Goal: Information Seeking & Learning: Check status

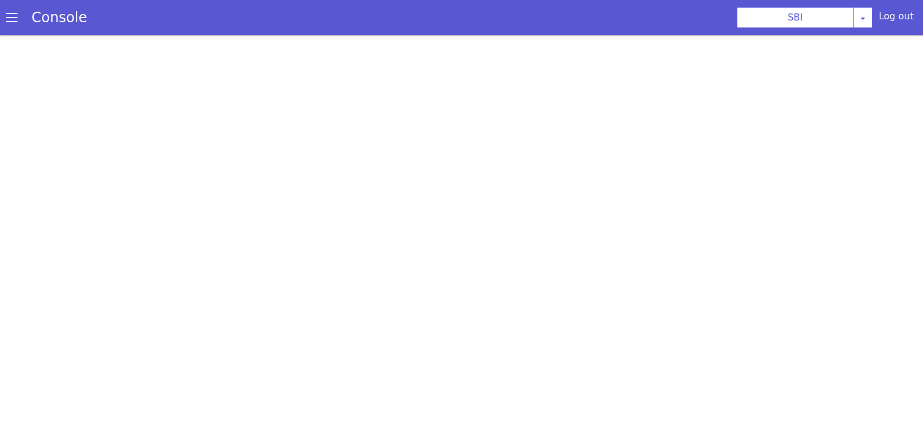
scroll to position [3, 0]
select select "TRANSFER"
select select "en"
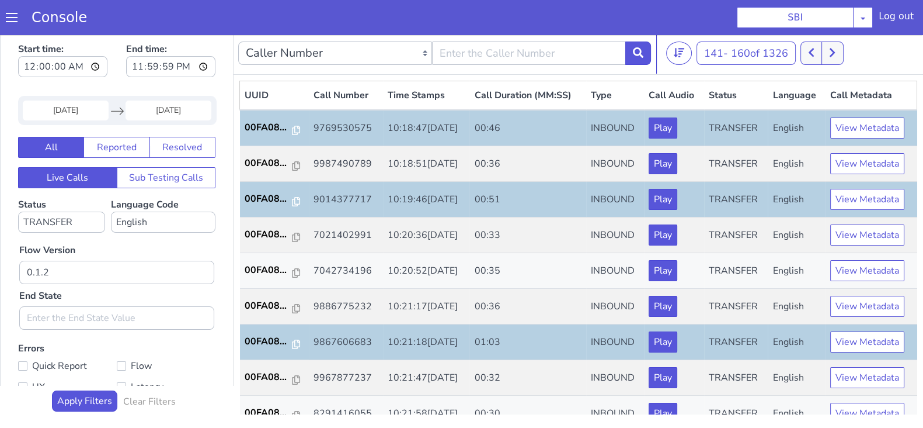
scroll to position [291, 0]
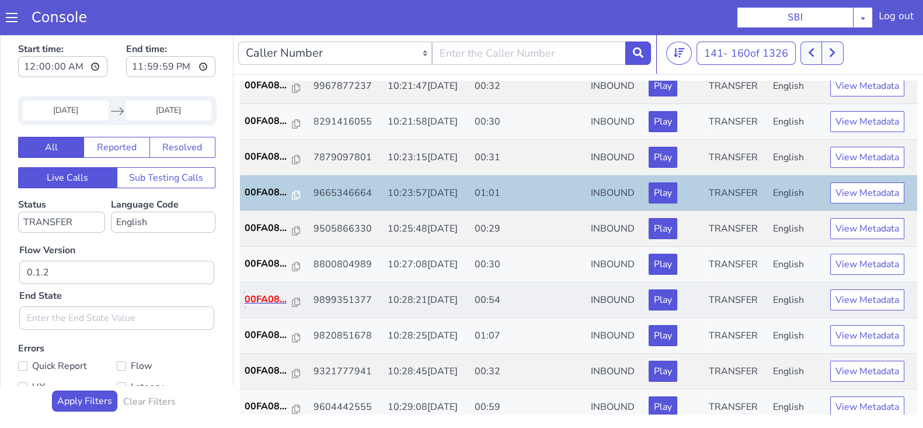
click at [259, 292] on p "00FA08..." at bounding box center [269, 299] width 48 height 14
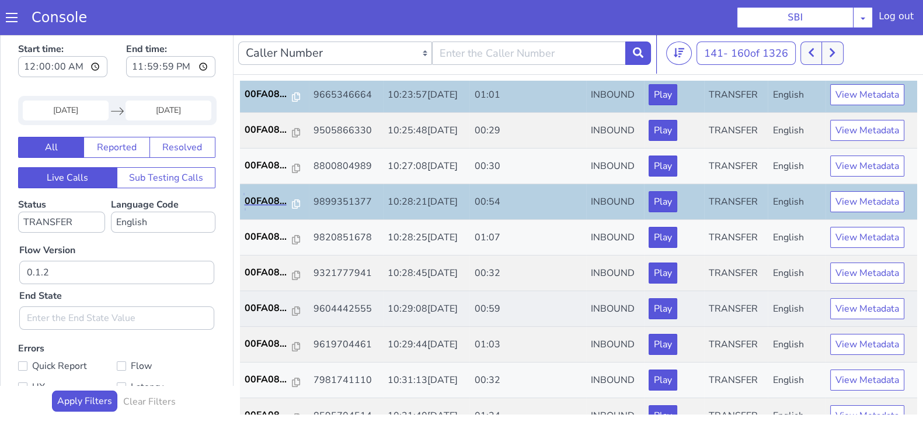
scroll to position [406, 0]
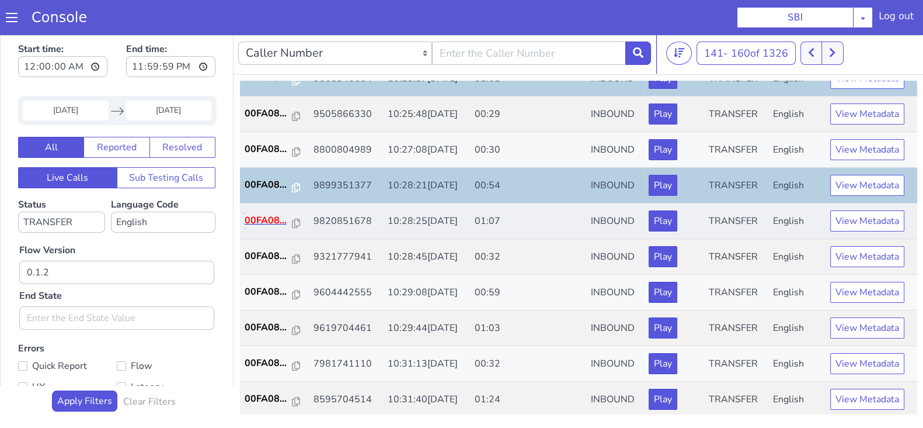
click at [260, 215] on p "00FA08..." at bounding box center [269, 220] width 48 height 14
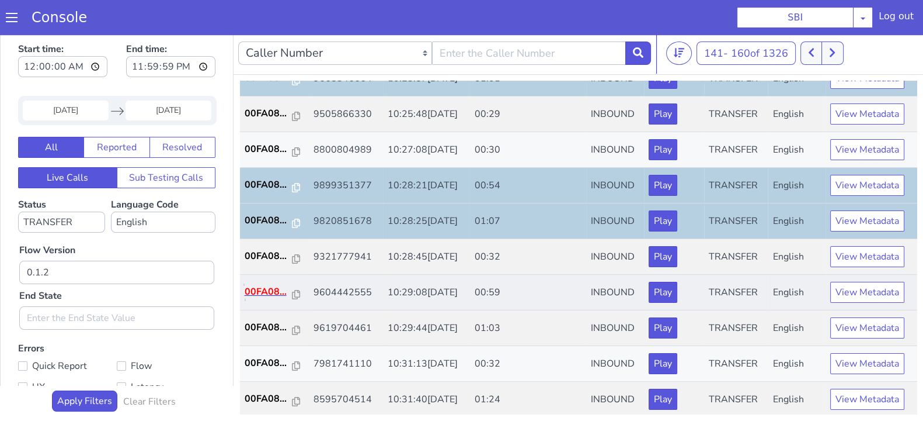
click at [269, 284] on p "00FA08..." at bounding box center [269, 291] width 48 height 14
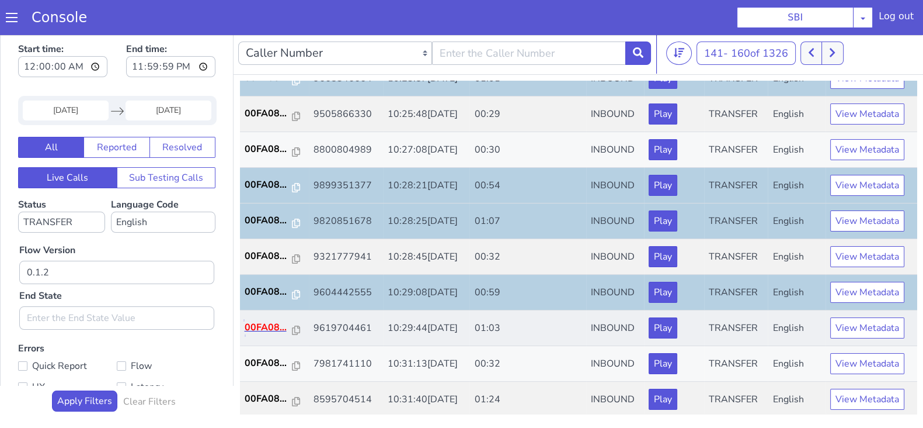
click at [257, 324] on p "00FA08..." at bounding box center [269, 327] width 48 height 14
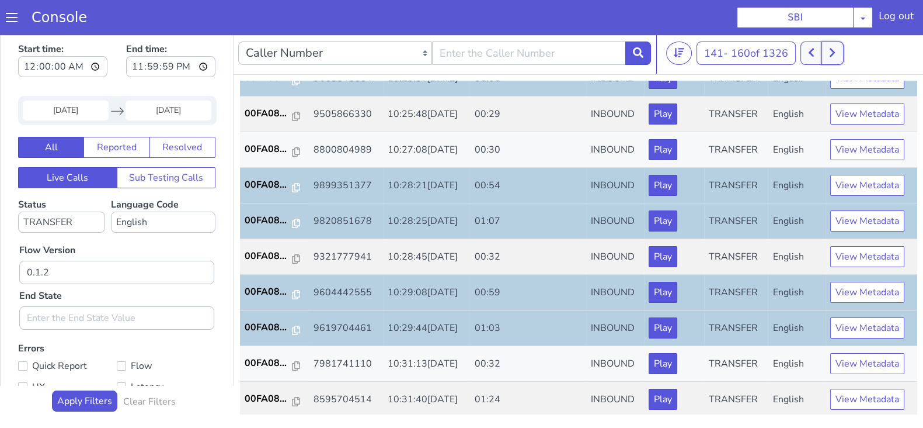
click at [835, 53] on icon at bounding box center [832, 52] width 6 height 11
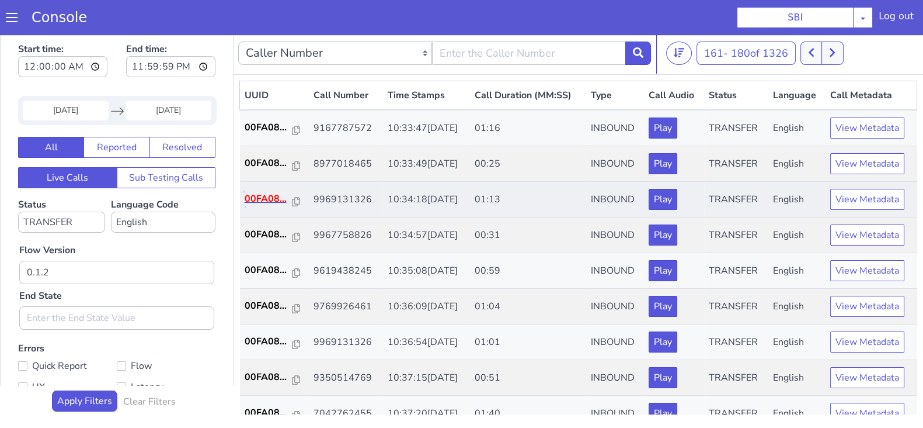
click at [262, 200] on p "00FA08..." at bounding box center [269, 199] width 48 height 14
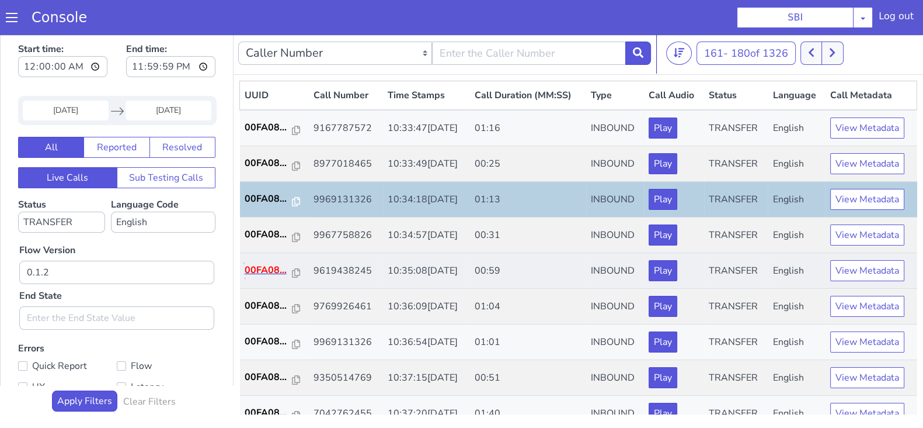
click at [263, 271] on p "00FA08..." at bounding box center [269, 270] width 48 height 14
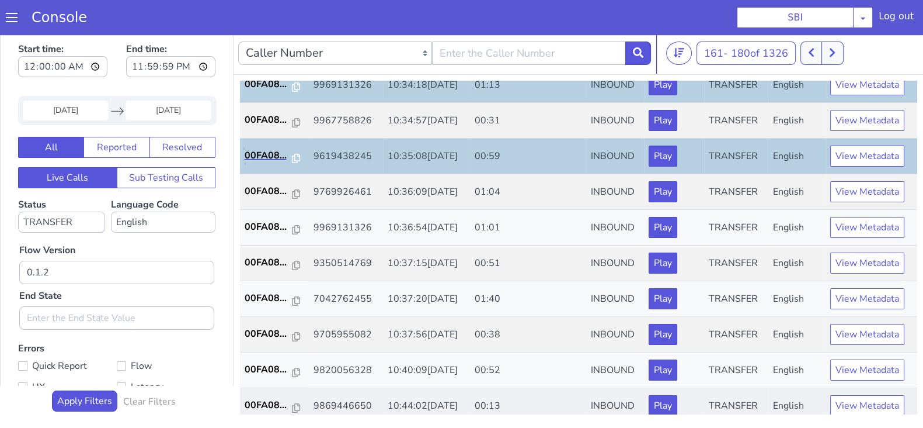
scroll to position [114, 0]
click at [263, 182] on td "00FA08..." at bounding box center [274, 193] width 69 height 36
click at [265, 186] on p "00FA08..." at bounding box center [269, 192] width 48 height 14
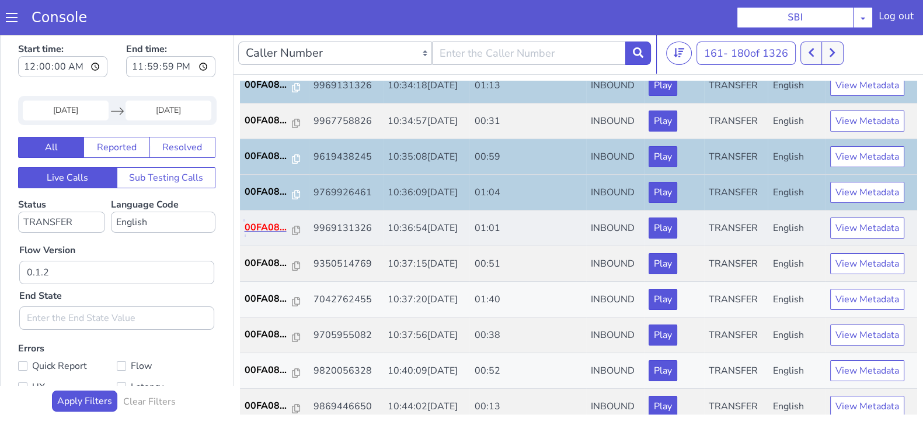
click at [261, 226] on p "00FA08..." at bounding box center [269, 227] width 48 height 14
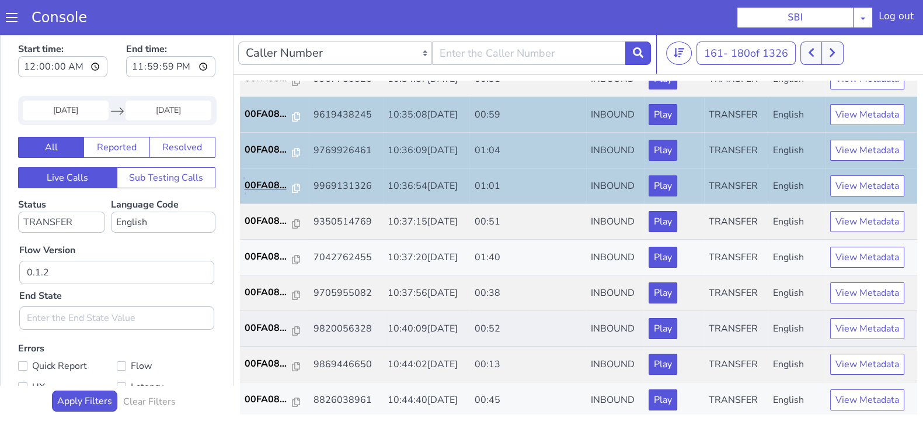
scroll to position [187, 0]
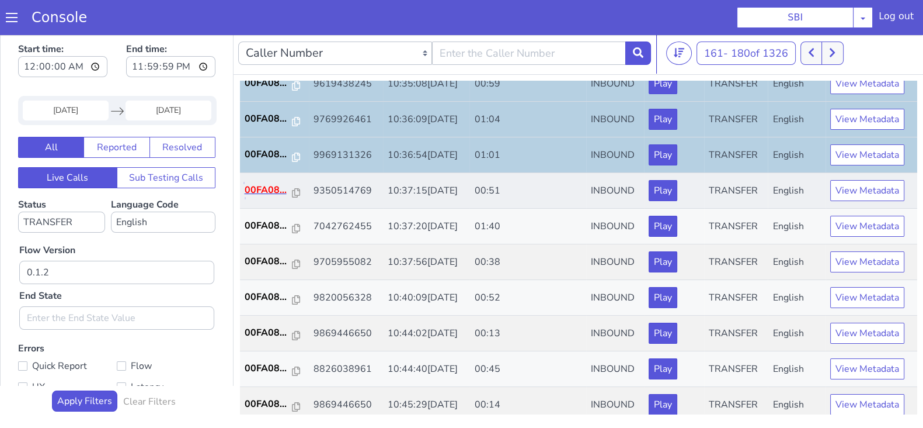
click at [245, 189] on p "00FA08..." at bounding box center [269, 190] width 48 height 14
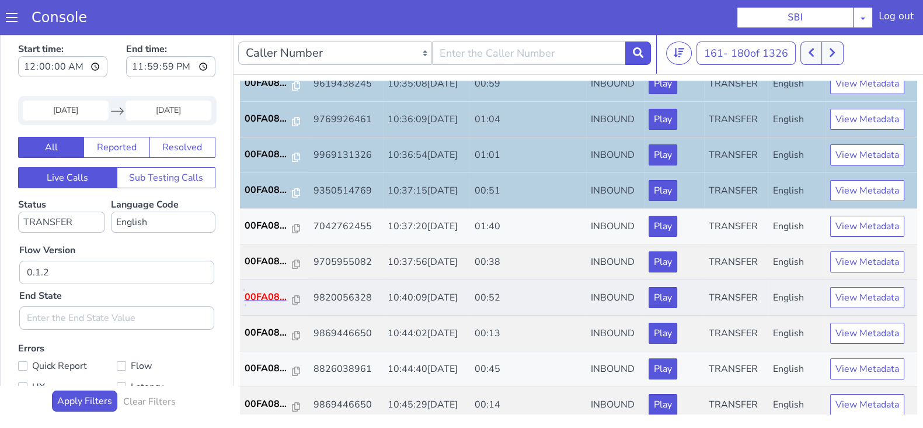
click at [273, 293] on p "00FA08..." at bounding box center [269, 297] width 48 height 14
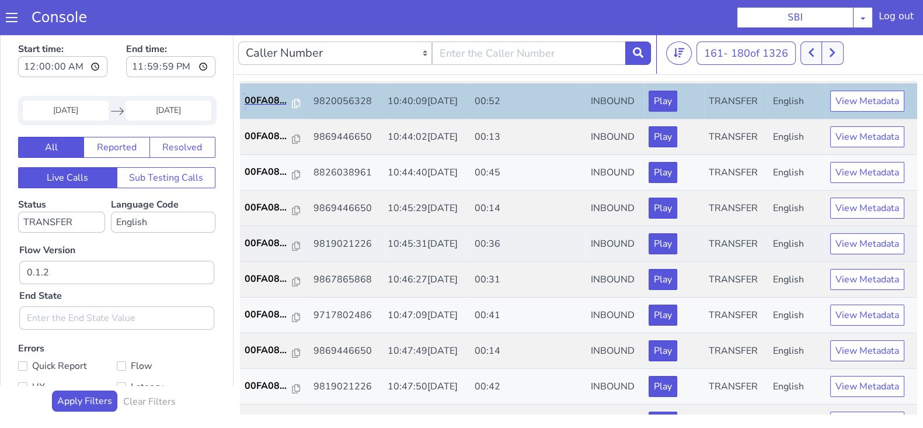
scroll to position [406, 0]
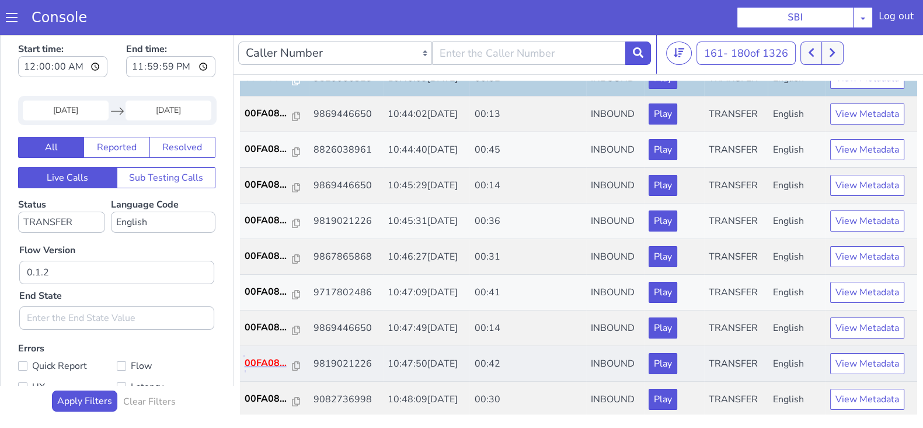
click at [268, 356] on p "00FA08..." at bounding box center [269, 363] width 48 height 14
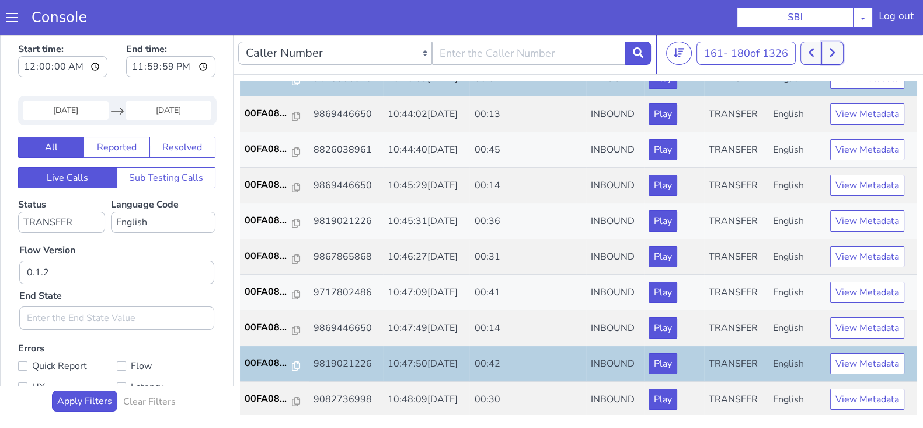
click at [833, 54] on icon at bounding box center [832, 52] width 6 height 11
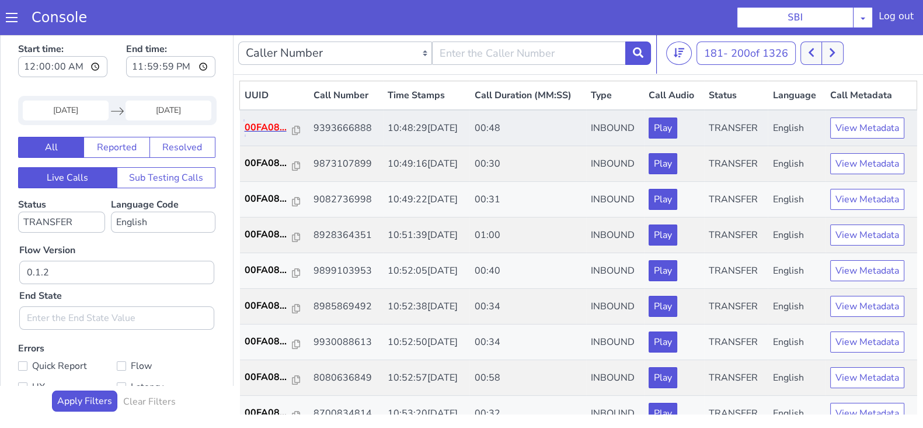
click at [261, 128] on p "00FA08..." at bounding box center [269, 127] width 48 height 14
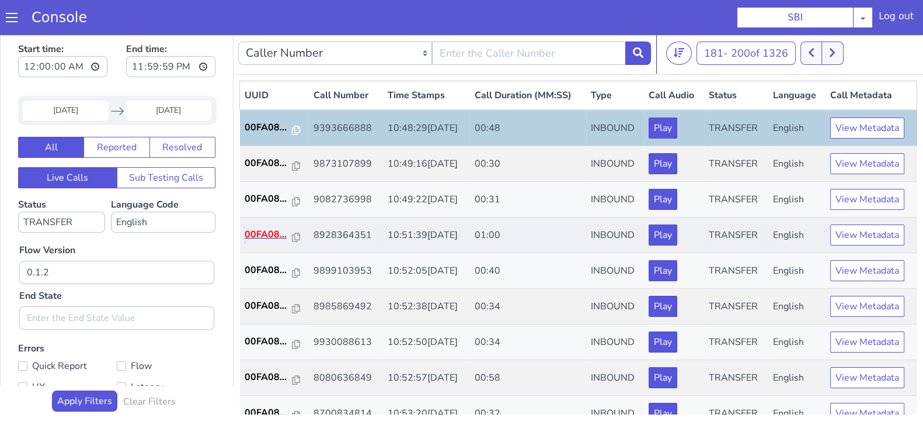
click at [251, 234] on p "00FA08..." at bounding box center [269, 234] width 48 height 14
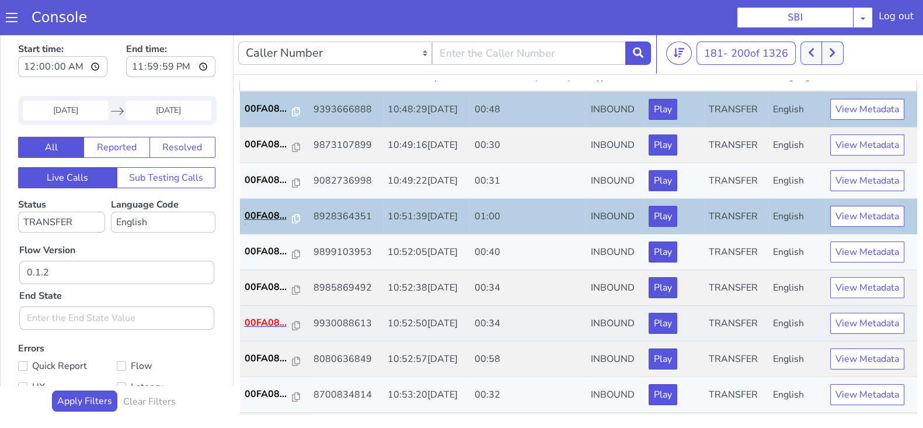
scroll to position [72, 0]
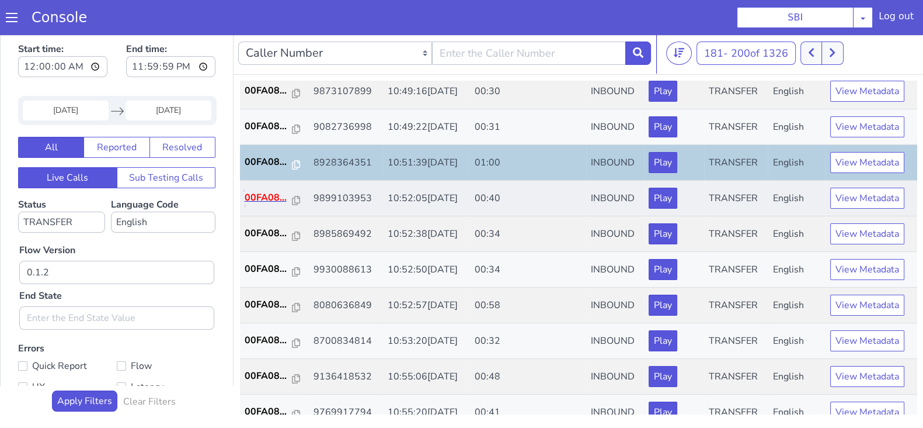
click at [271, 197] on p "00FA08..." at bounding box center [269, 197] width 48 height 14
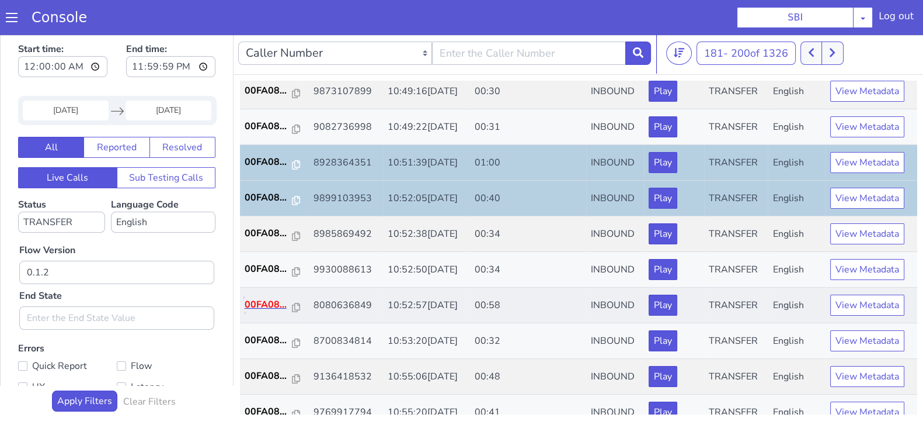
click at [272, 305] on p "00FA08..." at bounding box center [269, 304] width 48 height 14
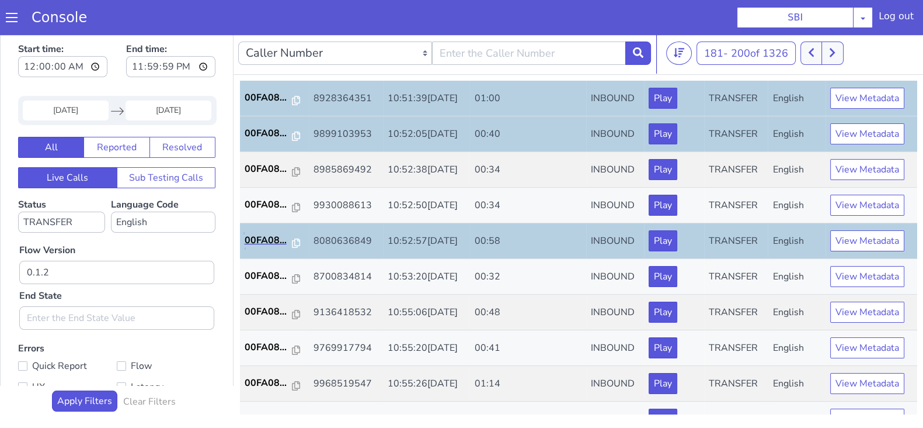
scroll to position [219, 0]
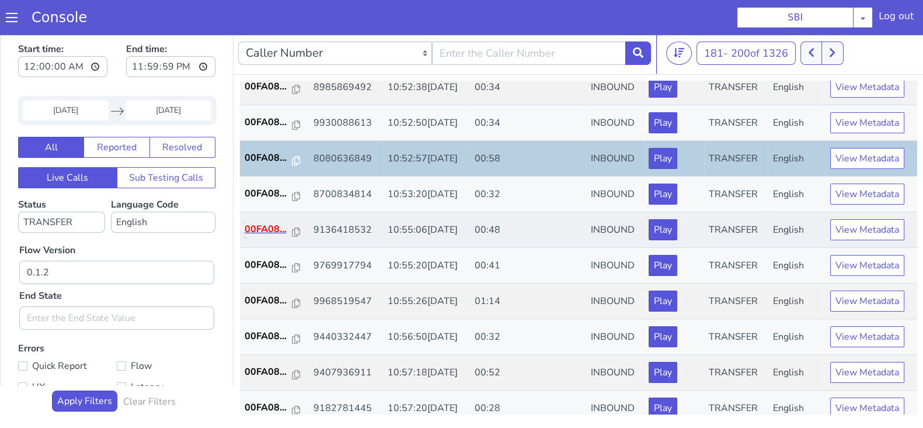
click at [263, 225] on p "00FA08..." at bounding box center [269, 229] width 48 height 14
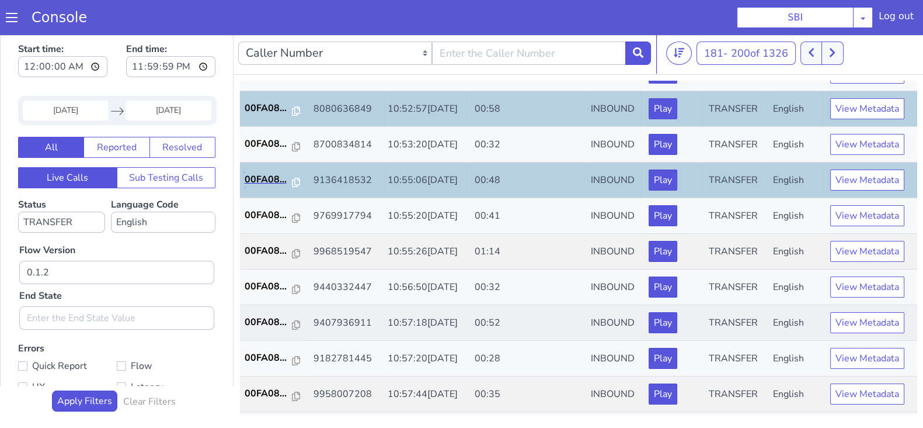
scroll to position [291, 0]
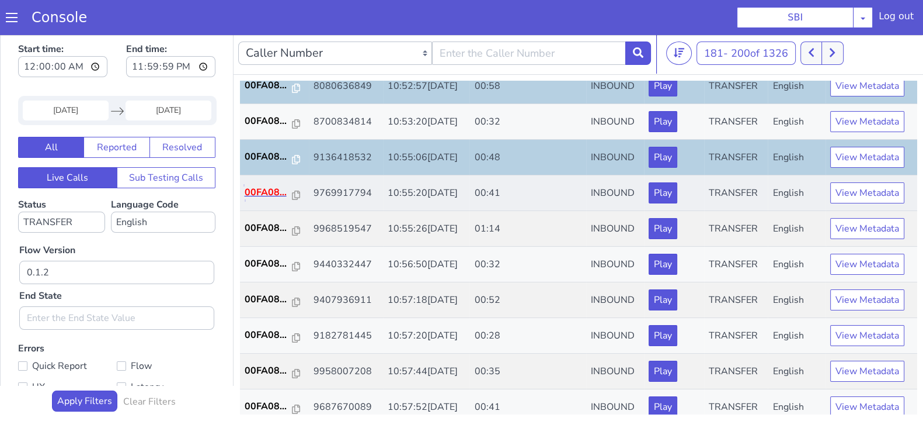
click at [266, 194] on p "00FA08..." at bounding box center [269, 192] width 48 height 14
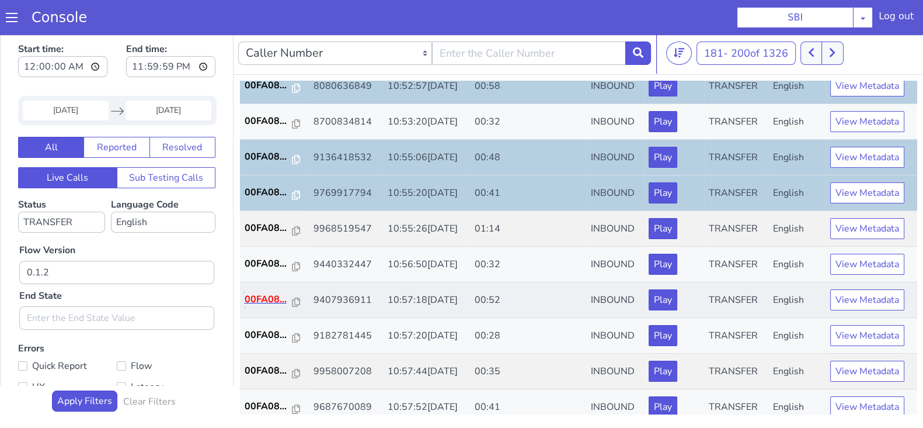
click at [266, 293] on p "00FA08..." at bounding box center [269, 299] width 48 height 14
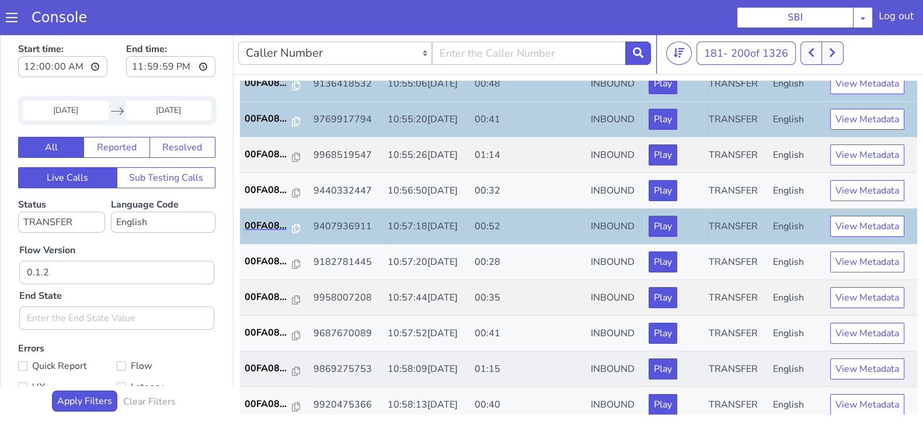
scroll to position [406, 0]
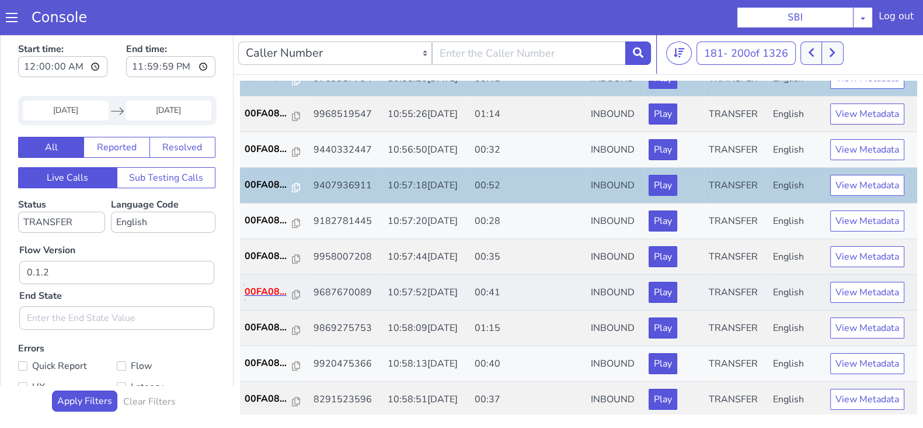
click at [266, 284] on p "00FA08..." at bounding box center [269, 291] width 48 height 14
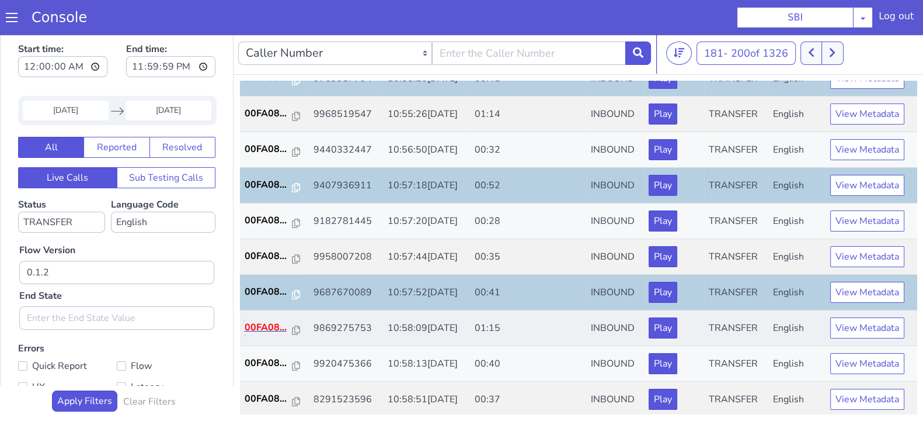
click at [260, 324] on p "00FA08..." at bounding box center [269, 327] width 48 height 14
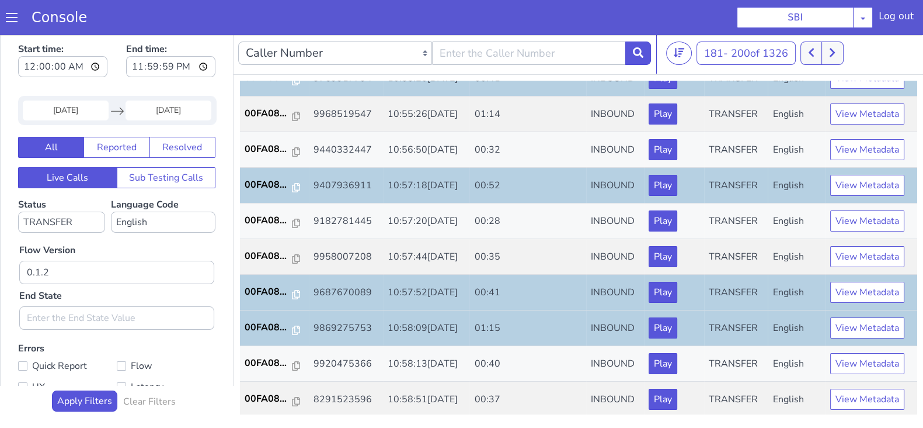
click at [55, 112] on input "14 Aug 2025" at bounding box center [66, 110] width 86 height 20
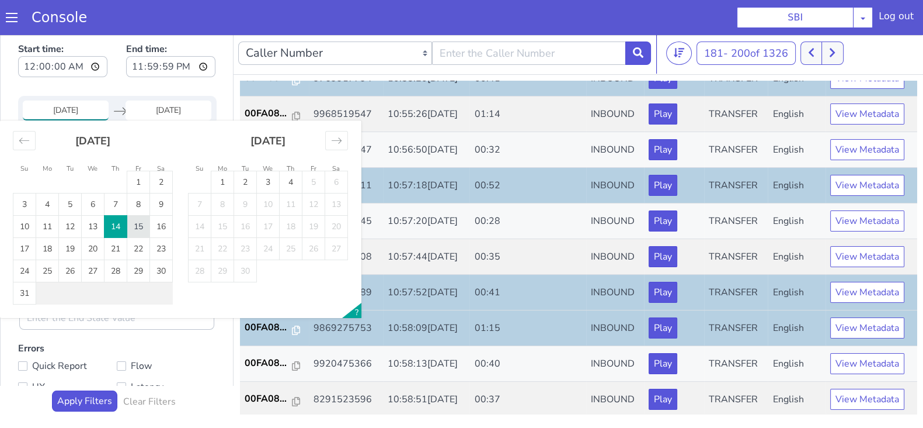
click at [143, 225] on td "15" at bounding box center [138, 227] width 23 height 22
type input "15 Aug 2025"
click at [164, 112] on input "End Date" at bounding box center [169, 110] width 86 height 20
click at [136, 227] on td "15" at bounding box center [138, 227] width 23 height 22
type input "15 Aug 2025"
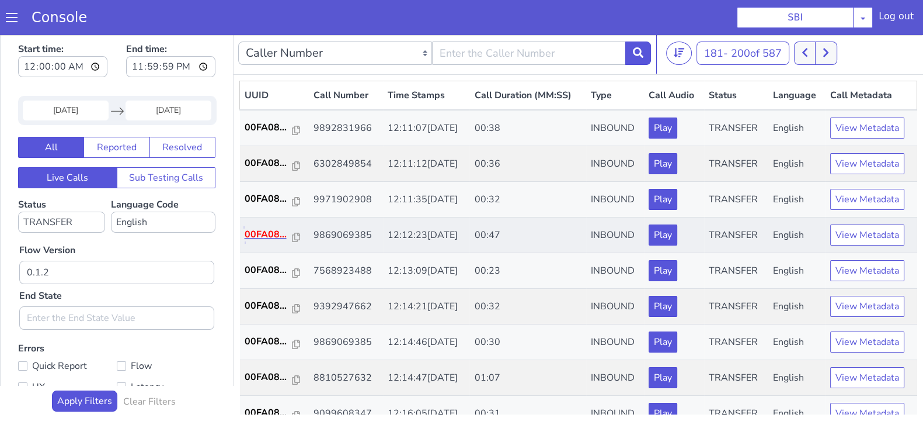
click at [266, 234] on p "00FA08..." at bounding box center [269, 234] width 48 height 14
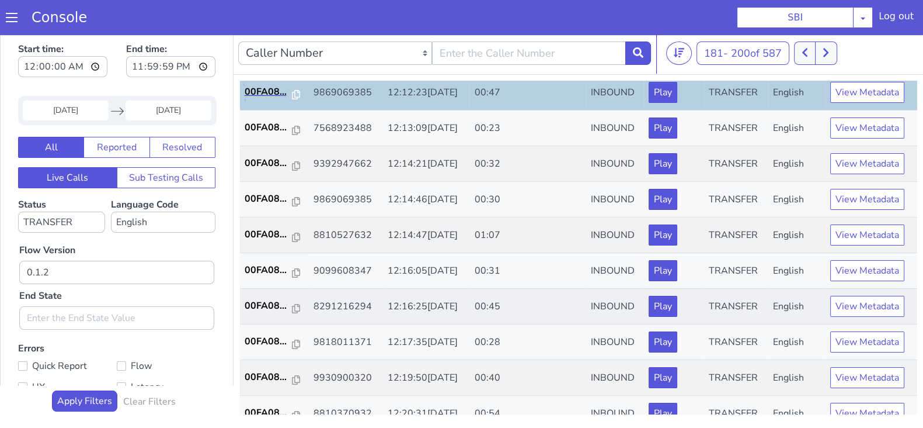
scroll to position [145, 0]
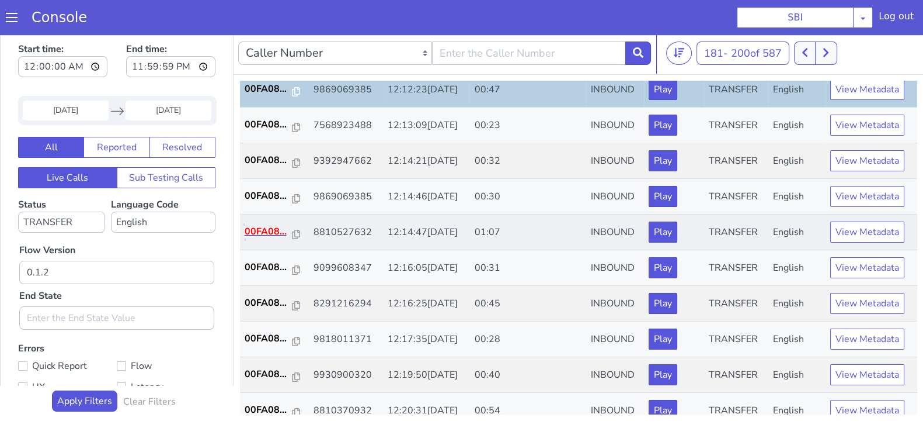
click at [253, 230] on p "00FA08..." at bounding box center [269, 231] width 48 height 14
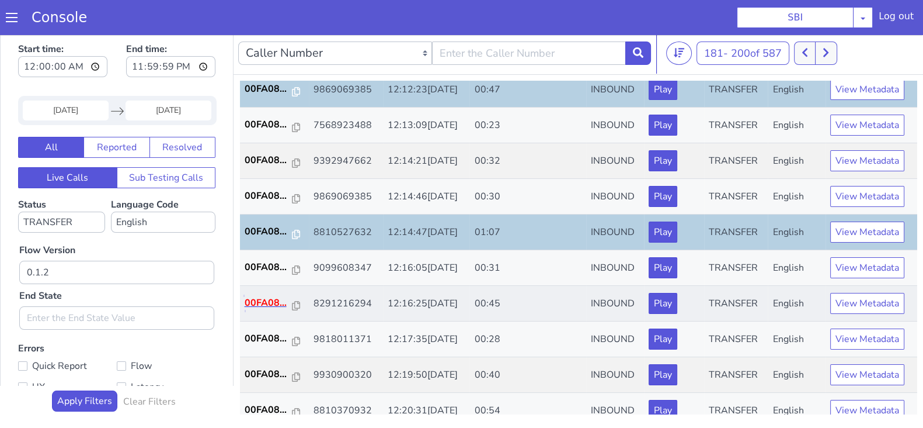
click at [260, 302] on p "00FA08..." at bounding box center [269, 303] width 48 height 14
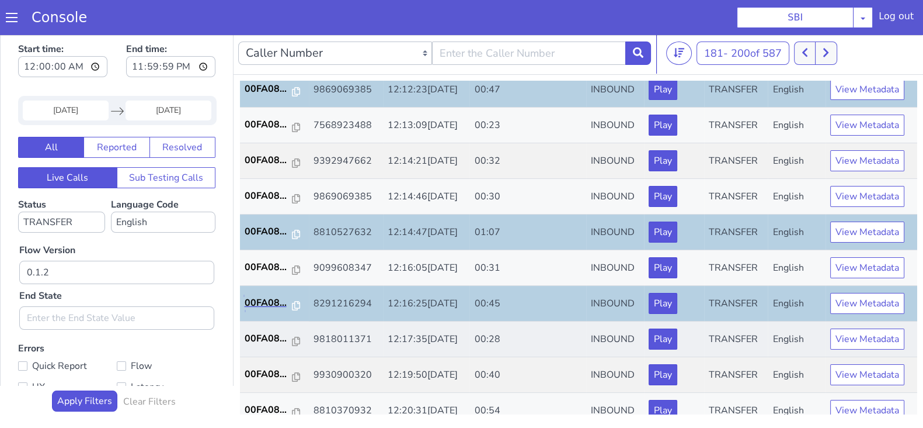
scroll to position [219, 0]
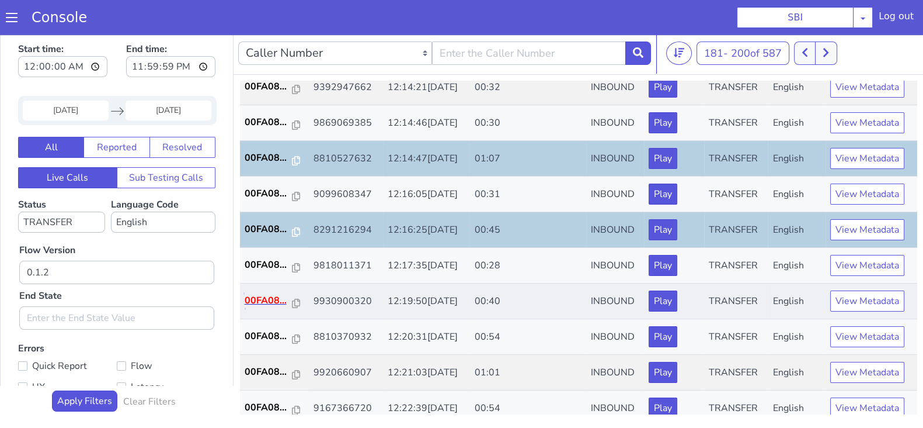
click at [279, 300] on p "00FA08..." at bounding box center [269, 300] width 48 height 14
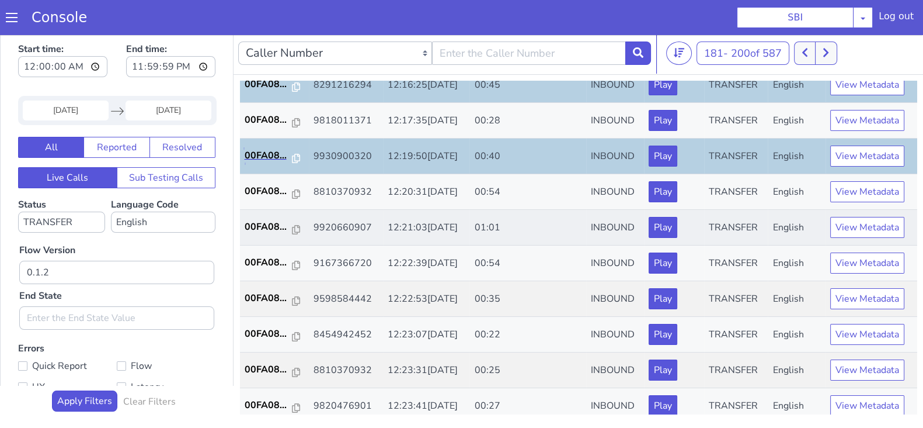
scroll to position [365, 0]
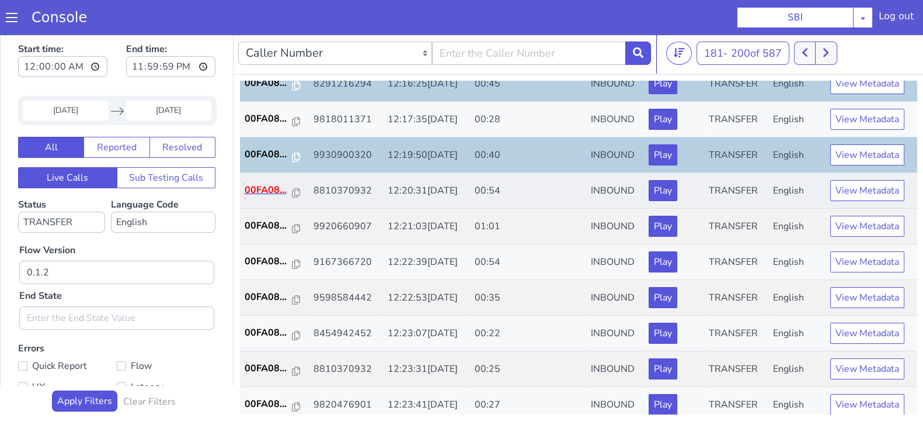
click at [260, 183] on p "00FA08..." at bounding box center [269, 190] width 48 height 14
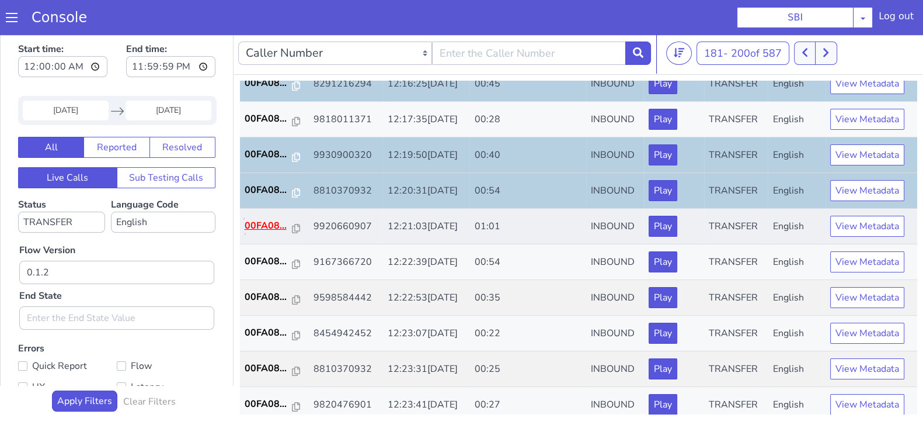
click at [265, 223] on p "00FA08..." at bounding box center [269, 225] width 48 height 14
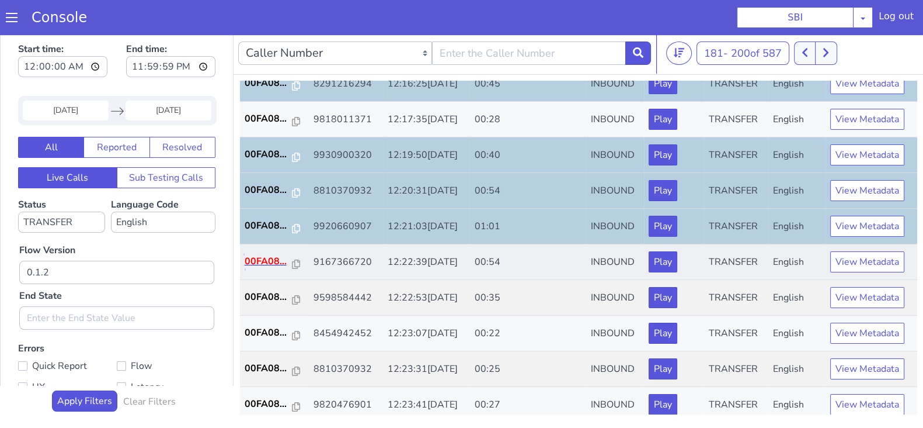
click at [269, 263] on p "00FA08..." at bounding box center [269, 261] width 48 height 14
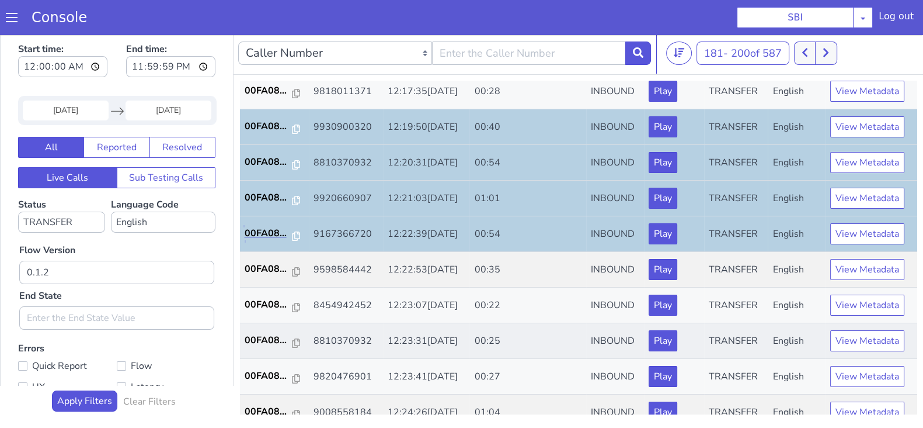
scroll to position [406, 0]
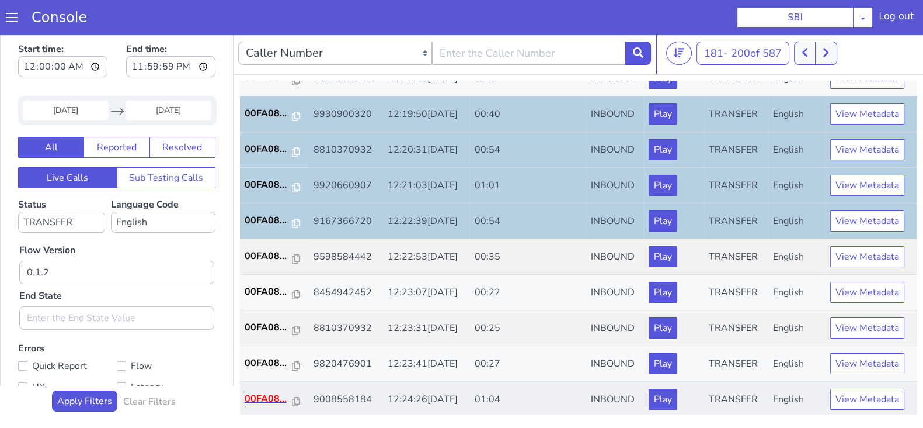
click at [268, 391] on p "00FA08..." at bounding box center [269, 398] width 48 height 14
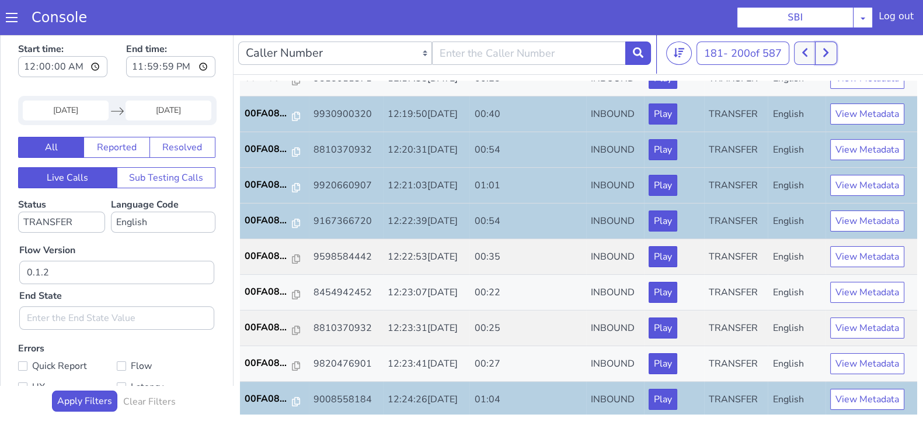
click at [833, 60] on button at bounding box center [826, 52] width 22 height 23
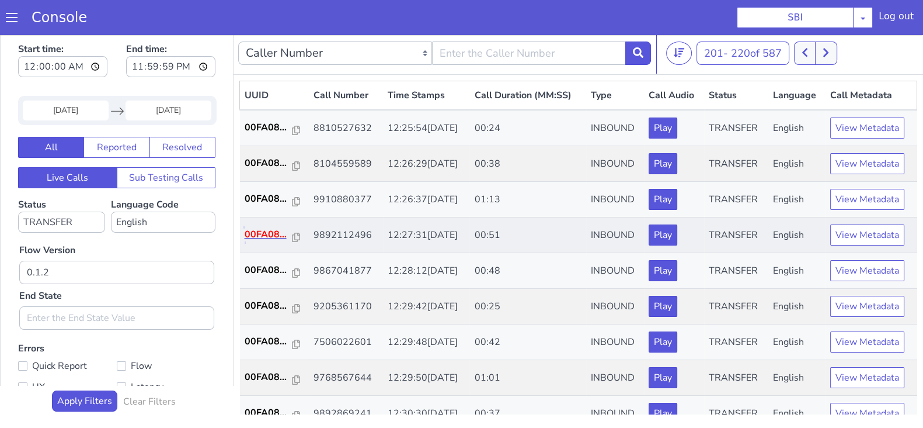
click at [272, 234] on p "00FA08..." at bounding box center [269, 234] width 48 height 14
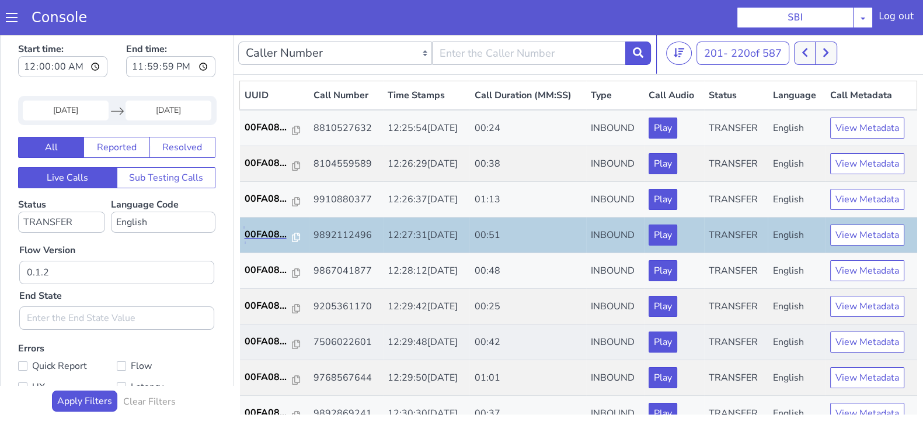
scroll to position [72, 0]
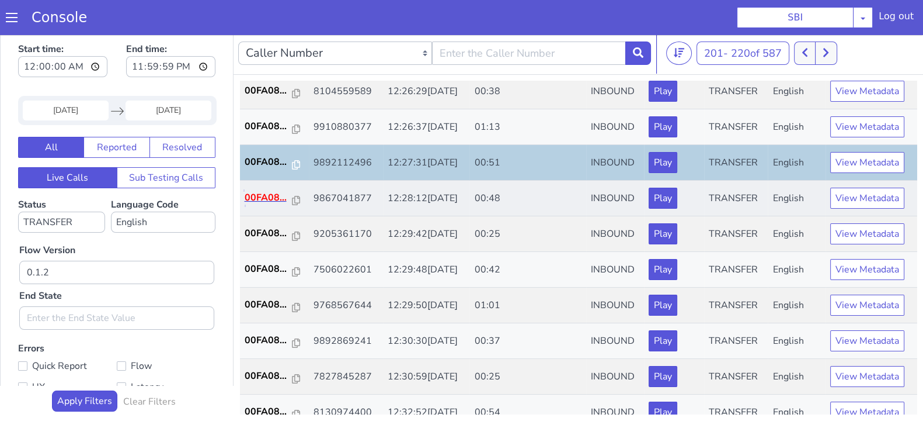
click at [262, 194] on p "00FA08..." at bounding box center [269, 197] width 48 height 14
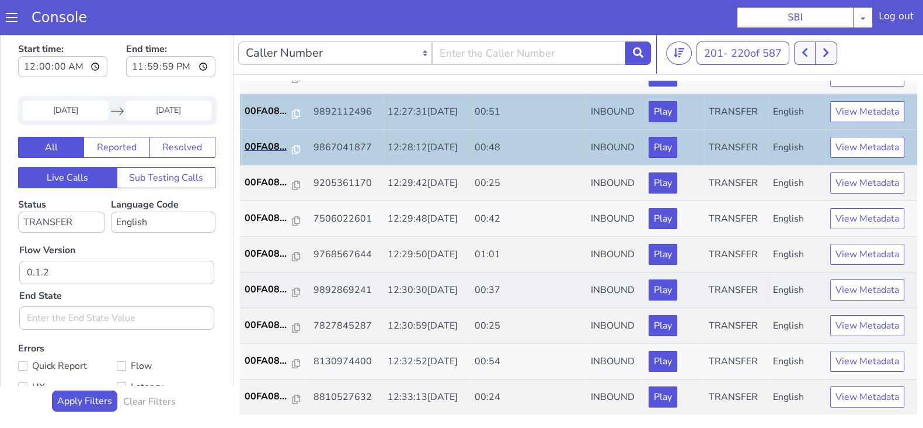
scroll to position [145, 0]
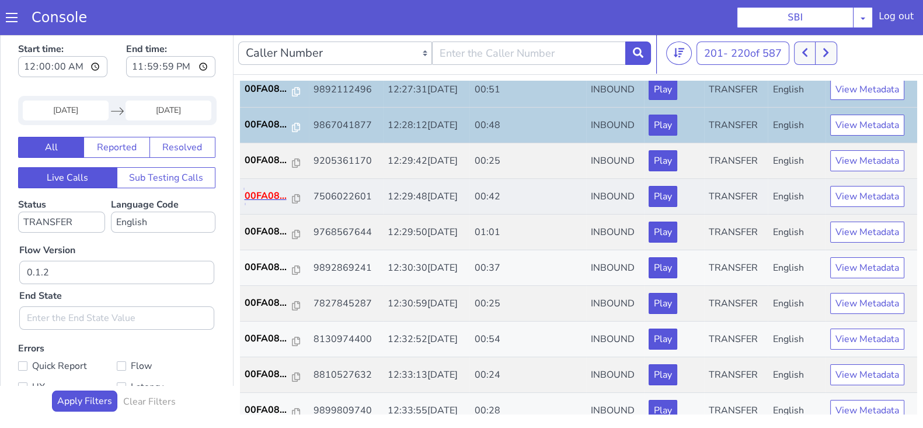
click at [263, 200] on p "00FA08..." at bounding box center [269, 196] width 48 height 14
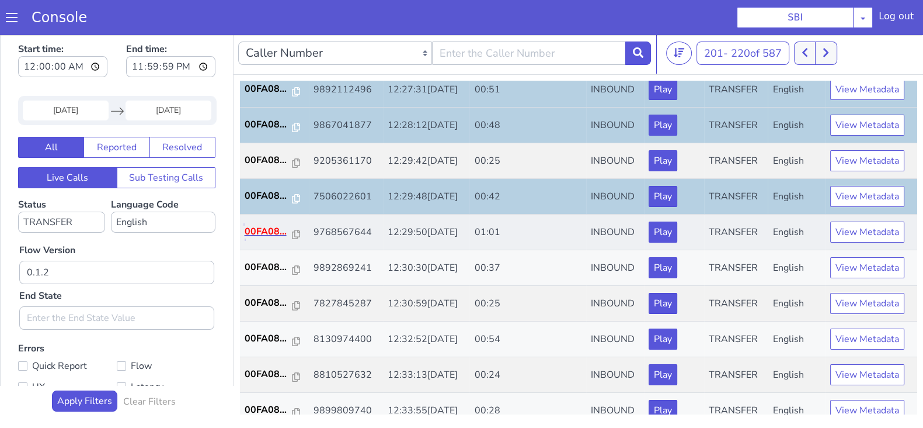
click at [269, 226] on p "00FA08..." at bounding box center [269, 231] width 48 height 14
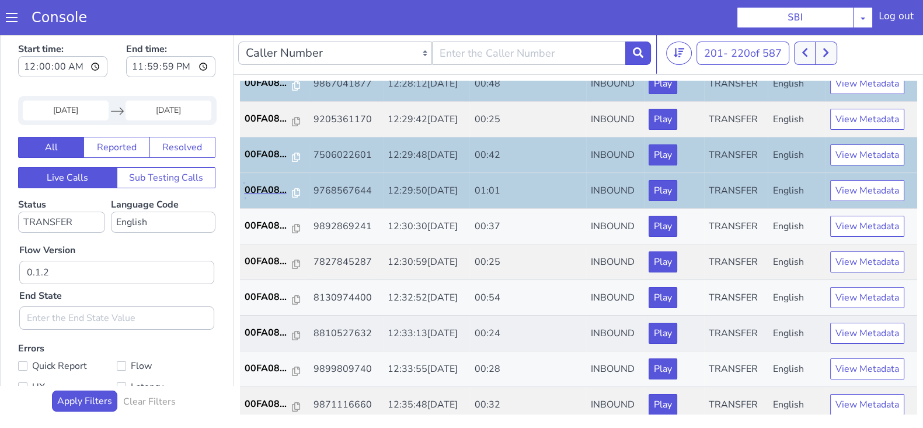
scroll to position [219, 0]
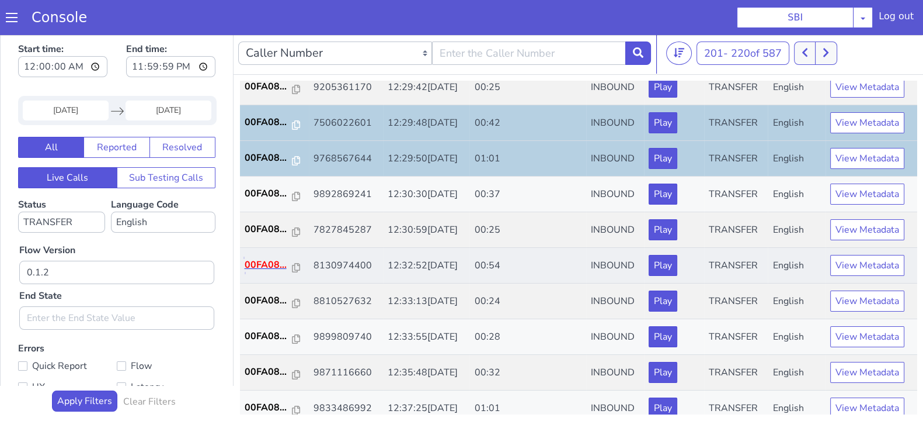
click at [272, 266] on p "00FA08..." at bounding box center [269, 265] width 48 height 14
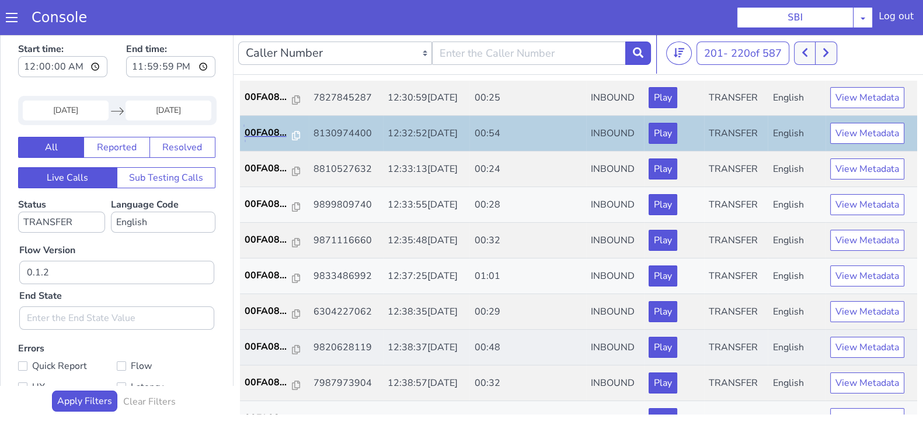
scroll to position [365, 0]
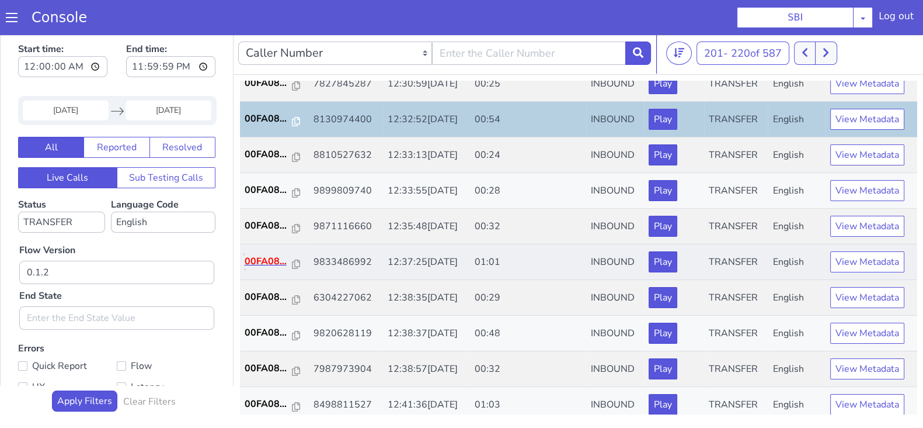
click at [255, 259] on p "00FA08..." at bounding box center [269, 261] width 48 height 14
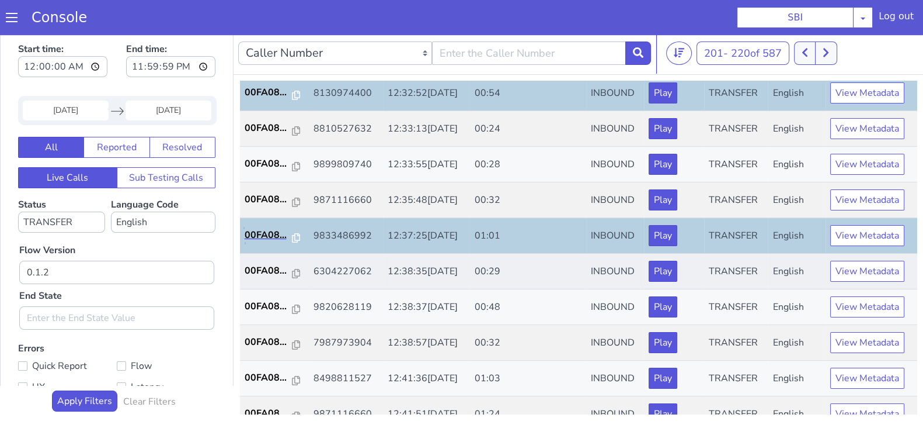
scroll to position [406, 0]
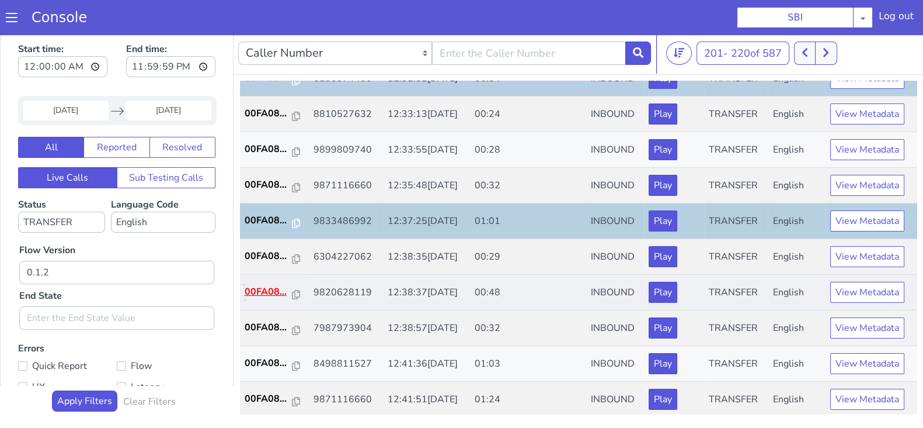
click at [282, 287] on p "00FA08..." at bounding box center [269, 291] width 48 height 14
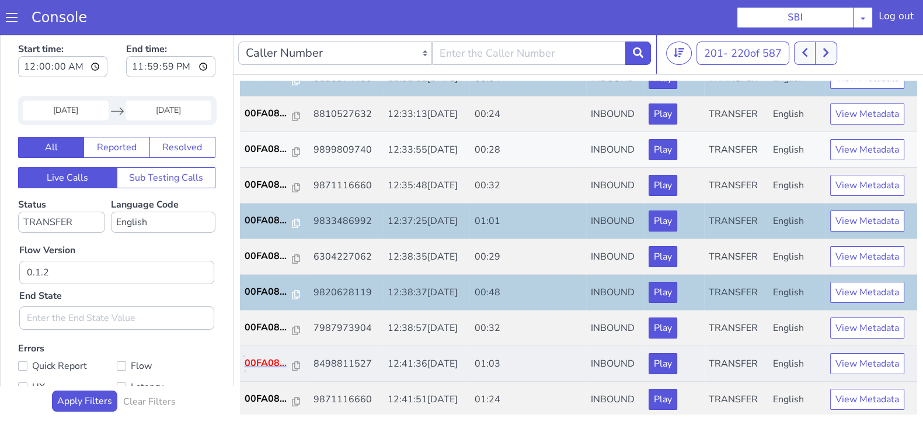
click at [251, 357] on p "00FA08..." at bounding box center [269, 363] width 48 height 14
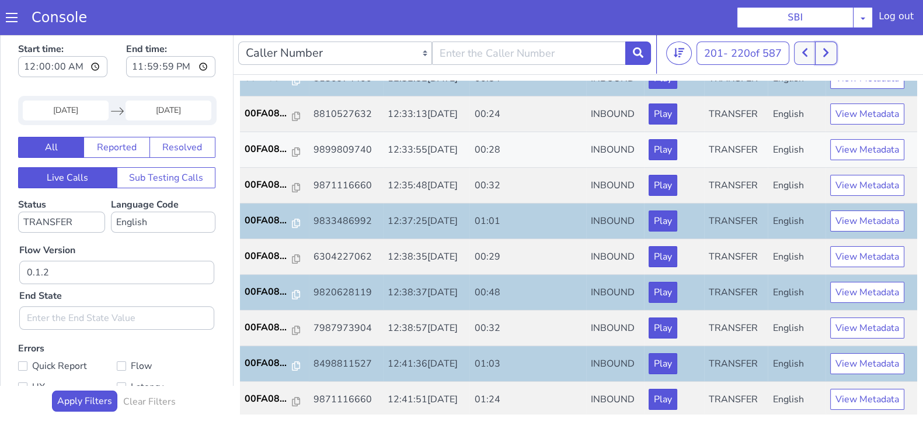
click at [832, 47] on button at bounding box center [826, 52] width 22 height 23
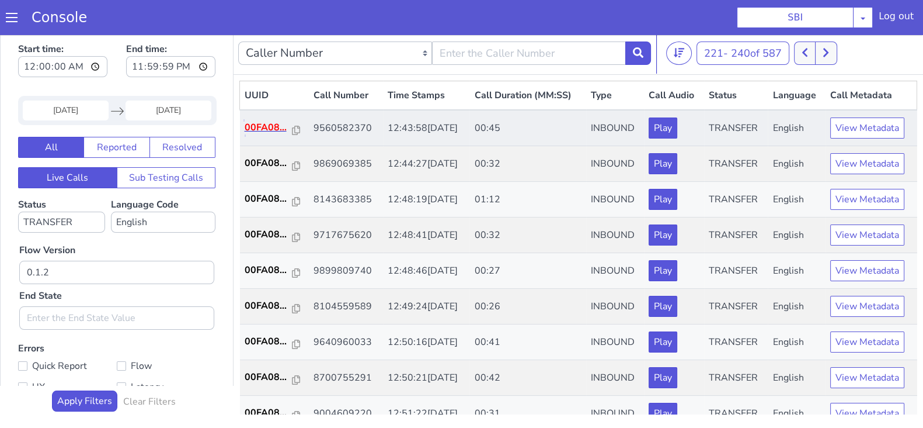
click at [266, 130] on p "00FA08..." at bounding box center [269, 127] width 48 height 14
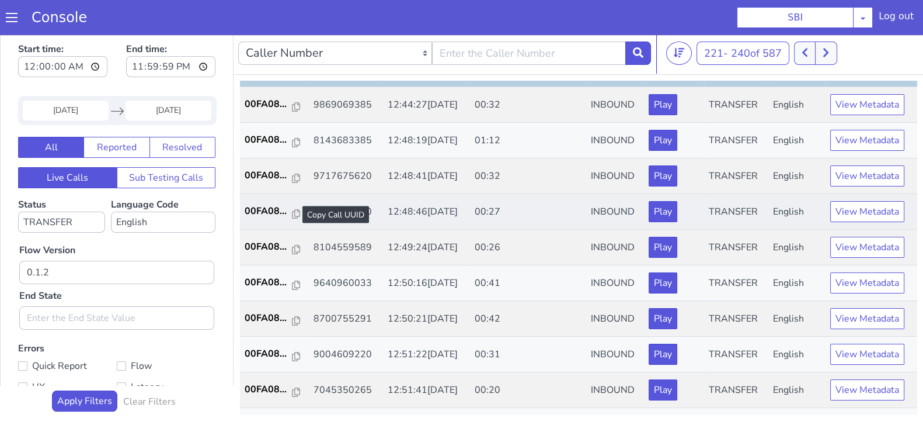
scroll to position [72, 0]
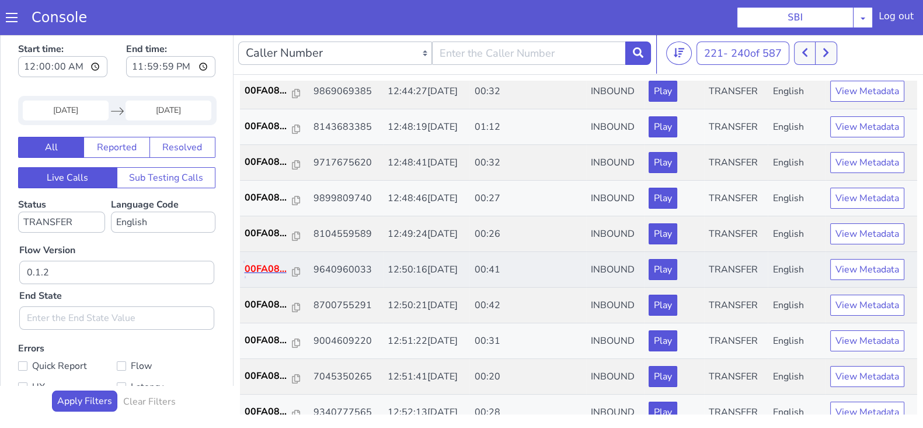
click at [262, 268] on p "00FA08..." at bounding box center [269, 269] width 48 height 14
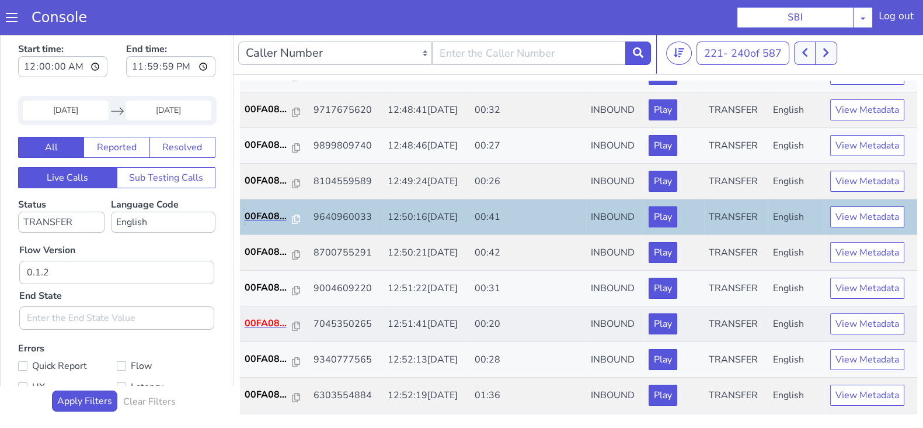
scroll to position [145, 0]
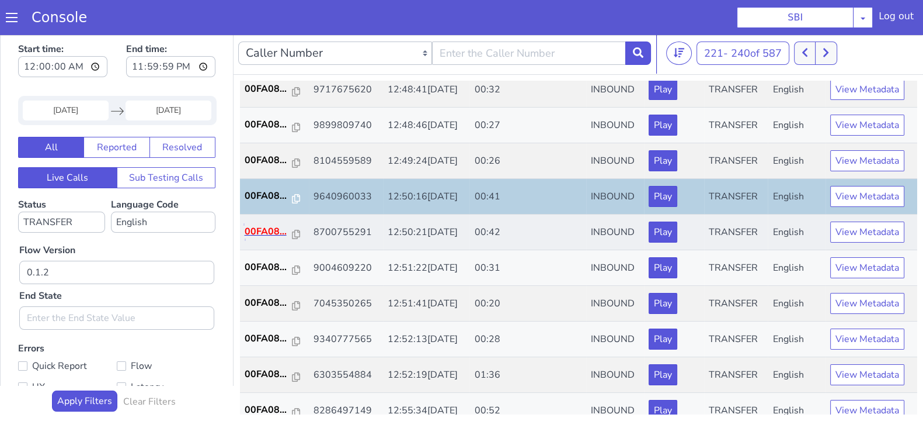
click at [272, 230] on p "00FA08..." at bounding box center [269, 231] width 48 height 14
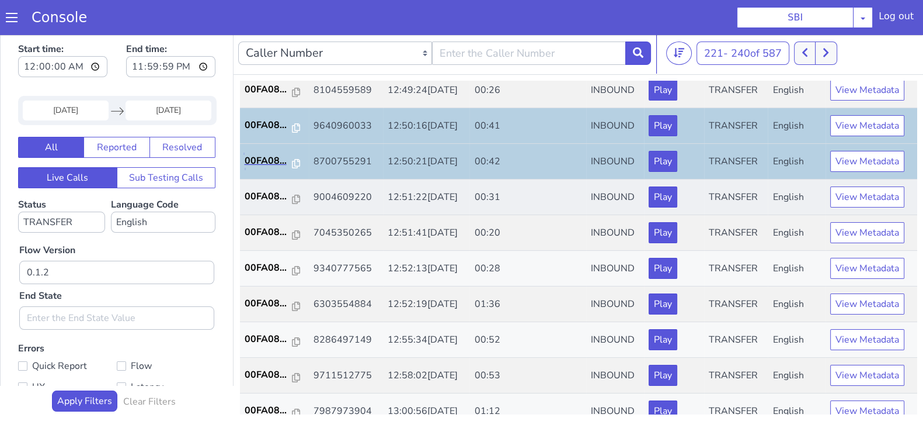
scroll to position [291, 0]
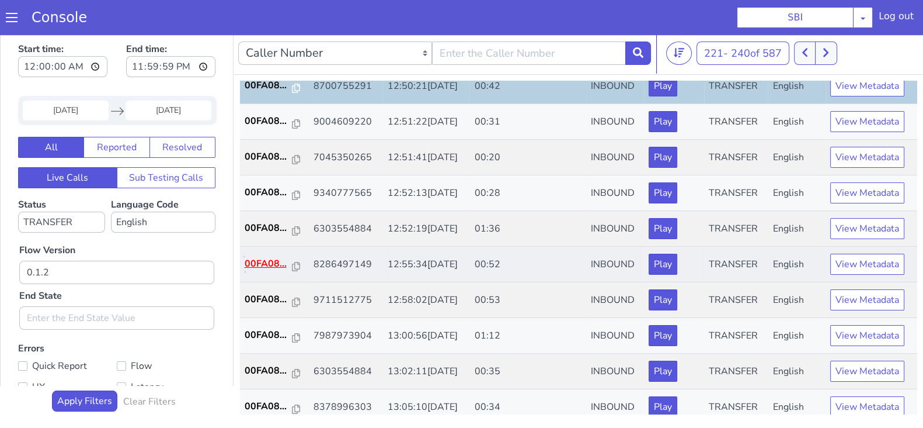
click at [262, 258] on p "00FA08..." at bounding box center [269, 263] width 48 height 14
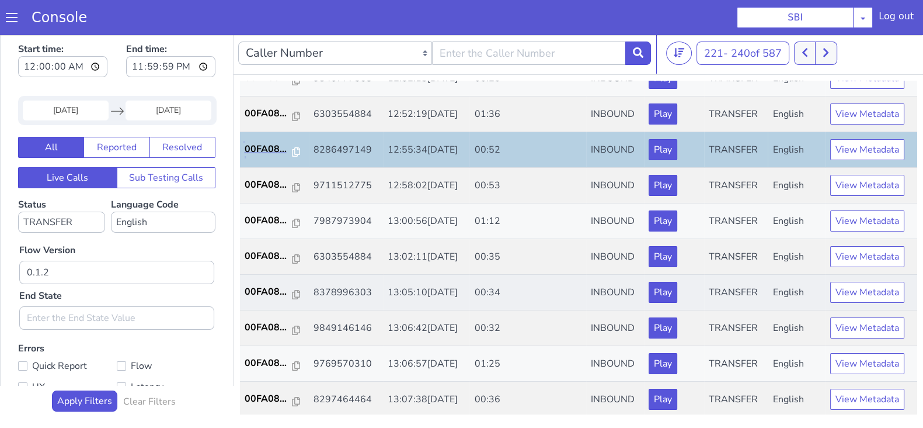
scroll to position [406, 0]
click at [266, 183] on p "00FA08..." at bounding box center [269, 185] width 48 height 14
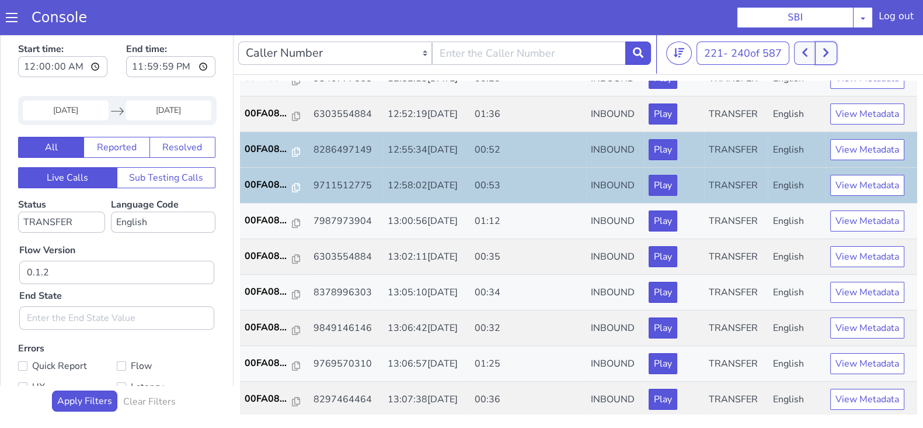
click at [825, 57] on icon at bounding box center [826, 52] width 6 height 11
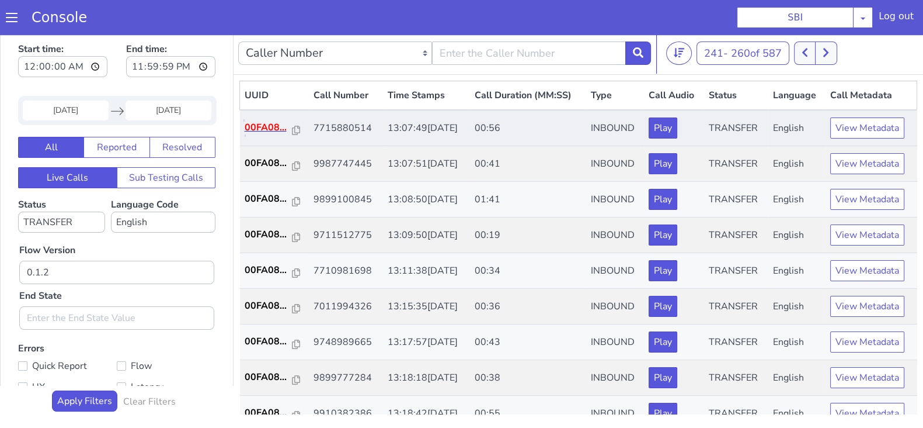
click at [258, 121] on p "00FA08..." at bounding box center [269, 127] width 48 height 14
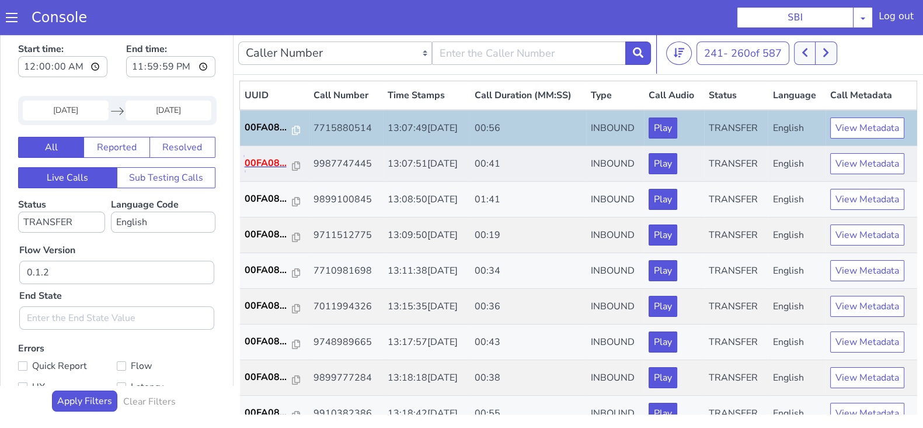
click at [277, 156] on p "00FA08..." at bounding box center [269, 163] width 48 height 14
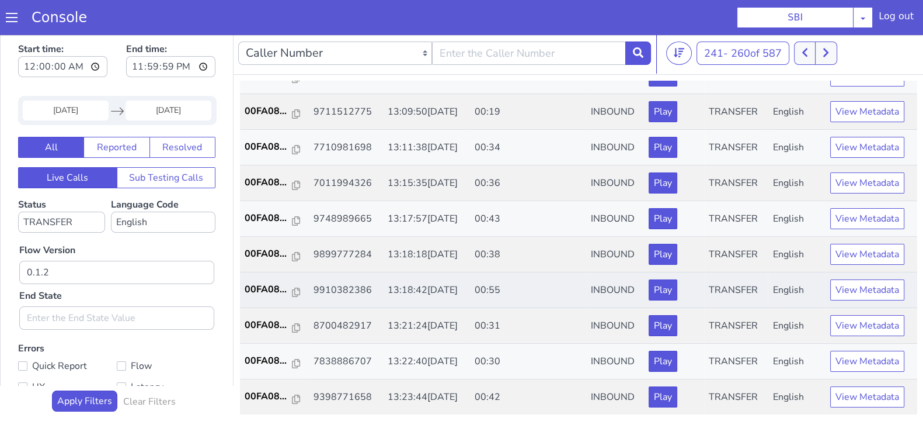
scroll to position [145, 0]
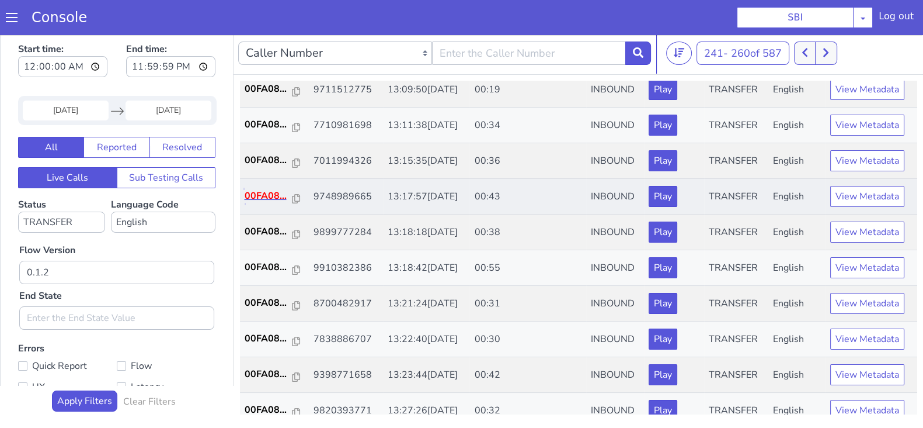
click at [246, 189] on p "00FA08..." at bounding box center [269, 196] width 48 height 14
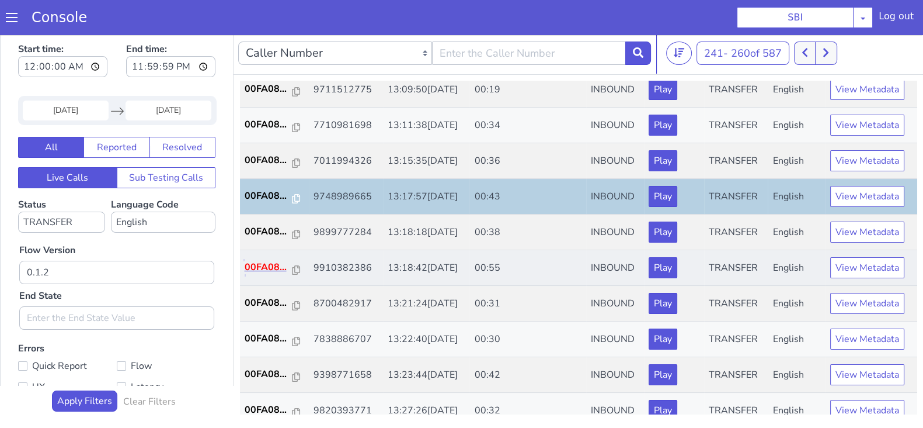
click at [258, 261] on p "00FA08..." at bounding box center [269, 267] width 48 height 14
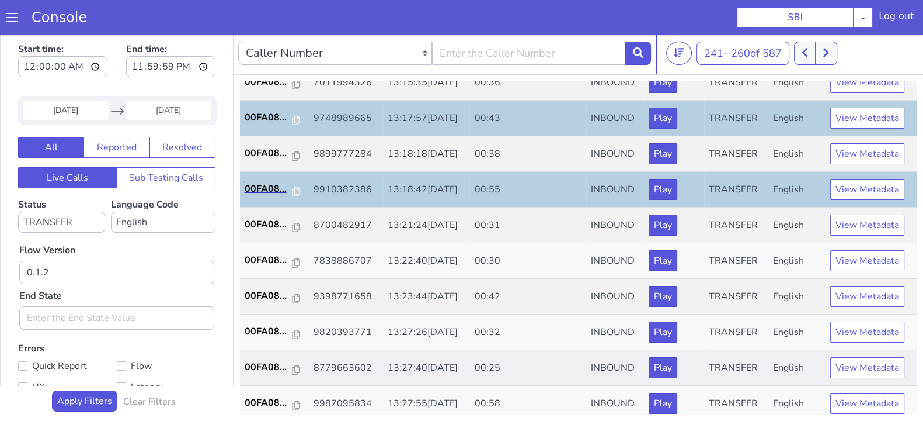
scroll to position [291, 0]
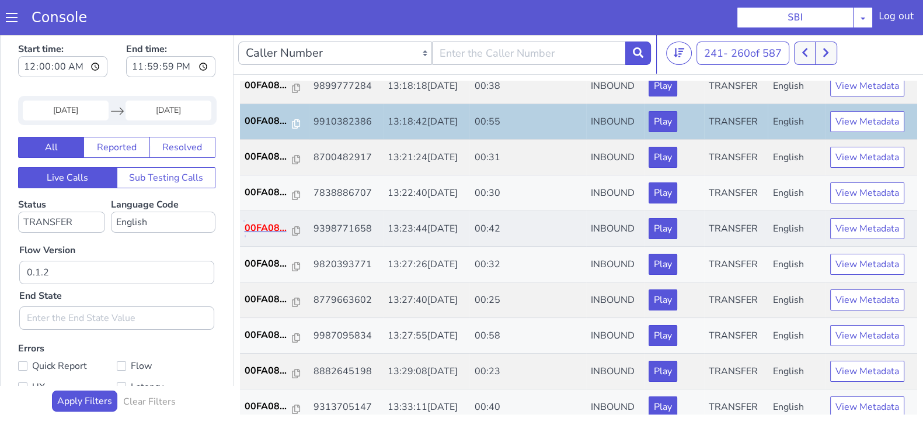
click at [272, 221] on p "00FA08..." at bounding box center [269, 228] width 48 height 14
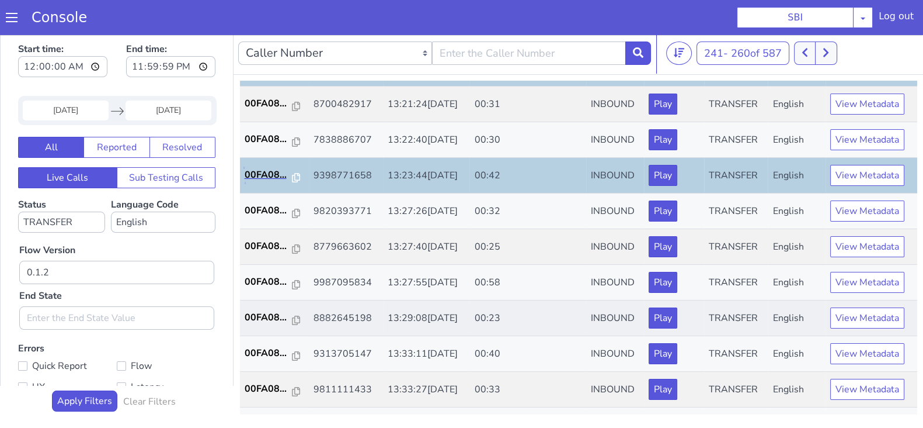
scroll to position [365, 0]
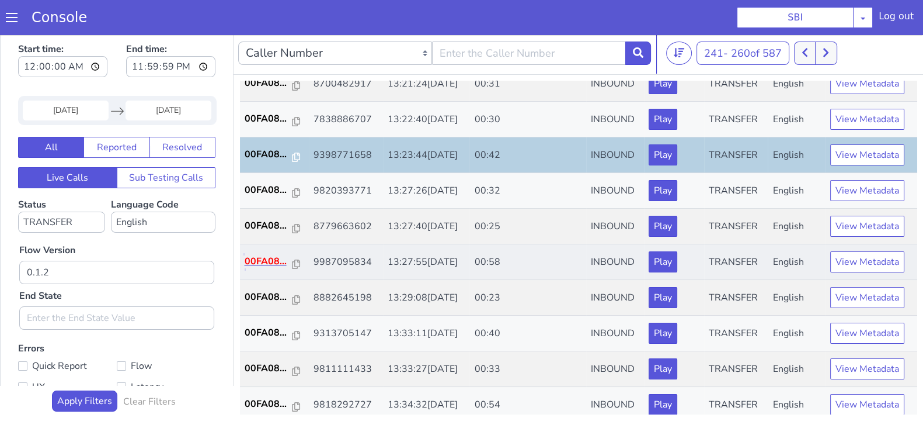
click at [276, 256] on p "00FA08..." at bounding box center [269, 261] width 48 height 14
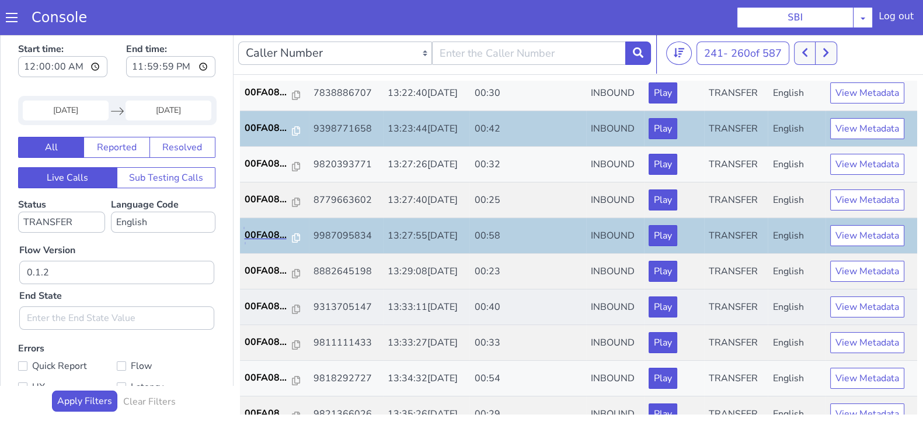
scroll to position [406, 0]
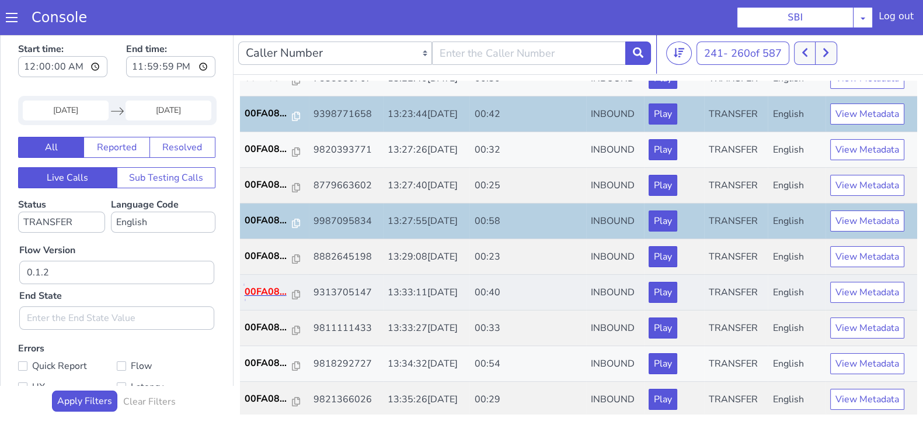
click at [255, 288] on p "00FA08..." at bounding box center [269, 291] width 48 height 14
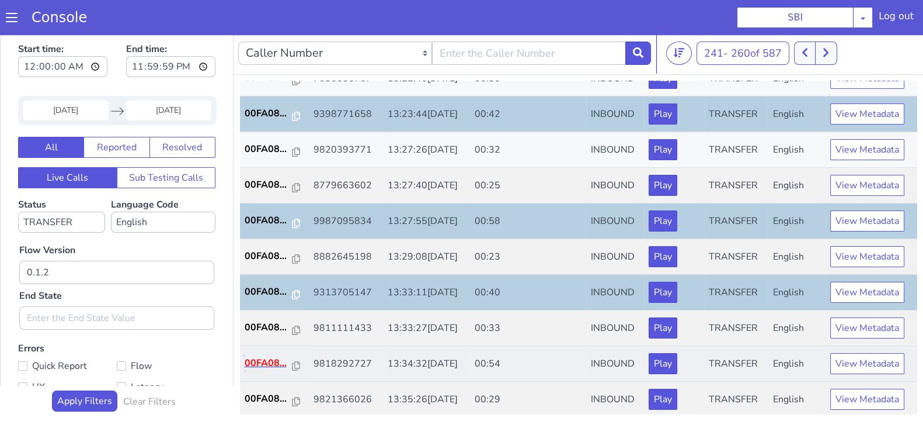
click at [279, 359] on p "00FA08..." at bounding box center [269, 363] width 48 height 14
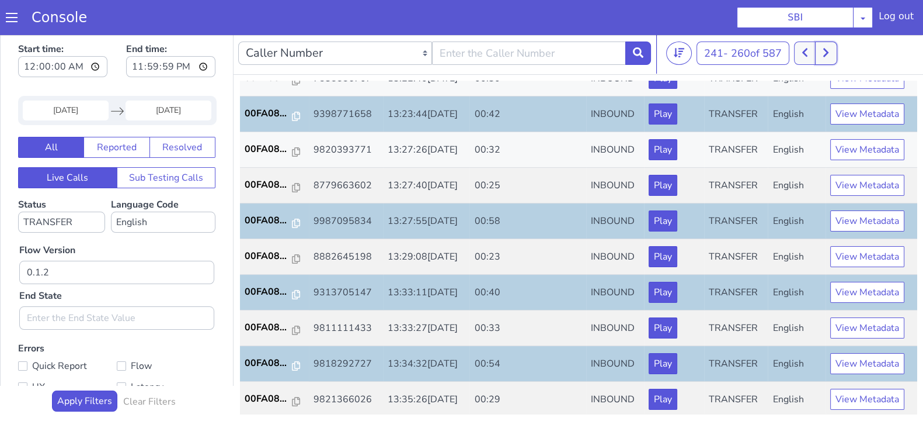
click at [829, 54] on icon at bounding box center [826, 52] width 6 height 11
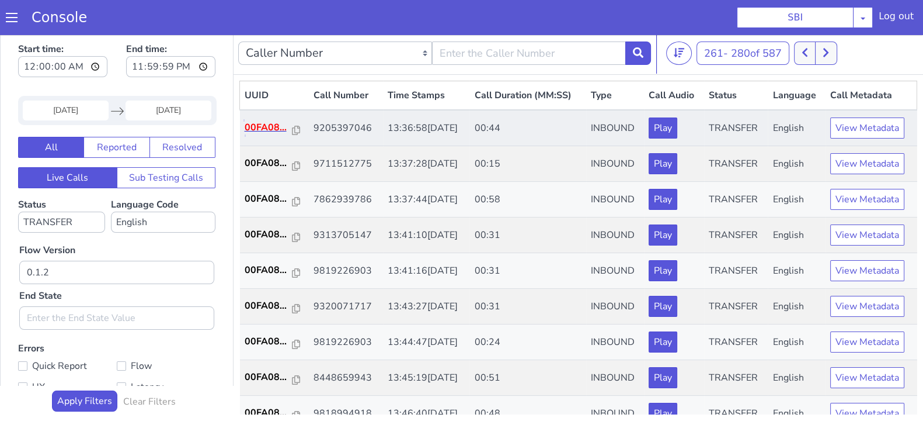
click at [272, 123] on p "00FA08..." at bounding box center [269, 127] width 48 height 14
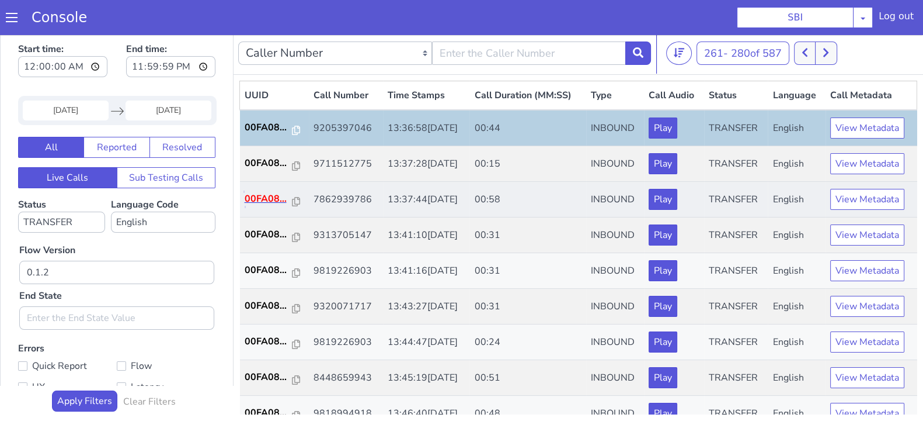
click at [254, 196] on p "00FA08..." at bounding box center [269, 199] width 48 height 14
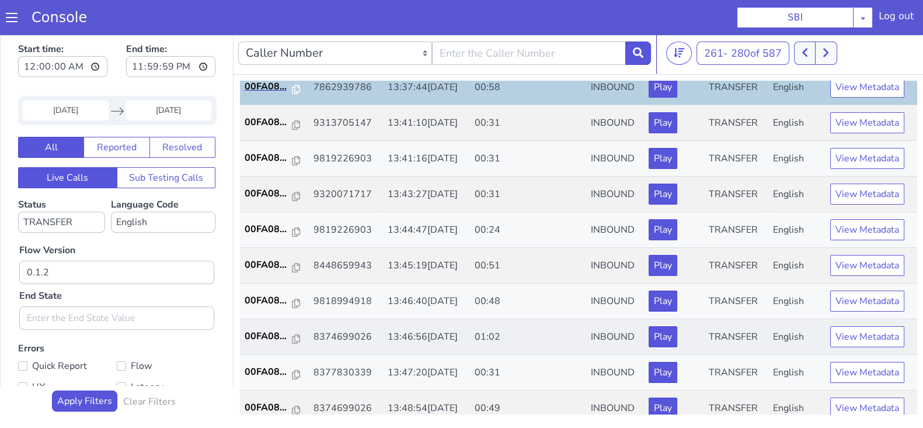
scroll to position [145, 0]
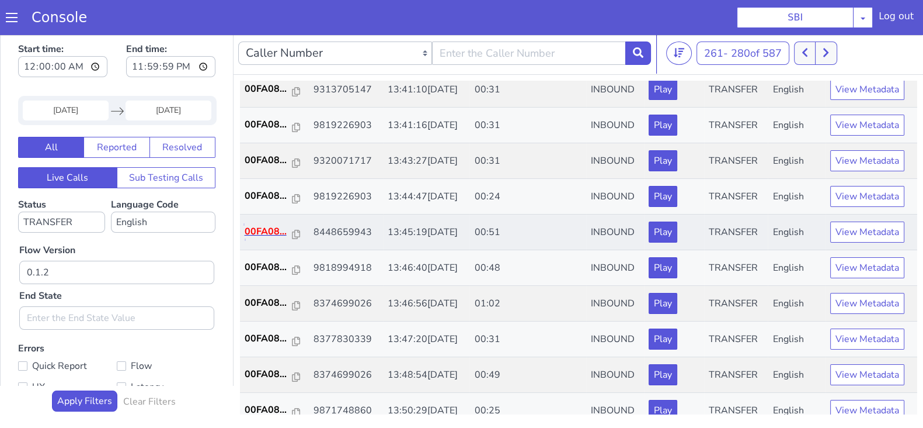
click at [263, 231] on p "00FA08..." at bounding box center [269, 231] width 48 height 14
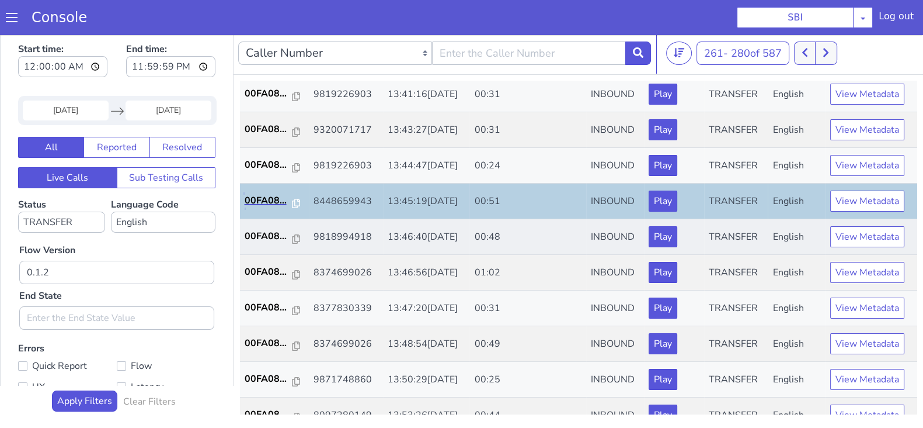
scroll to position [219, 0]
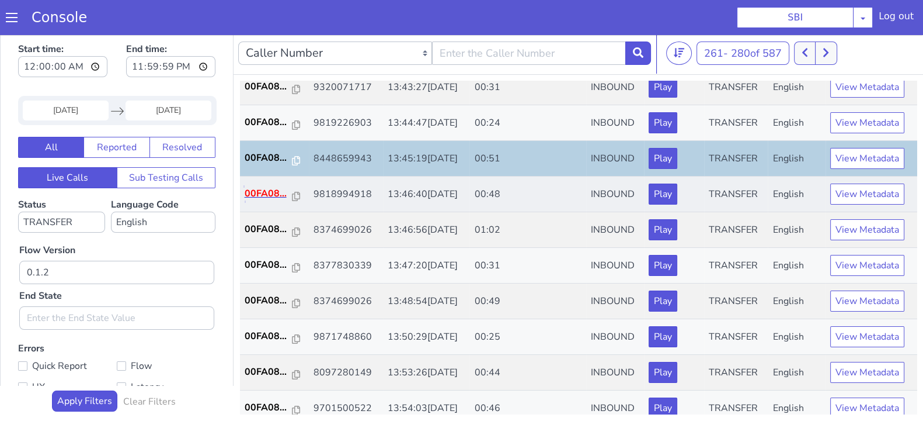
click at [265, 193] on p "00FA08..." at bounding box center [269, 193] width 48 height 14
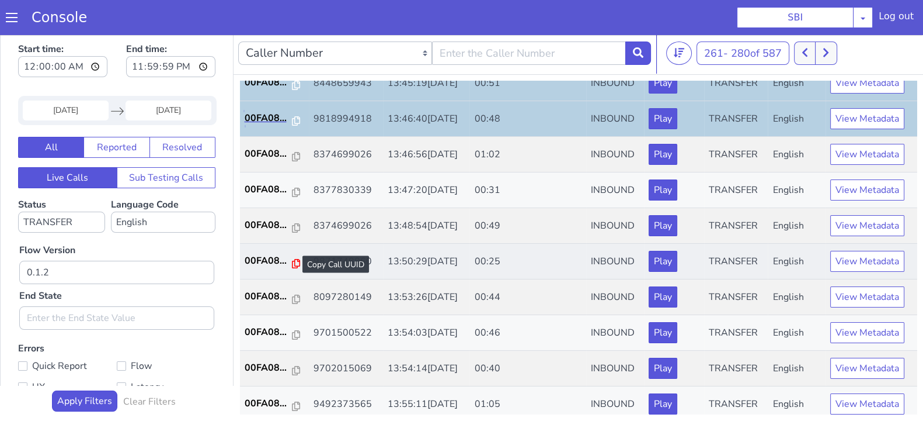
scroll to position [365, 0]
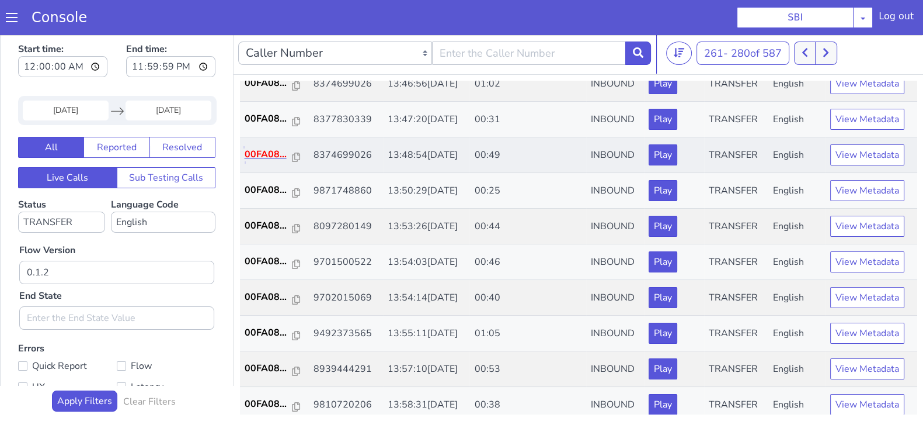
click at [251, 156] on p "00FA08..." at bounding box center [269, 154] width 48 height 14
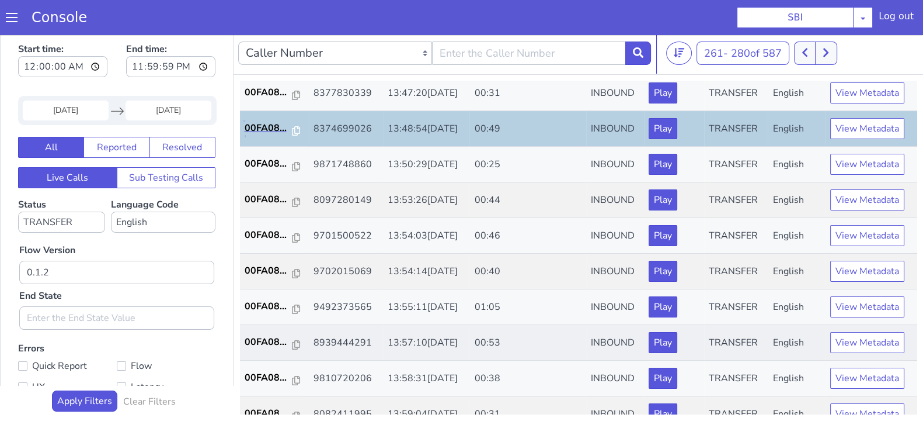
scroll to position [406, 0]
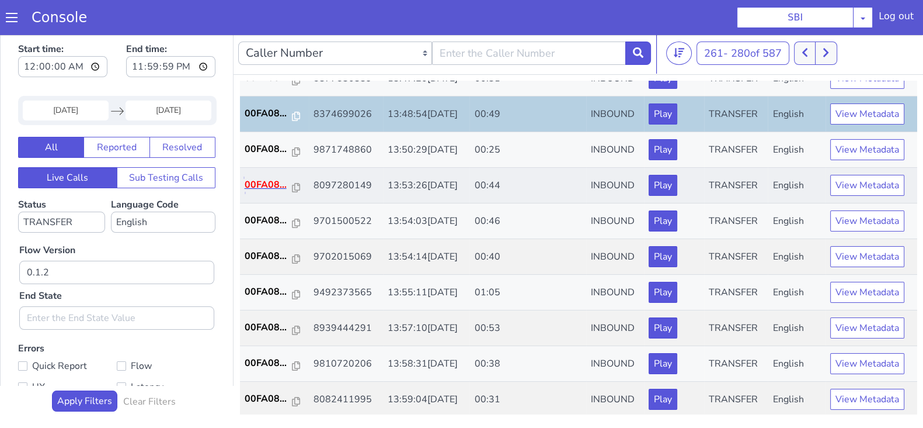
click at [273, 179] on p "00FA08..." at bounding box center [269, 185] width 48 height 14
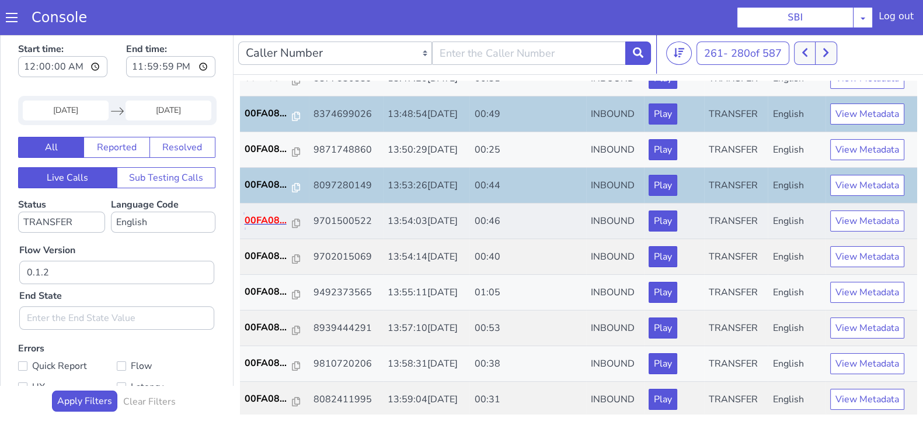
click at [265, 218] on p "00FA08..." at bounding box center [269, 220] width 48 height 14
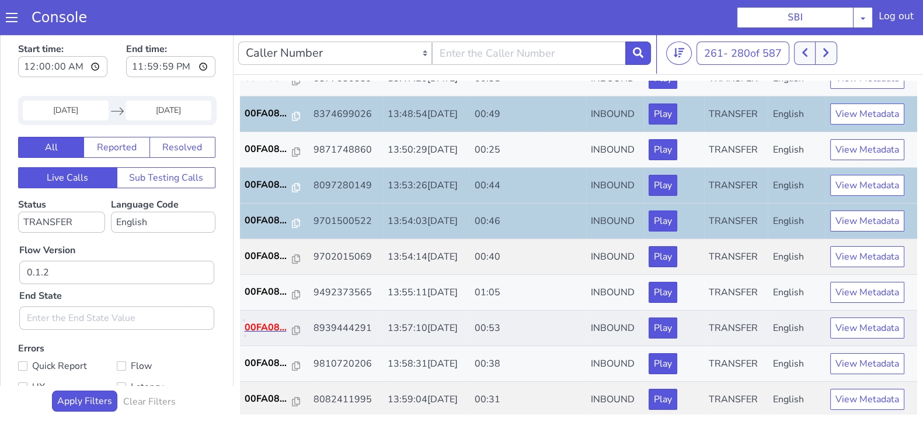
click at [263, 324] on p "00FA08..." at bounding box center [269, 327] width 48 height 14
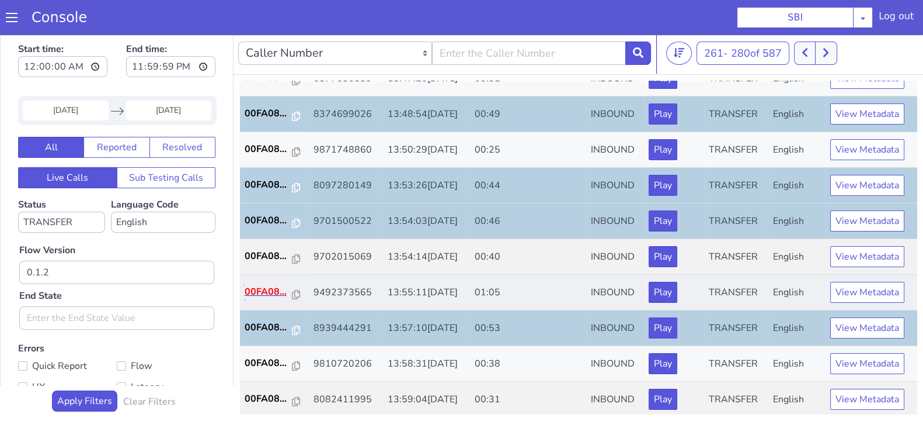
click at [258, 284] on p "00FA08..." at bounding box center [269, 291] width 48 height 14
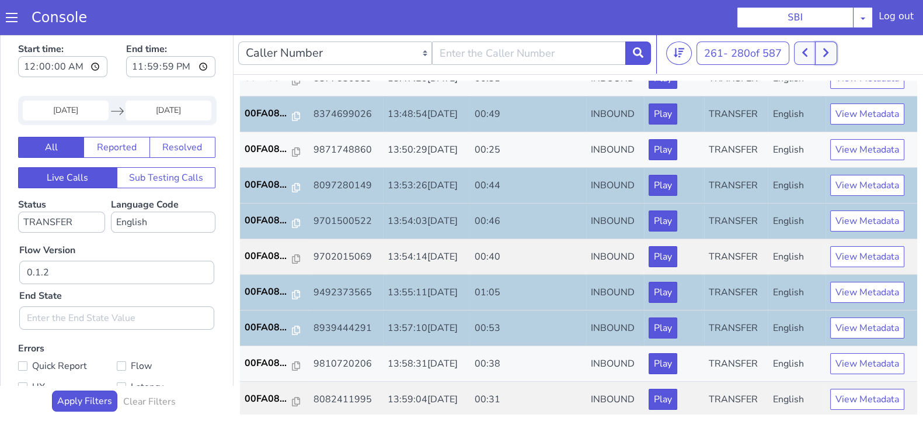
click at [829, 53] on icon at bounding box center [826, 52] width 5 height 9
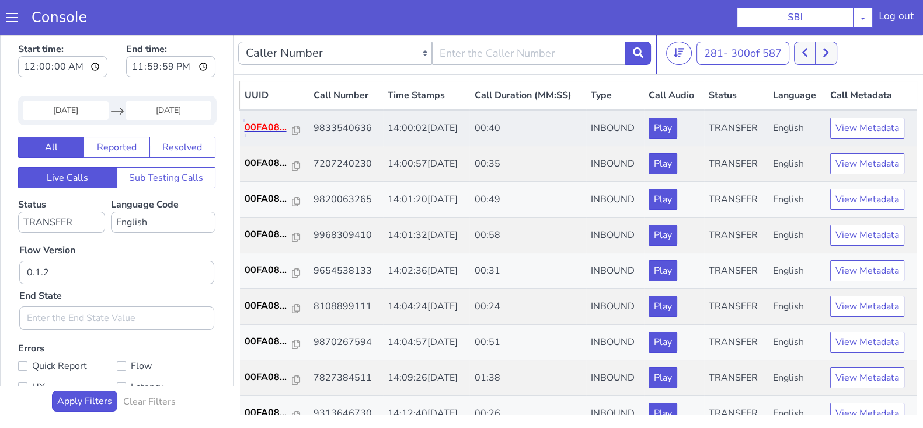
click at [268, 123] on p "00FA08..." at bounding box center [269, 127] width 48 height 14
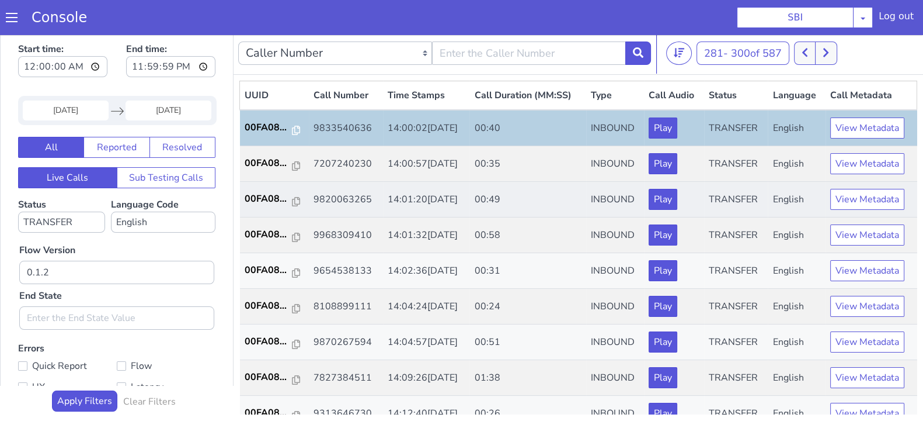
click at [257, 189] on td "00FA08..." at bounding box center [274, 200] width 69 height 36
click at [259, 193] on p "00FA08..." at bounding box center [269, 199] width 48 height 14
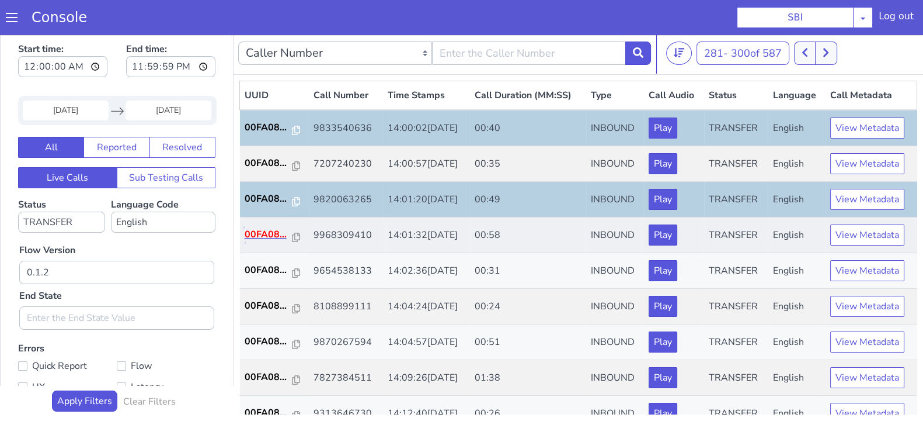
click at [265, 231] on p "00FA08..." at bounding box center [269, 234] width 48 height 14
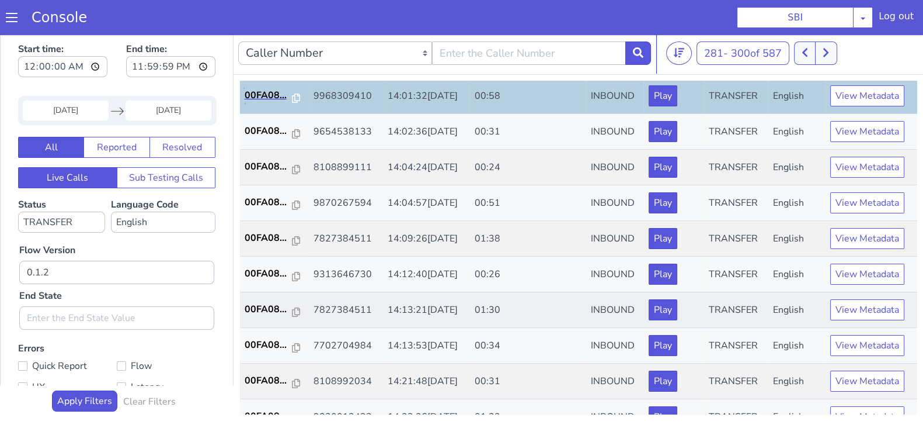
scroll to position [145, 0]
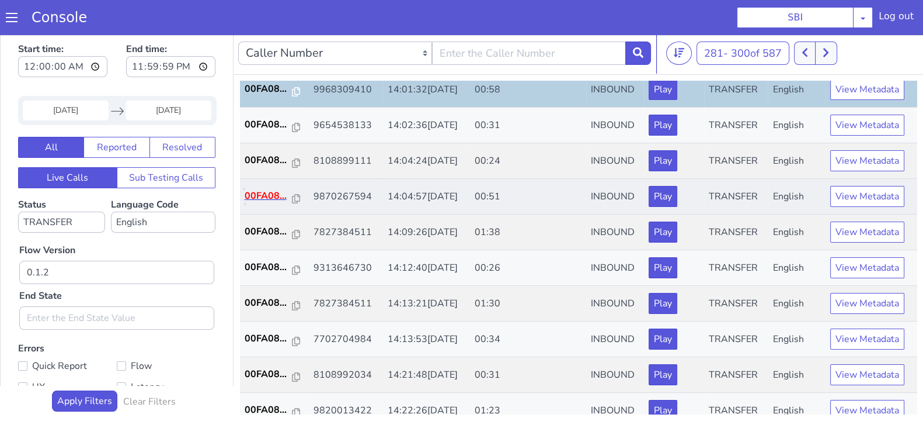
click at [270, 199] on p "00FA08..." at bounding box center [269, 196] width 48 height 14
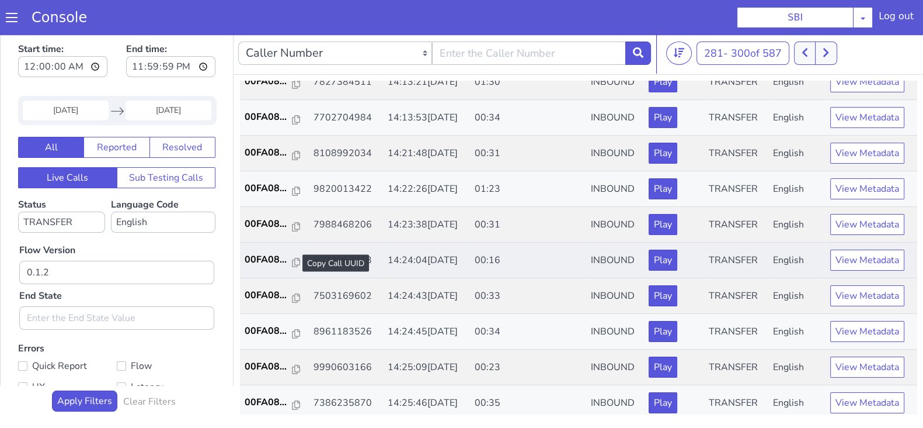
scroll to position [406, 0]
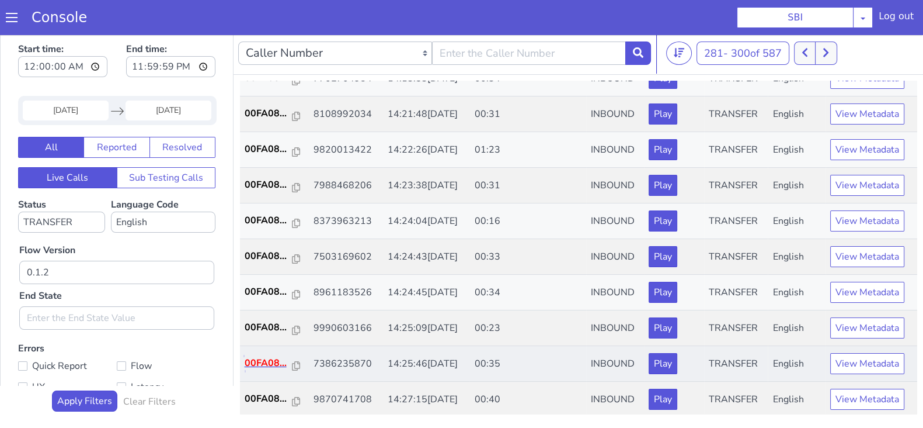
click at [264, 360] on p "00FA08..." at bounding box center [269, 363] width 48 height 14
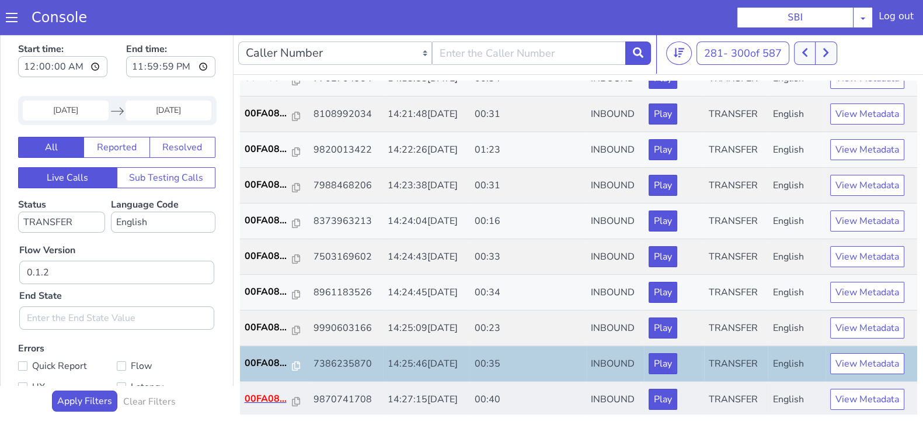
click at [264, 387] on td "00FA08..." at bounding box center [274, 399] width 69 height 36
click at [256, 387] on td "00FA08..." at bounding box center [274, 399] width 69 height 36
click at [259, 394] on p "00FA08..." at bounding box center [269, 398] width 48 height 14
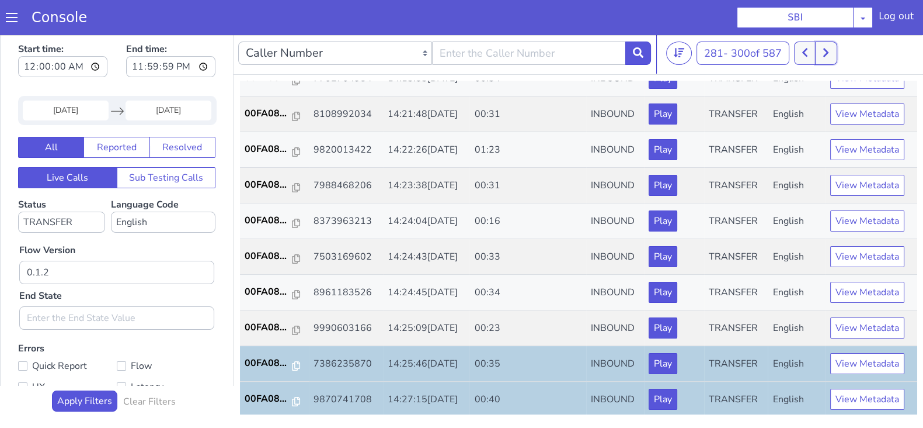
click at [832, 54] on button at bounding box center [826, 52] width 22 height 23
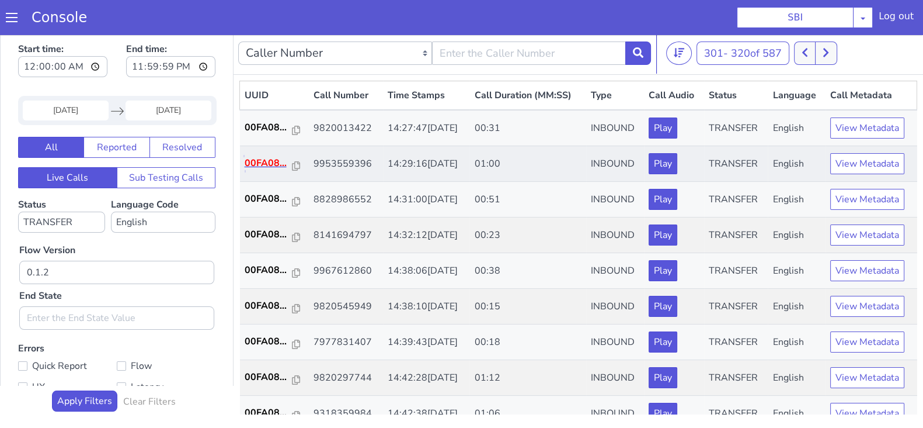
click at [269, 158] on p "00FA08..." at bounding box center [269, 163] width 48 height 14
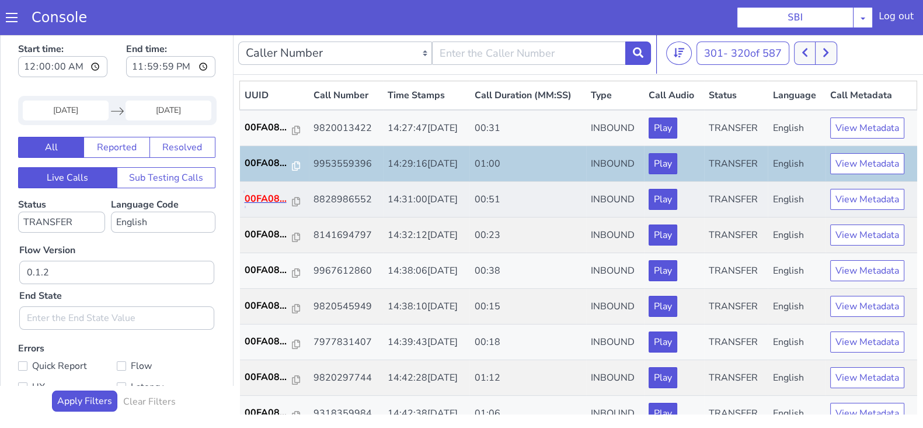
click at [258, 195] on p "00FA08..." at bounding box center [269, 199] width 48 height 14
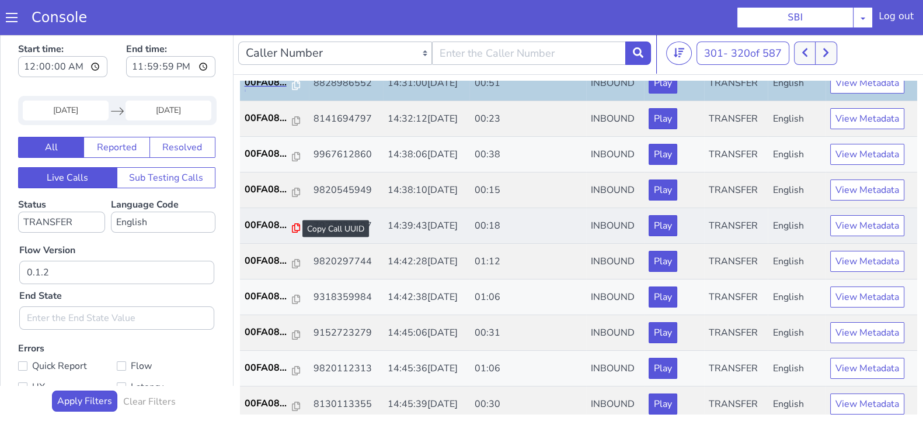
scroll to position [145, 0]
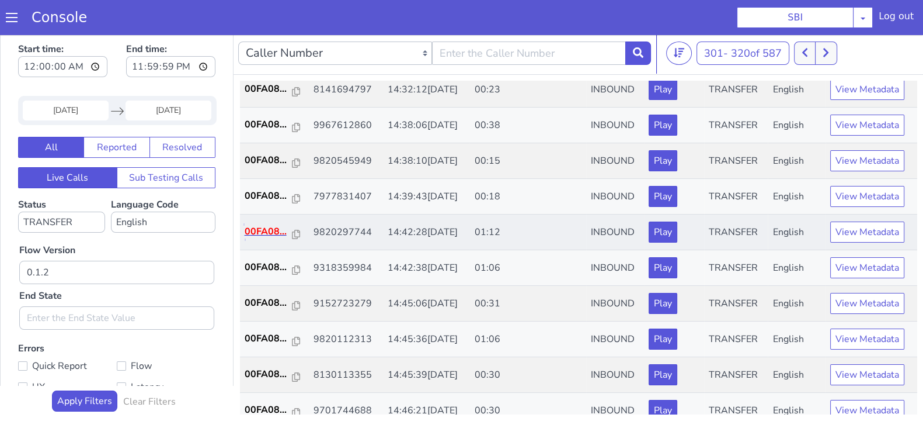
click at [268, 225] on p "00FA08..." at bounding box center [269, 231] width 48 height 14
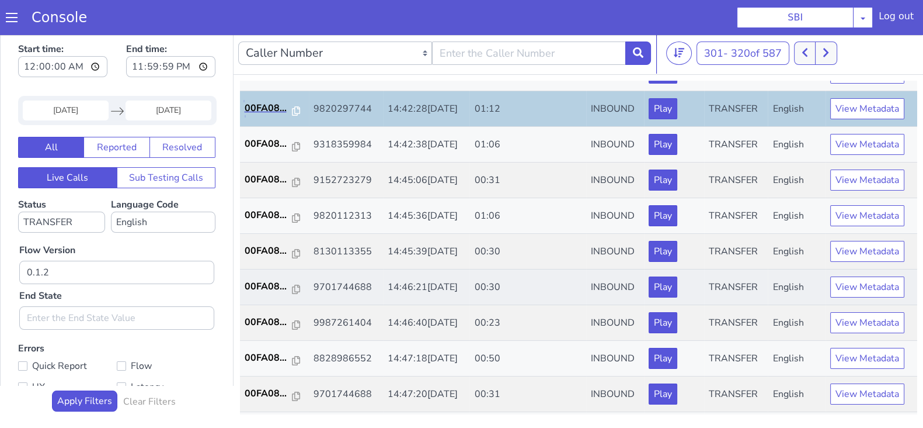
scroll to position [291, 0]
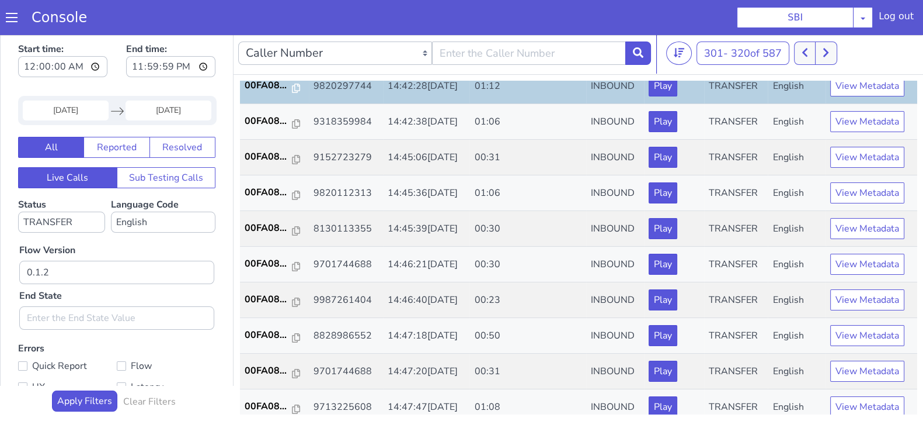
click at [65, 111] on input "15 Aug 2025" at bounding box center [66, 110] width 86 height 20
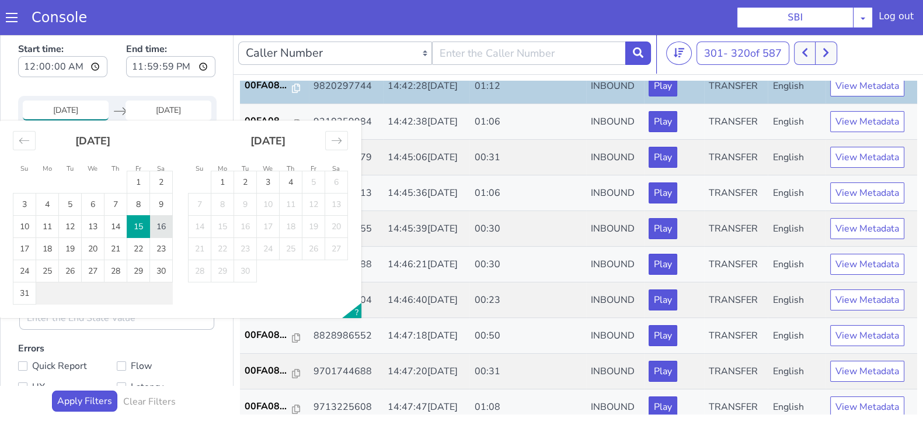
click at [158, 224] on td "16" at bounding box center [161, 227] width 23 height 22
type input "16 Aug 2025"
click at [166, 113] on input "End Date" at bounding box center [169, 110] width 86 height 20
click at [161, 224] on td "16" at bounding box center [161, 227] width 23 height 22
type input "16 Aug 2025"
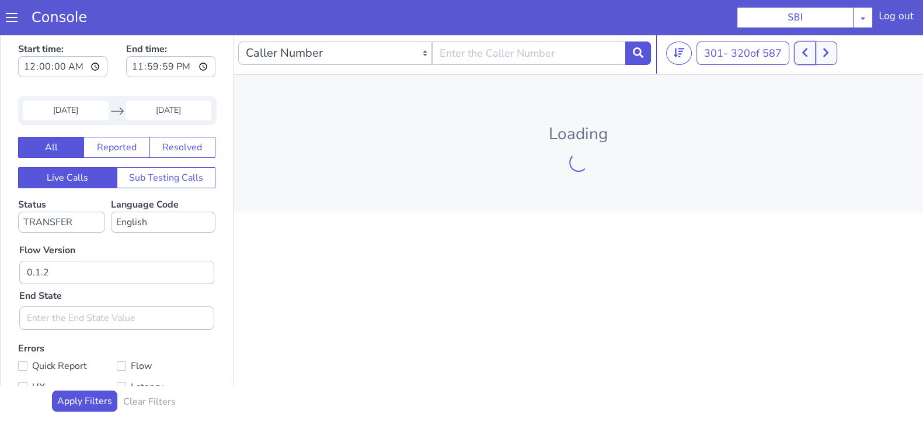
click at [810, 58] on button at bounding box center [805, 52] width 22 height 23
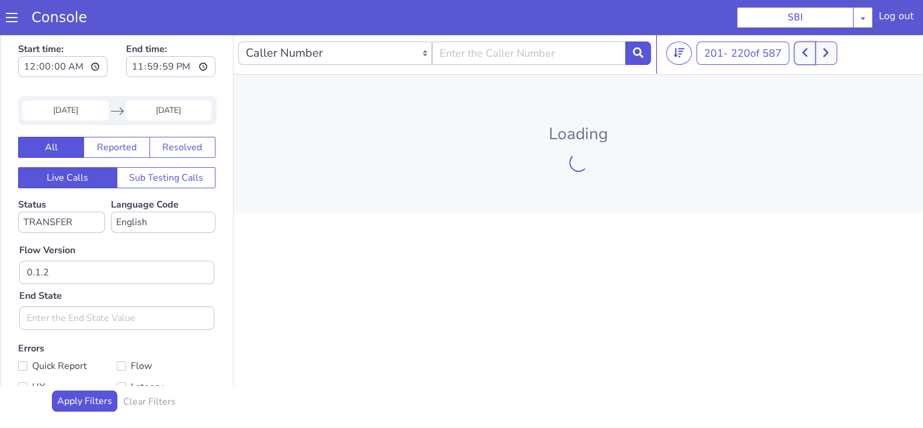
click at [810, 58] on button at bounding box center [805, 52] width 22 height 23
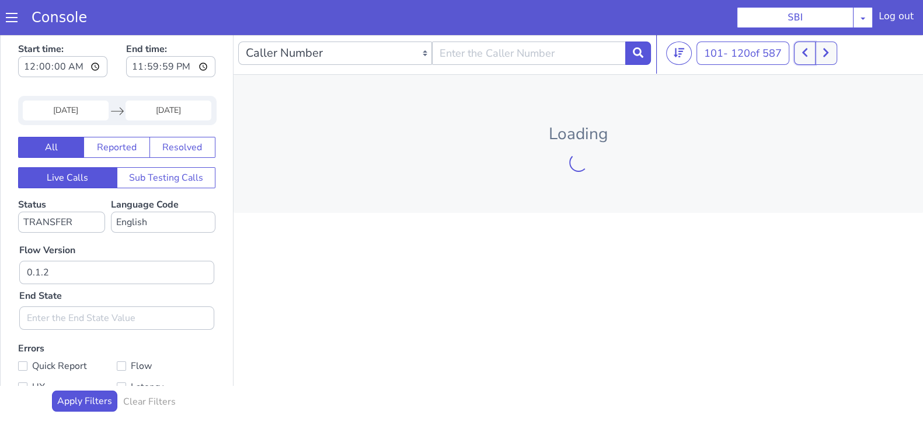
click at [810, 58] on button at bounding box center [805, 52] width 22 height 23
click at [810, 58] on button at bounding box center [814, 52] width 22 height 23
click at [810, 58] on button at bounding box center [799, 52] width 22 height 23
click at [810, 58] on button at bounding box center [820, 52] width 22 height 23
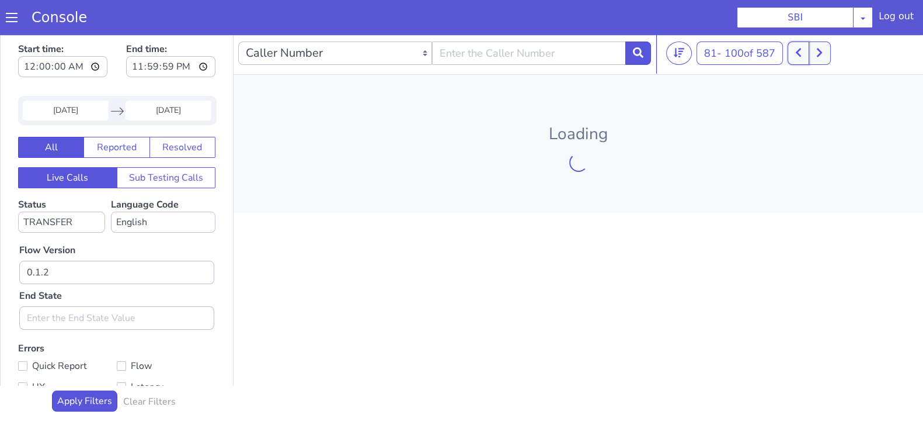
click at [810, 58] on button at bounding box center [799, 52] width 22 height 23
click at [794, 55] on icon at bounding box center [792, 52] width 6 height 11
click at [794, 55] on div at bounding box center [796, 52] width 43 height 23
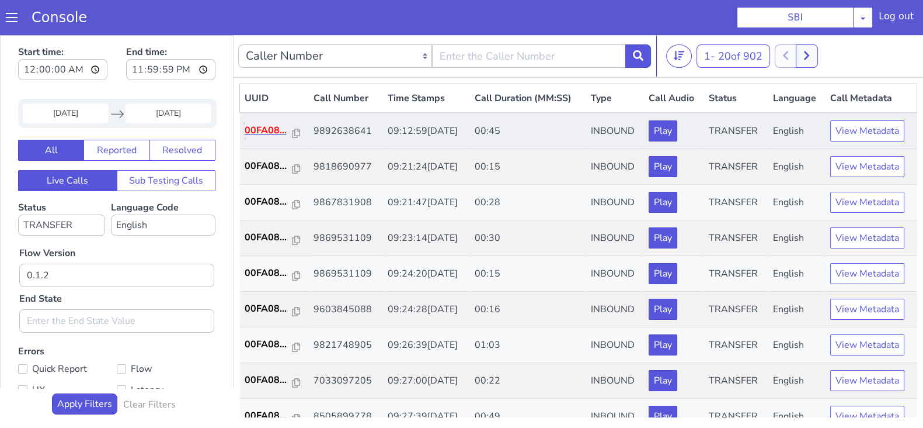
click at [272, 125] on p "00FA08..." at bounding box center [269, 130] width 48 height 14
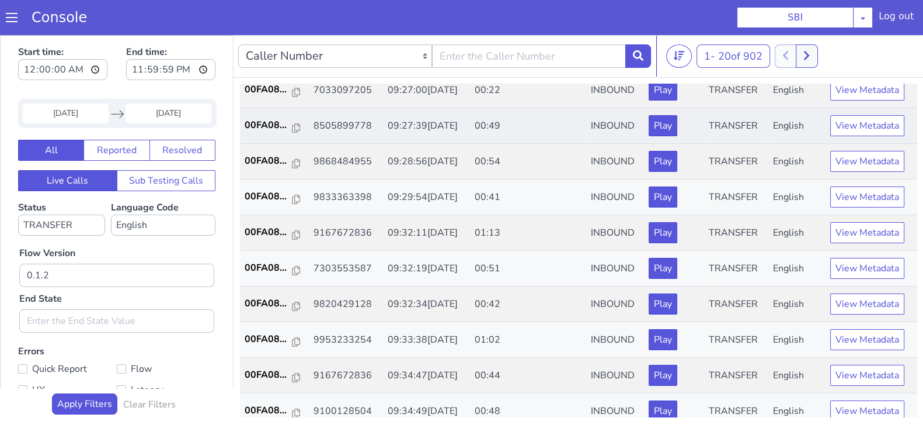
scroll to position [291, 0]
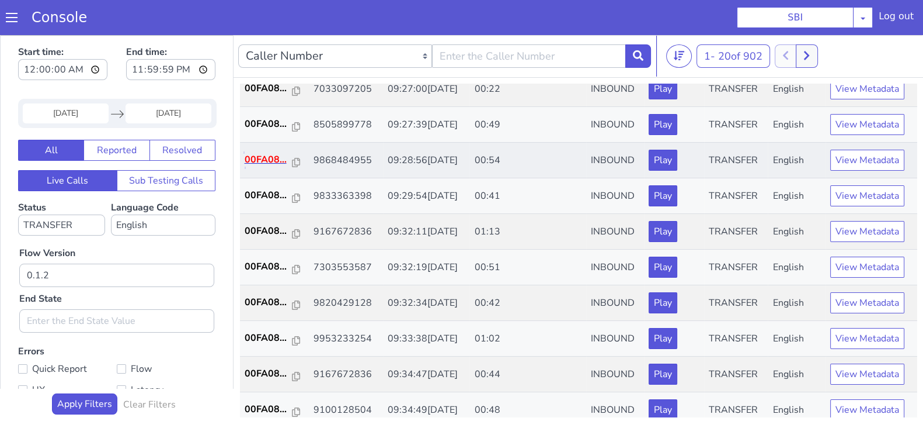
click at [264, 156] on p "00FA08..." at bounding box center [269, 159] width 48 height 14
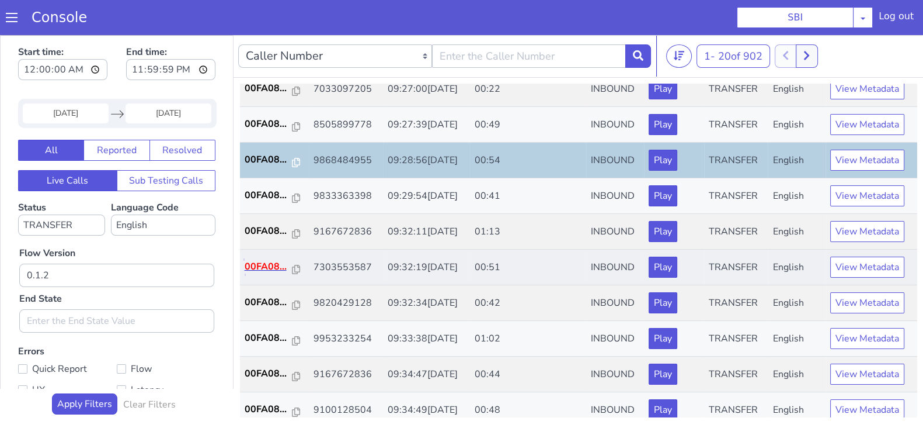
click at [272, 266] on p "00FA08..." at bounding box center [269, 266] width 48 height 14
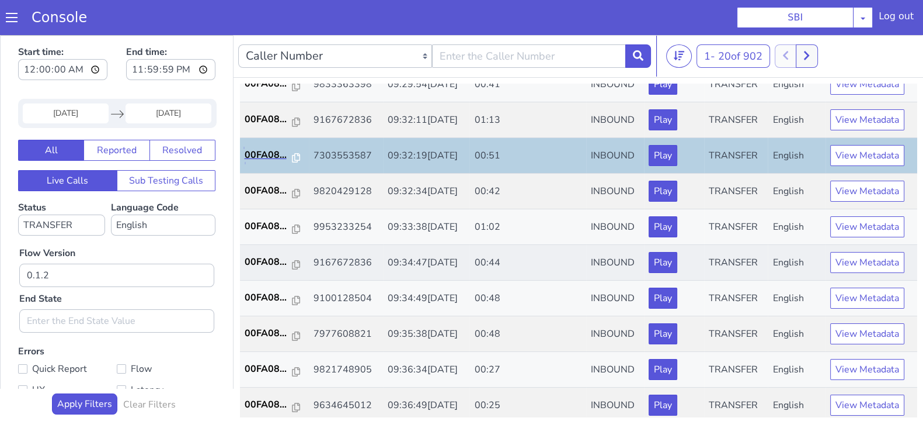
scroll to position [406, 0]
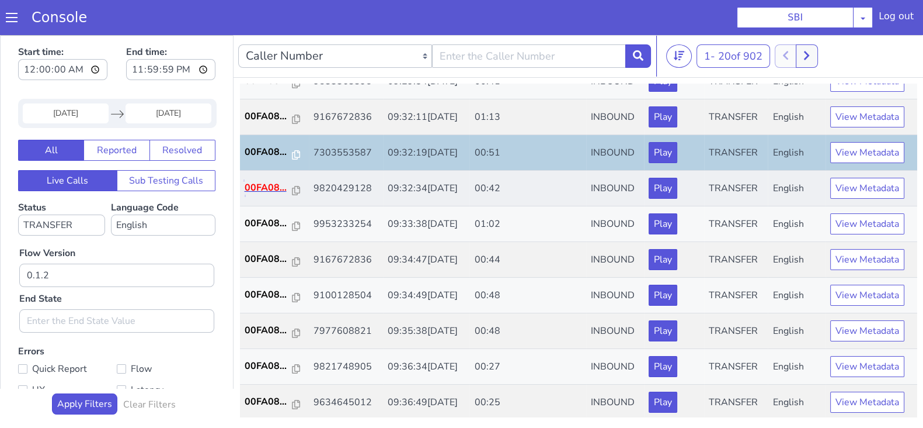
click at [261, 187] on p "00FA08..." at bounding box center [269, 187] width 48 height 14
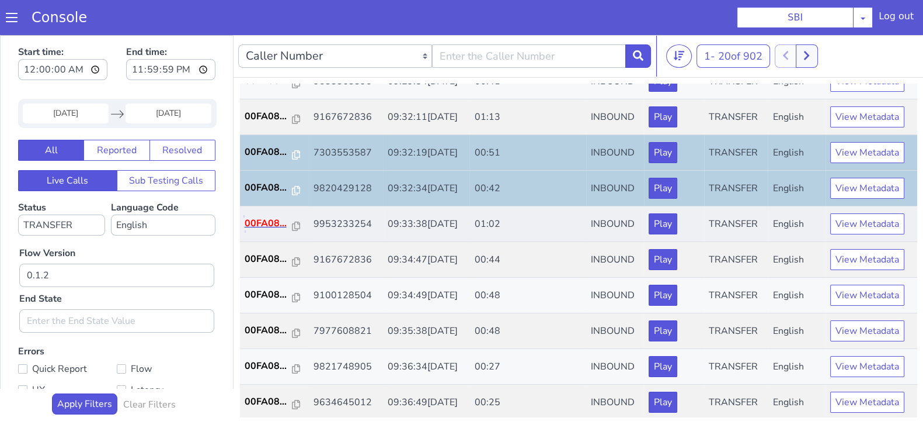
click at [267, 220] on p "00FA08..." at bounding box center [269, 223] width 48 height 14
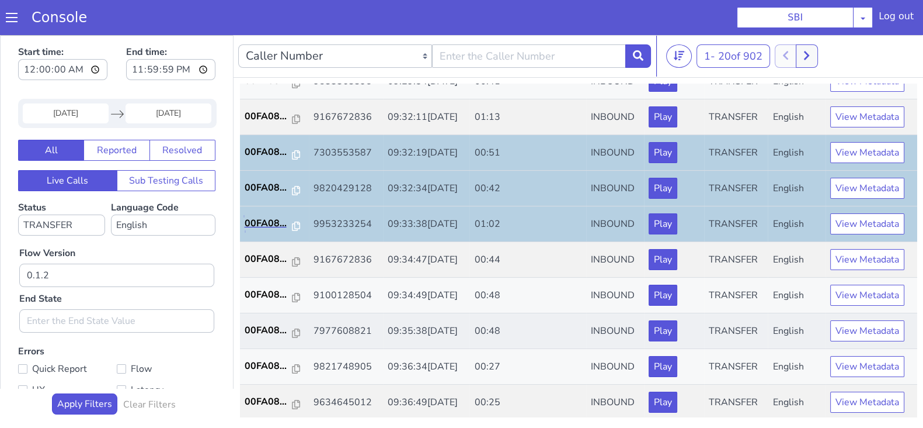
scroll to position [3, 0]
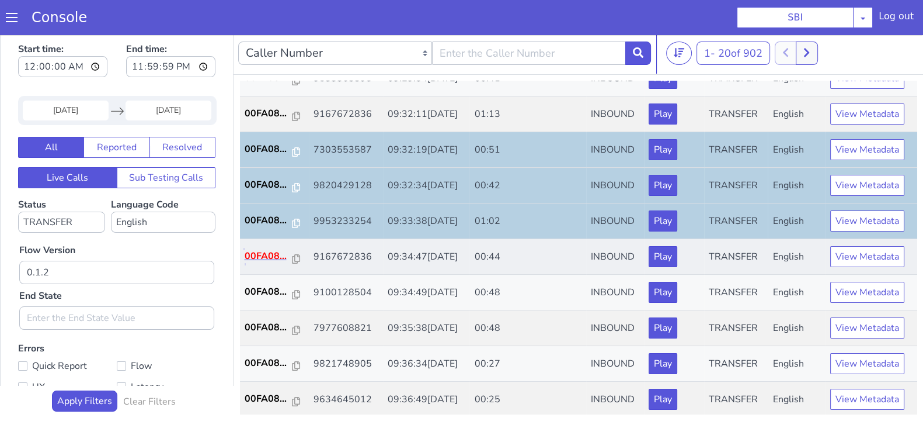
click at [263, 249] on p "00FA08..." at bounding box center [269, 256] width 48 height 14
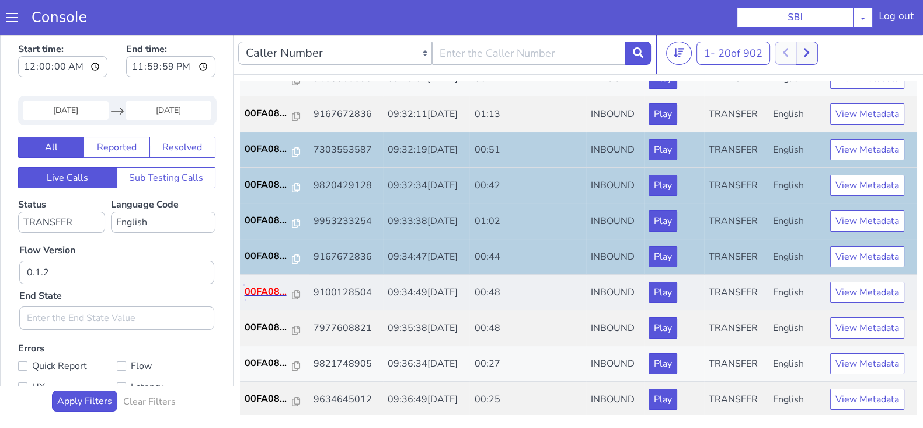
click at [264, 293] on p "00FA08..." at bounding box center [269, 291] width 48 height 14
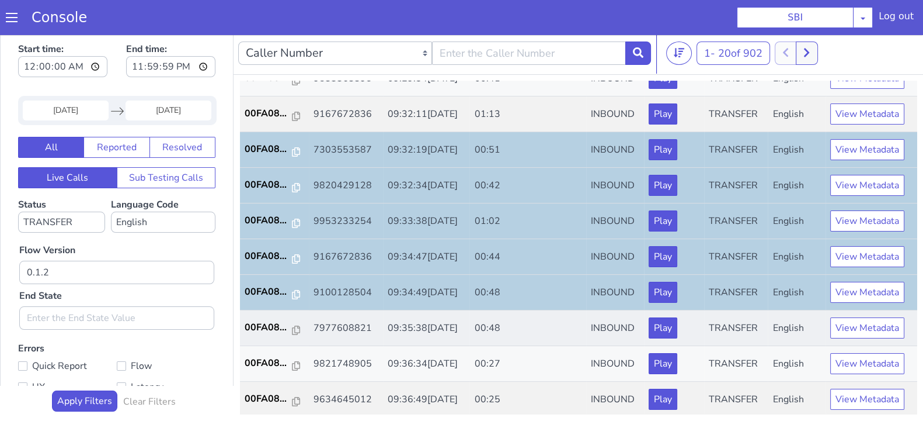
click at [245, 314] on td "00FA08..." at bounding box center [274, 328] width 69 height 36
click at [258, 323] on p "00FA08..." at bounding box center [269, 327] width 48 height 14
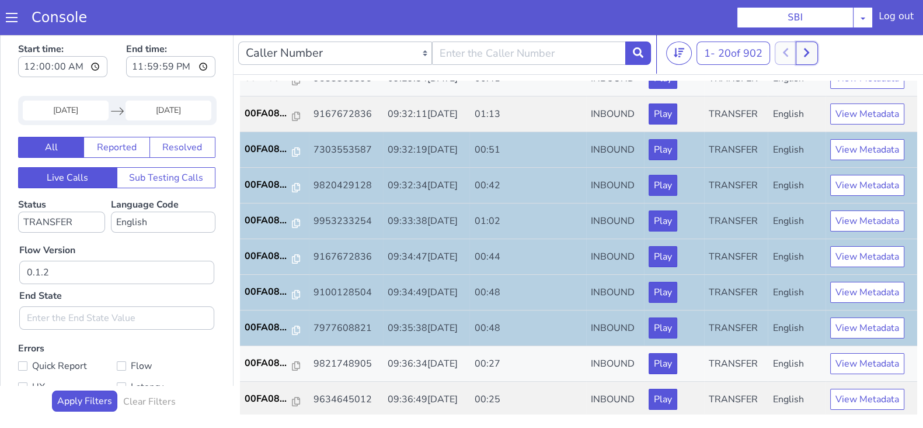
click at [809, 56] on icon at bounding box center [807, 52] width 6 height 11
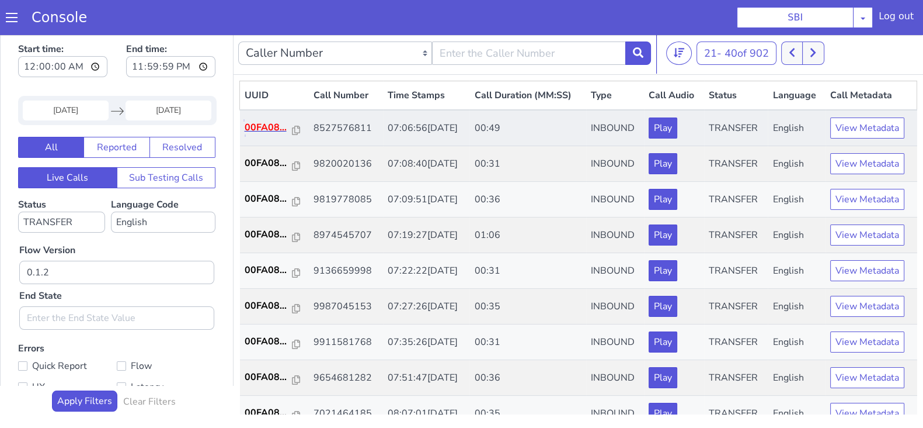
click at [258, 127] on p "00FA08..." at bounding box center [269, 127] width 48 height 14
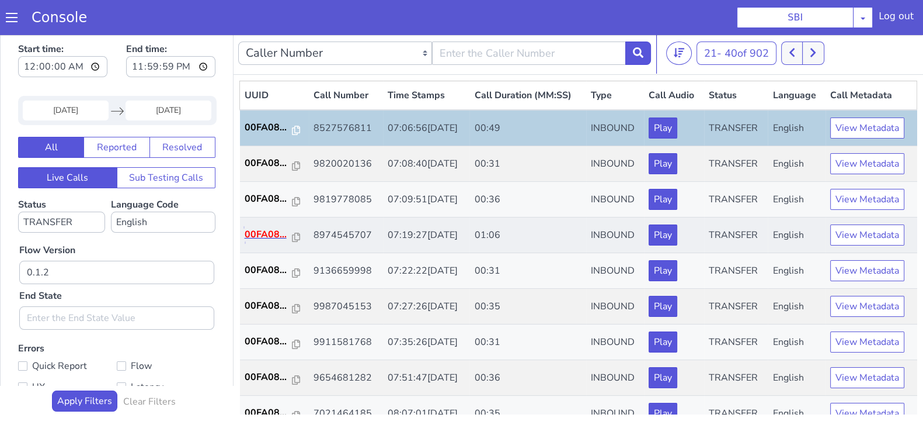
click at [273, 229] on p "00FA08..." at bounding box center [269, 234] width 48 height 14
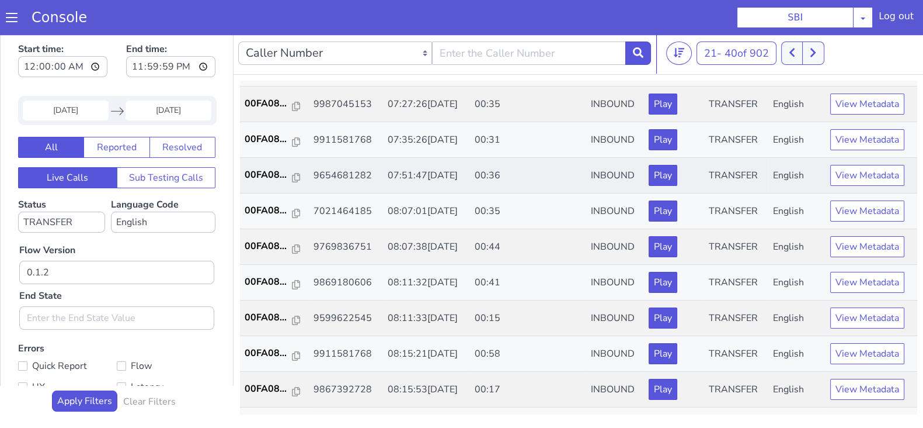
scroll to position [219, 0]
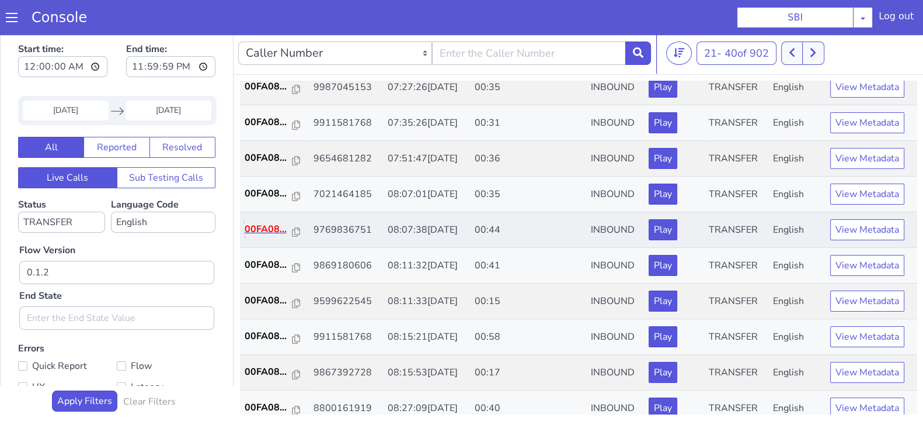
click at [252, 226] on p "00FA08..." at bounding box center [269, 229] width 48 height 14
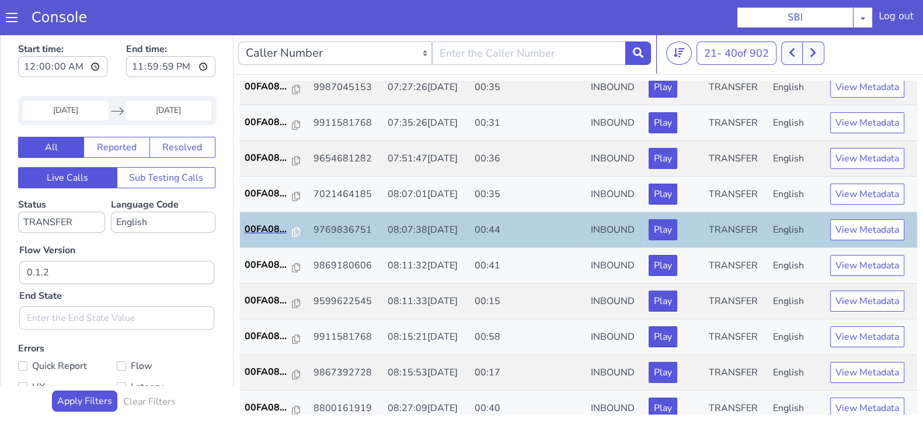
scroll to position [291, 0]
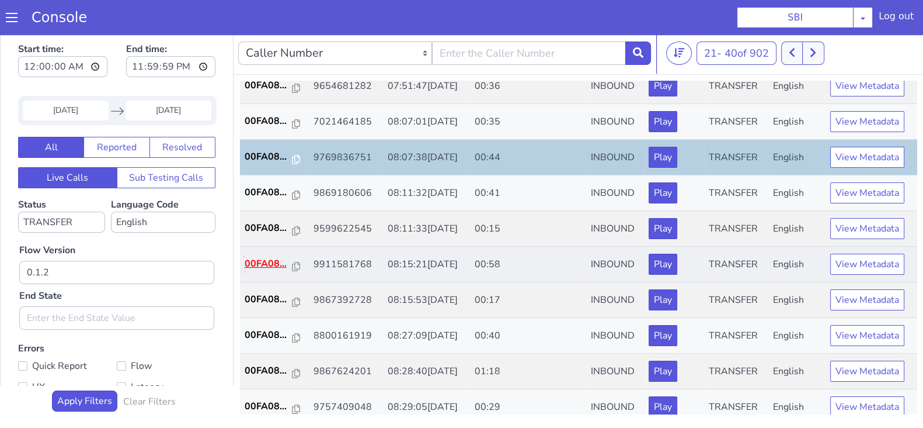
click at [269, 259] on p "00FA08..." at bounding box center [269, 263] width 48 height 14
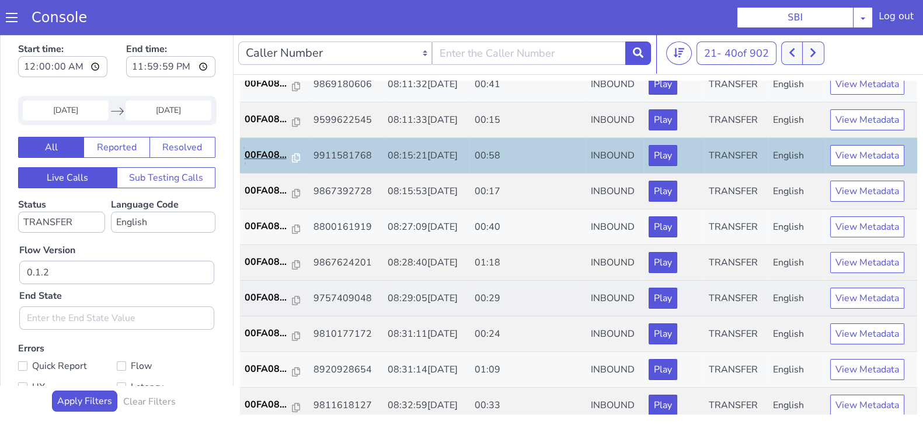
scroll to position [406, 0]
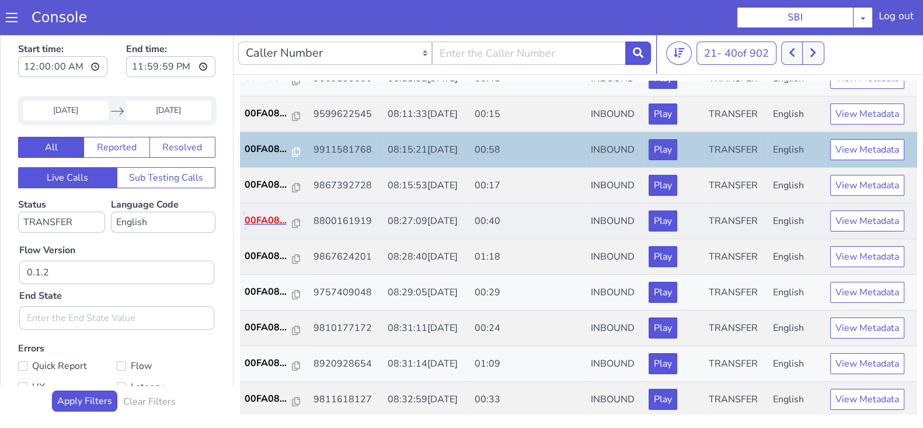
click at [268, 219] on p "00FA08..." at bounding box center [269, 220] width 48 height 14
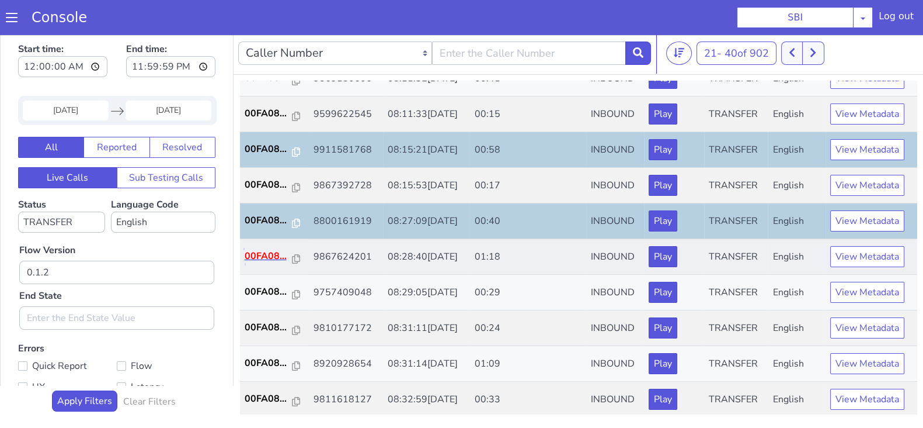
click at [261, 253] on p "00FA08..." at bounding box center [269, 256] width 48 height 14
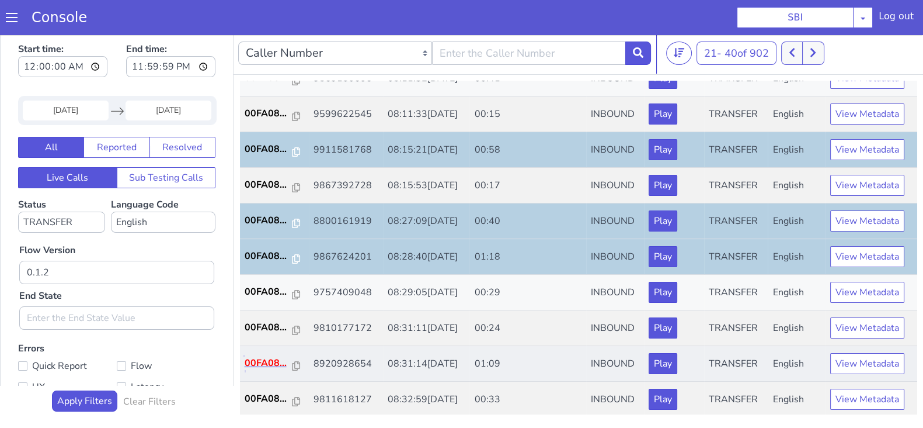
click at [270, 360] on p "00FA08..." at bounding box center [269, 363] width 48 height 14
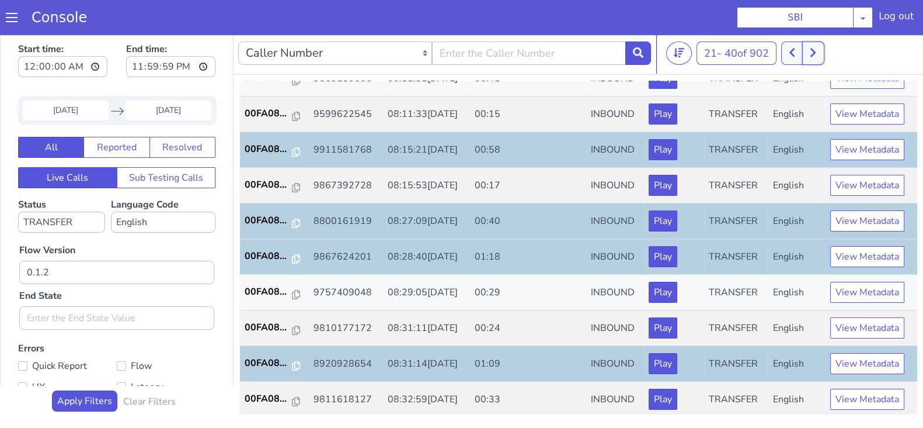
click at [818, 57] on button at bounding box center [814, 52] width 22 height 23
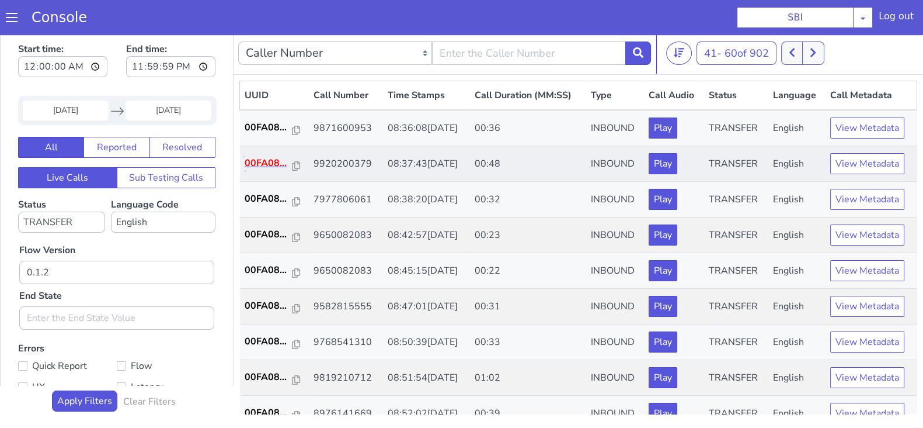
click at [273, 168] on p "00FA08..." at bounding box center [269, 163] width 48 height 14
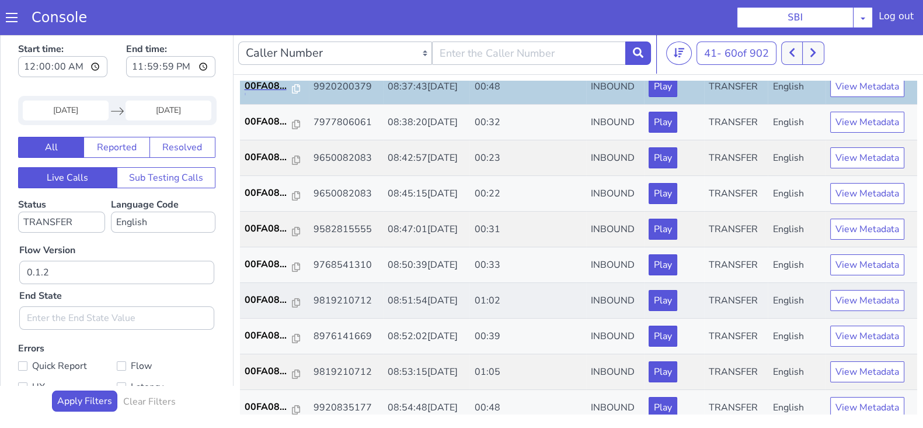
scroll to position [145, 0]
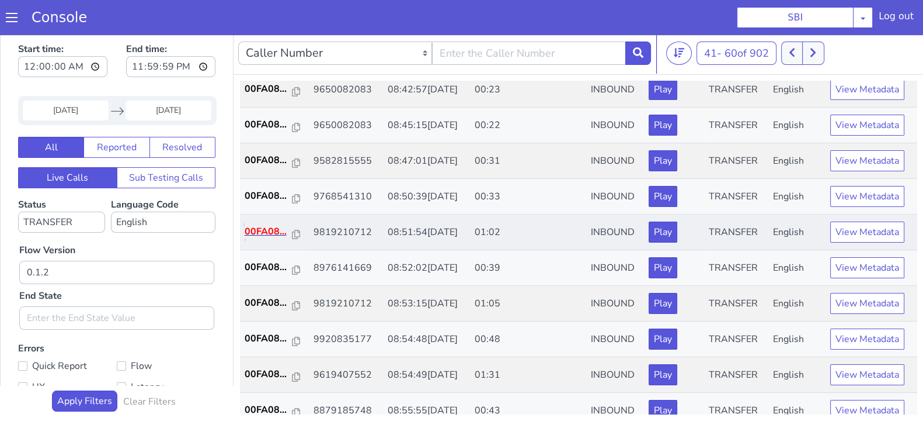
click at [261, 228] on p "00FA08..." at bounding box center [269, 231] width 48 height 14
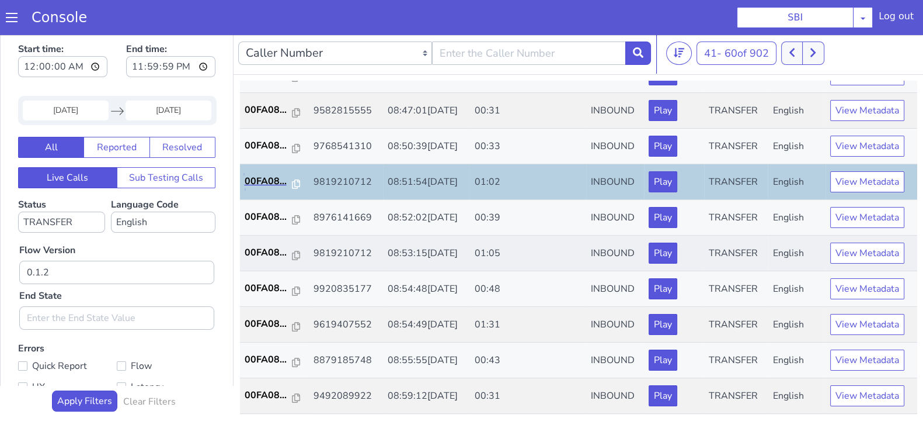
scroll to position [219, 0]
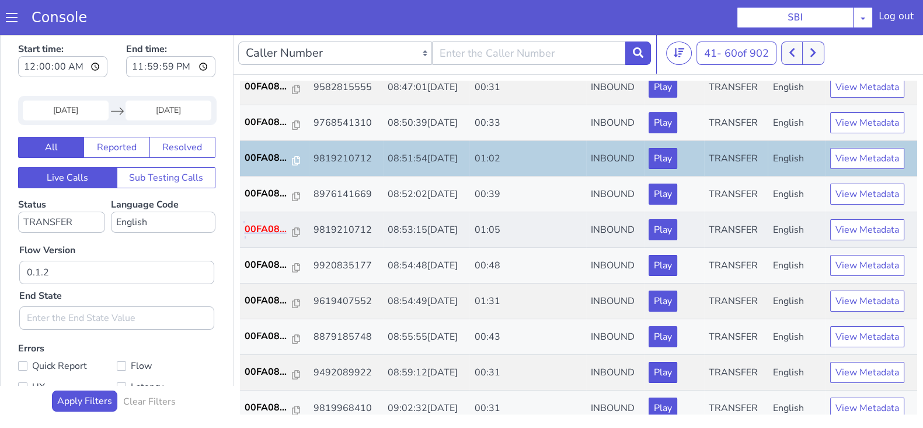
click at [273, 232] on p "00FA08..." at bounding box center [269, 229] width 48 height 14
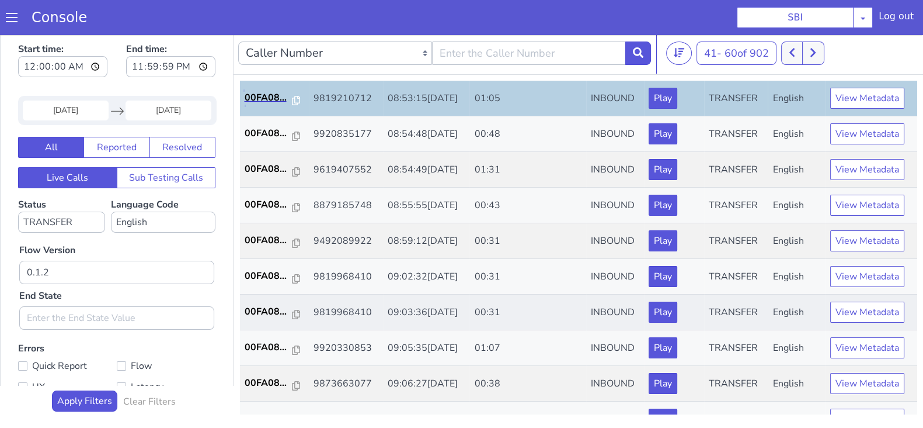
scroll to position [406, 0]
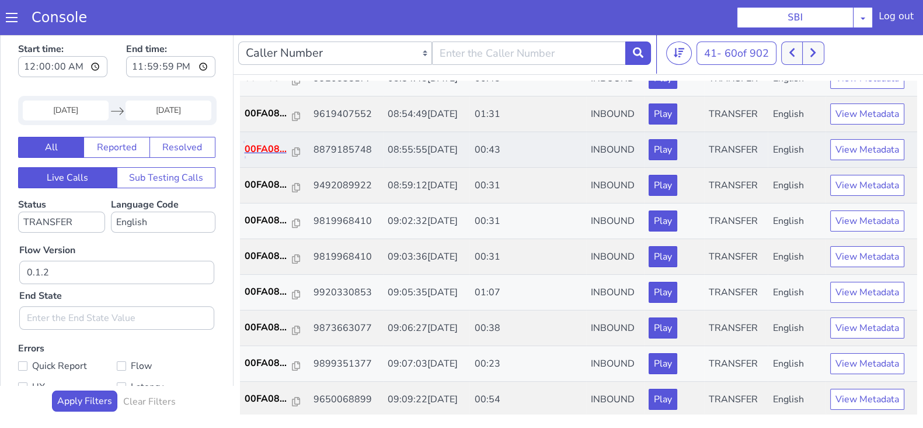
click at [266, 142] on p "00FA08..." at bounding box center [269, 149] width 48 height 14
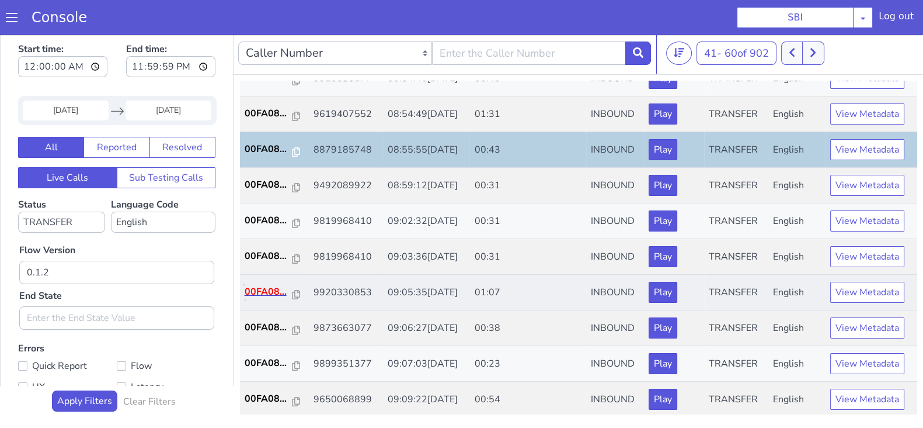
click at [268, 290] on p "00FA08..." at bounding box center [269, 291] width 48 height 14
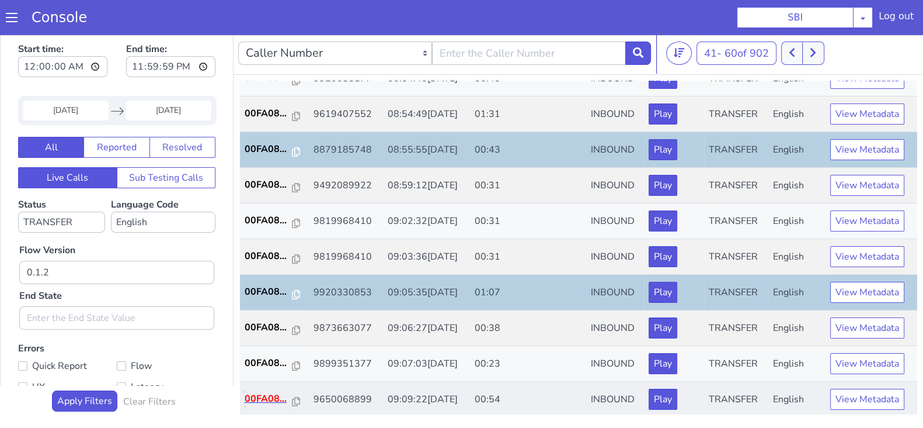
click at [273, 393] on p "00FA08..." at bounding box center [269, 398] width 48 height 14
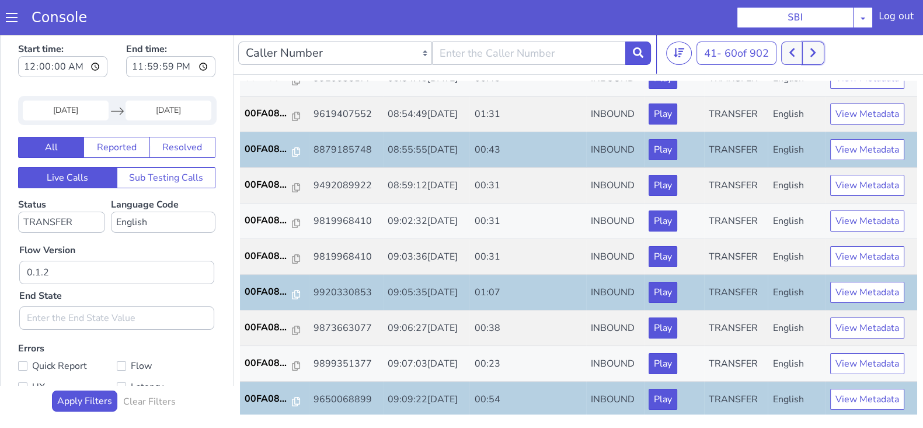
click at [821, 55] on button at bounding box center [814, 52] width 22 height 23
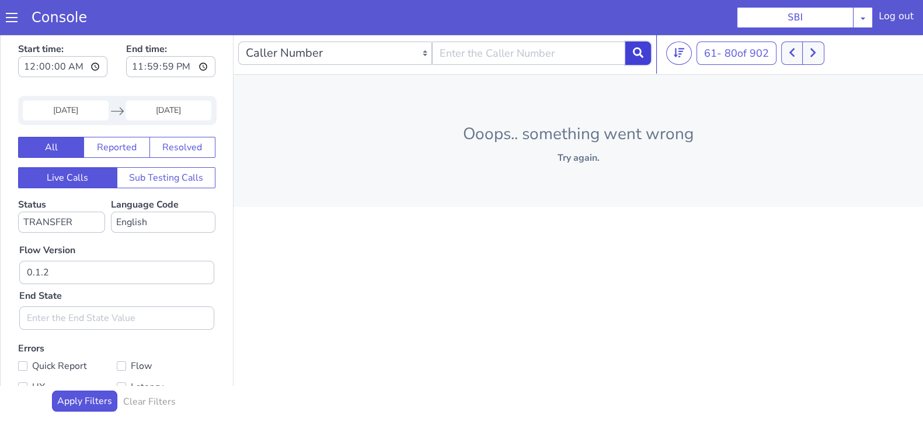
click at [641, 55] on icon at bounding box center [638, 52] width 11 height 11
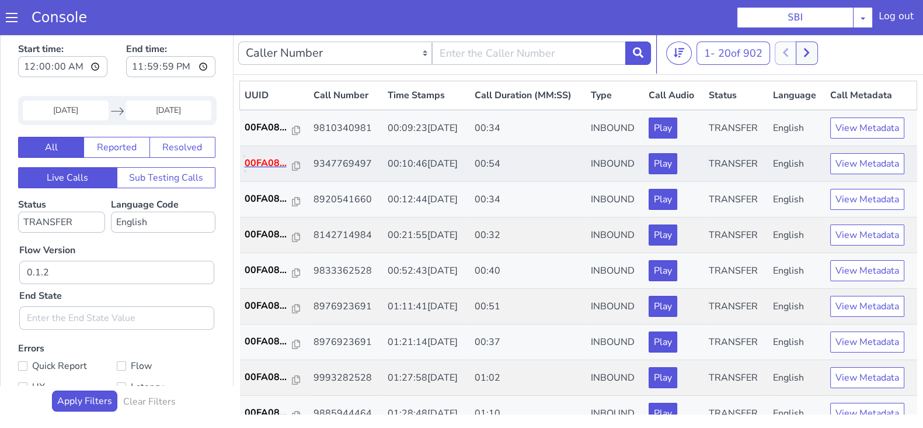
click at [266, 159] on p "00FA08..." at bounding box center [269, 163] width 48 height 14
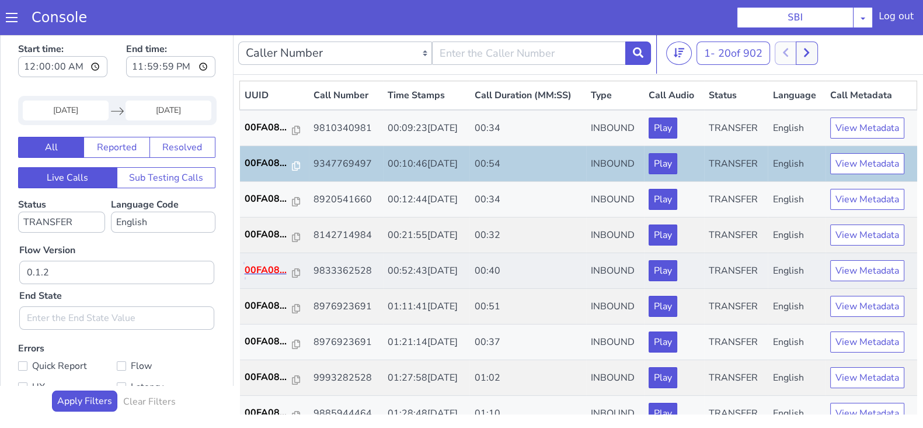
click at [269, 265] on p "00FA08..." at bounding box center [269, 270] width 48 height 14
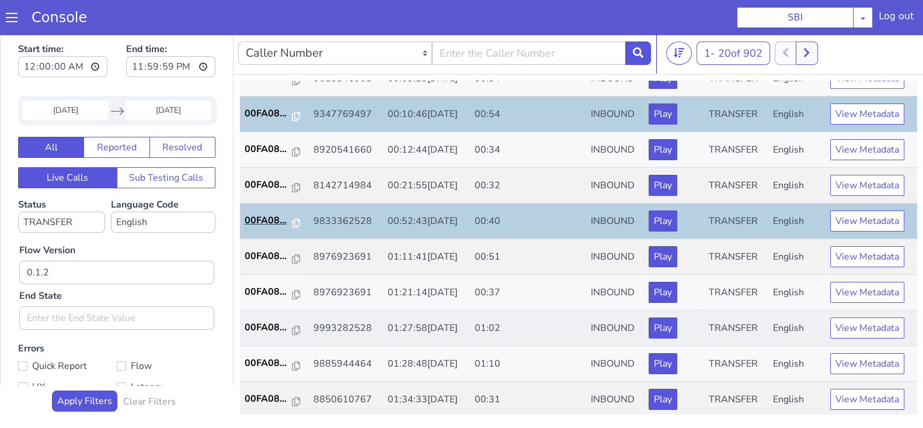
scroll to position [72, 0]
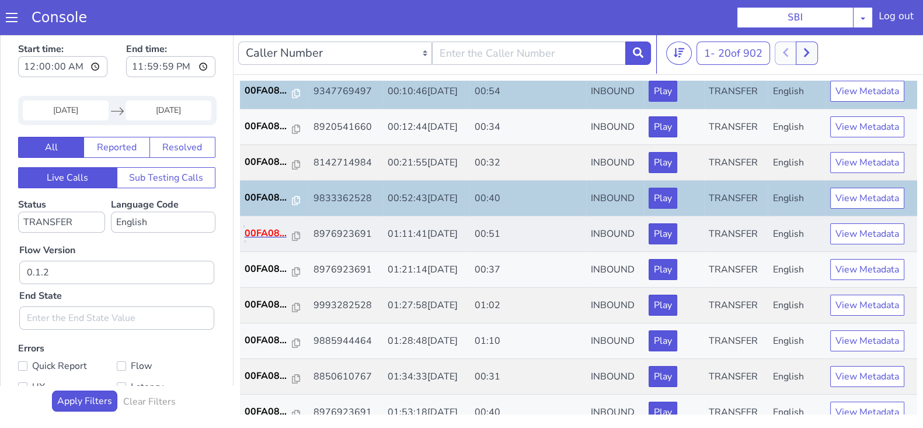
click at [266, 235] on p "00FA08..." at bounding box center [269, 233] width 48 height 14
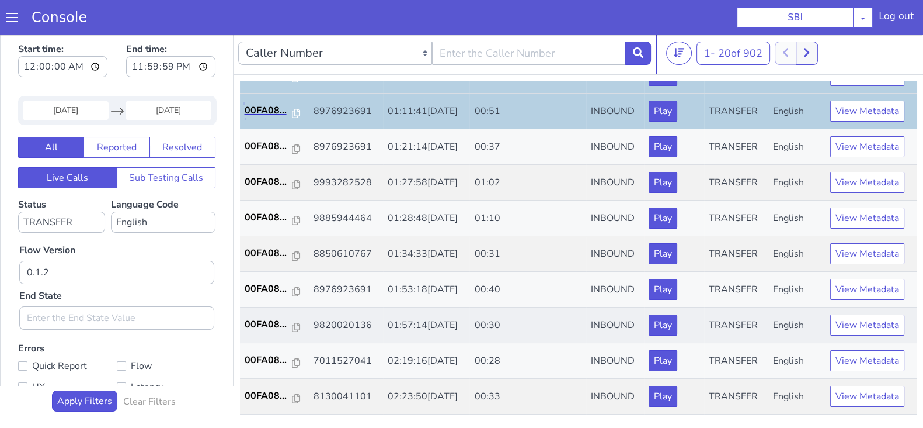
scroll to position [219, 0]
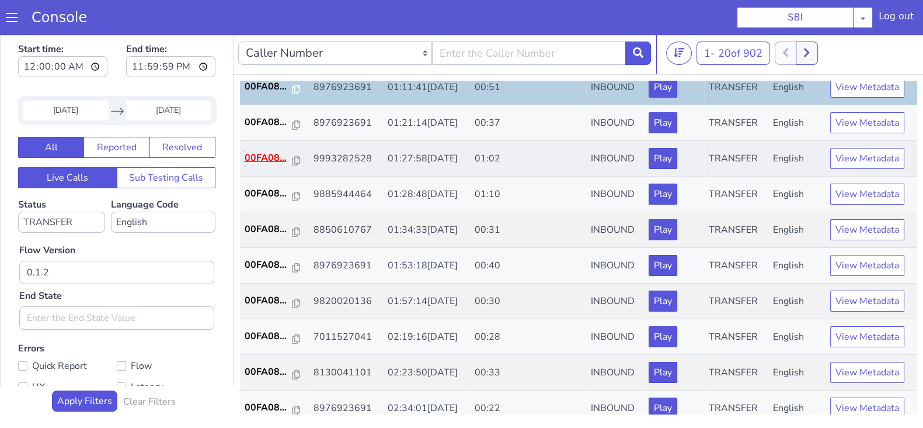
click at [263, 156] on p "00FA08..." at bounding box center [269, 158] width 48 height 14
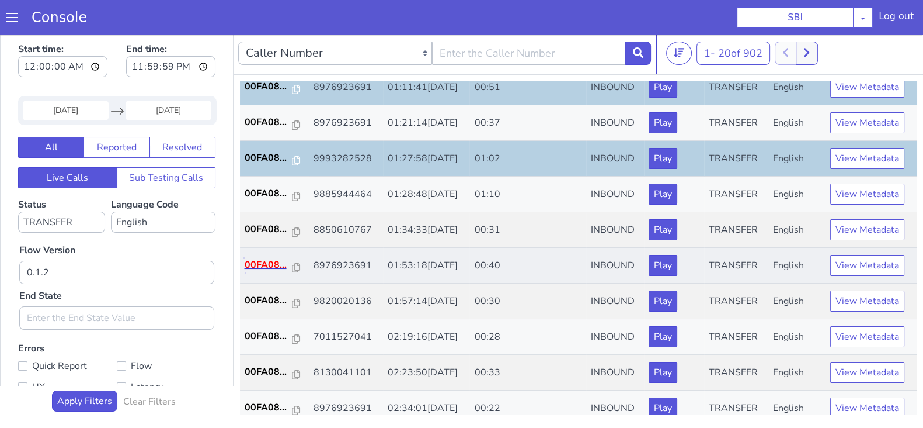
click at [264, 262] on p "00FA08..." at bounding box center [269, 265] width 48 height 14
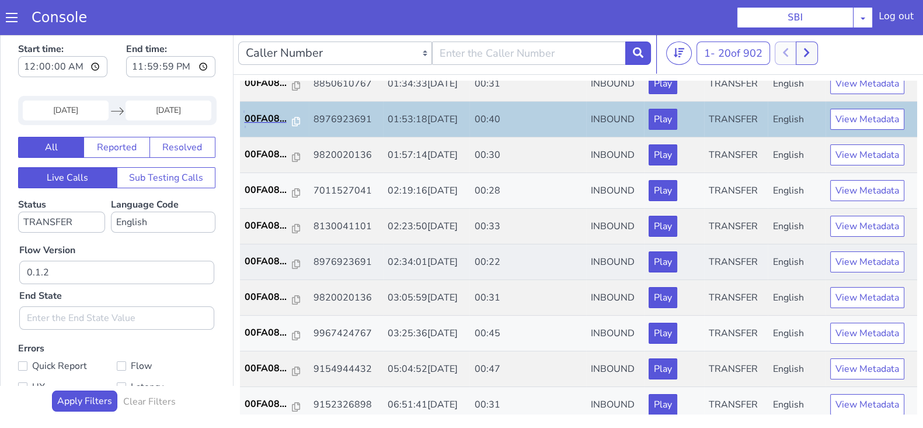
scroll to position [406, 0]
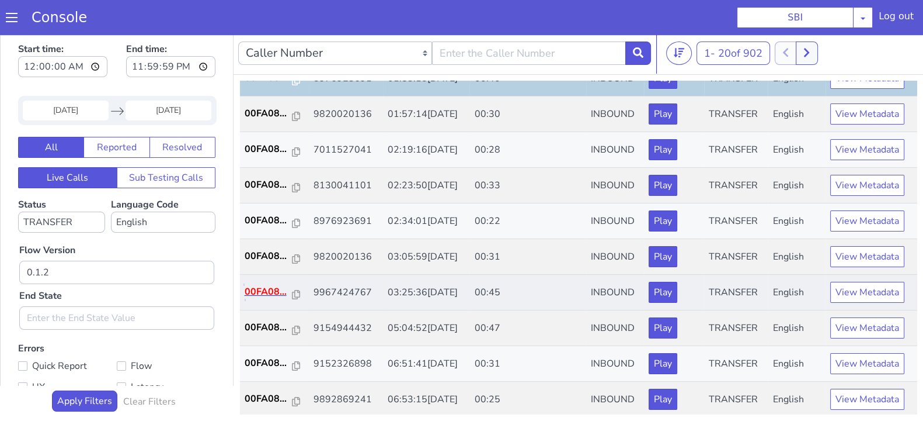
click at [268, 289] on p "00FA08..." at bounding box center [269, 291] width 48 height 14
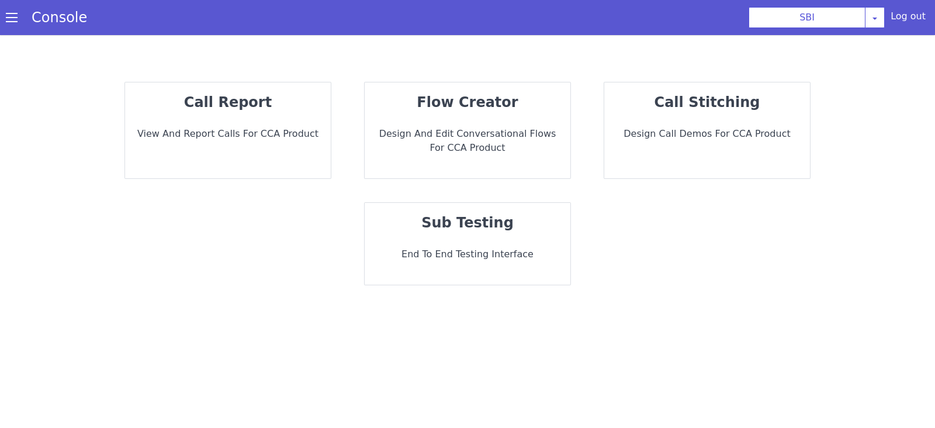
click at [258, 120] on div "call report View and report calls for CCA Product" at bounding box center [228, 130] width 206 height 96
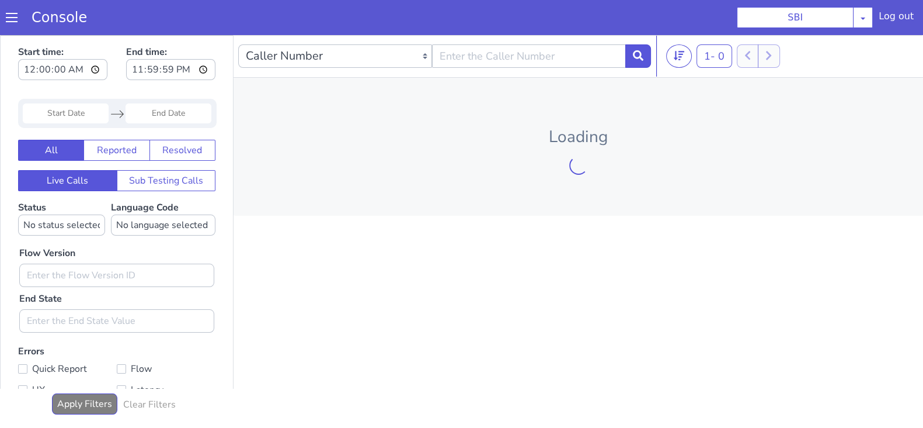
click at [89, 109] on input "Start Date" at bounding box center [66, 113] width 86 height 20
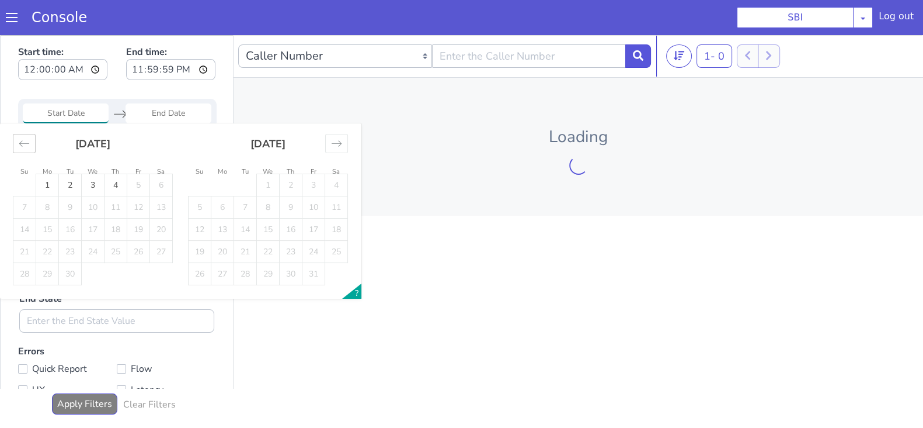
click at [20, 139] on icon "Move backward to switch to the previous month." at bounding box center [24, 143] width 11 height 11
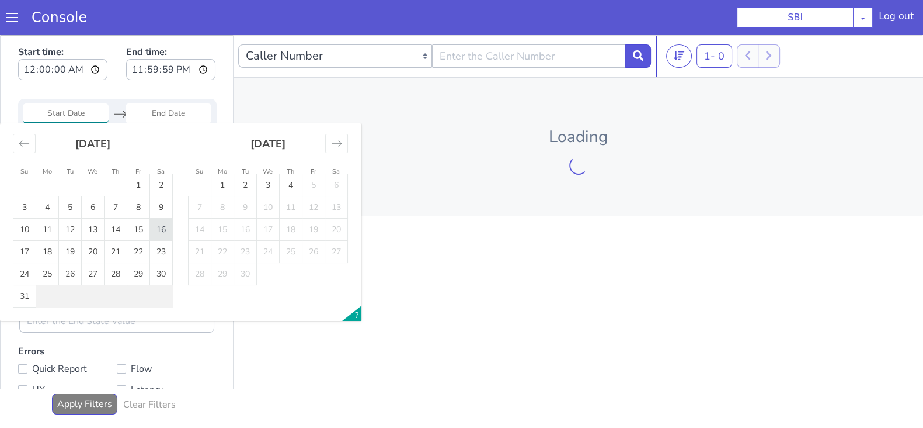
click at [166, 227] on td "16" at bounding box center [161, 229] width 23 height 22
type input "16 Aug 2025"
click at [169, 106] on input "End Date" at bounding box center [169, 113] width 86 height 20
click at [164, 234] on td "16" at bounding box center [161, 229] width 23 height 22
type input "16 Aug 2025"
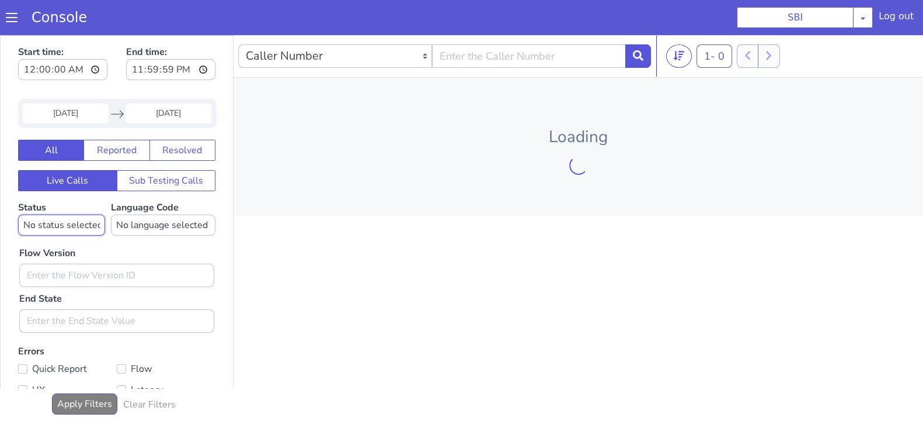
click at [63, 226] on select "No status selected HANGUP USER_HANGUP TRANSFER UNKNOWN" at bounding box center [61, 224] width 87 height 21
select select "TRANSFER"
click at [18, 214] on select "No status selected HANGUP USER_HANGUP TRANSFER UNKNOWN" at bounding box center [61, 224] width 87 height 21
click at [152, 228] on select "No language selected Hindi English Tamil Telugu Kanada Marathi Malayalam Gujara…" at bounding box center [163, 224] width 105 height 21
select select "en"
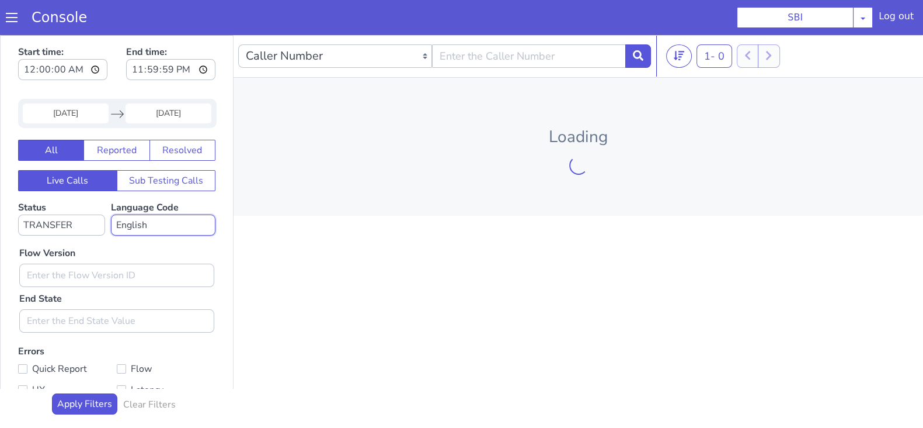
click at [111, 214] on select "No language selected Hindi English Tamil Telugu Kanada Marathi Malayalam Gujara…" at bounding box center [163, 224] width 105 height 21
click at [66, 284] on input "text" at bounding box center [116, 274] width 195 height 23
type input "0.1.2"
click at [644, 58] on button at bounding box center [639, 55] width 26 height 23
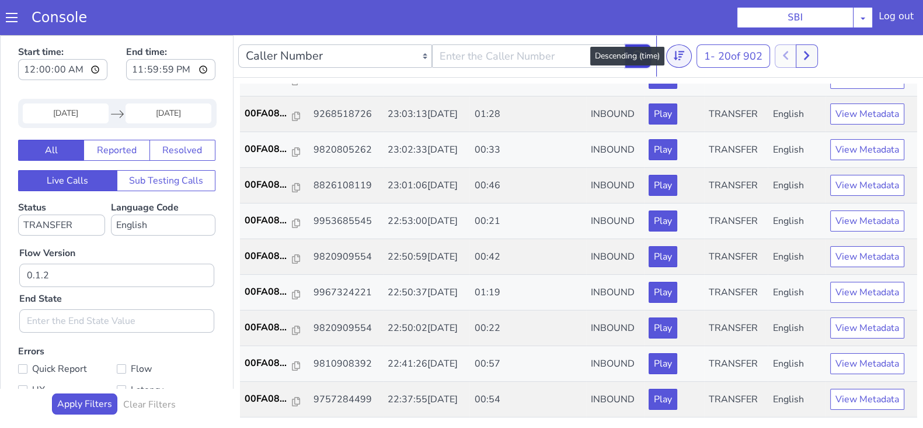
scroll to position [406, 0]
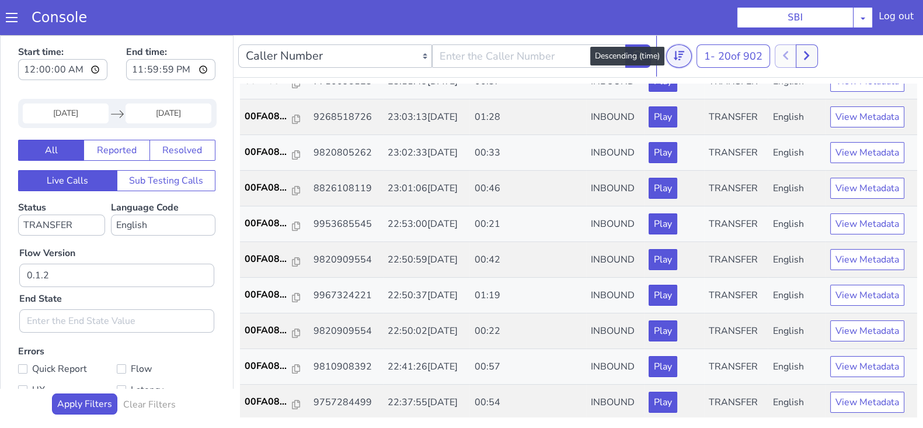
click at [671, 54] on button at bounding box center [679, 55] width 26 height 23
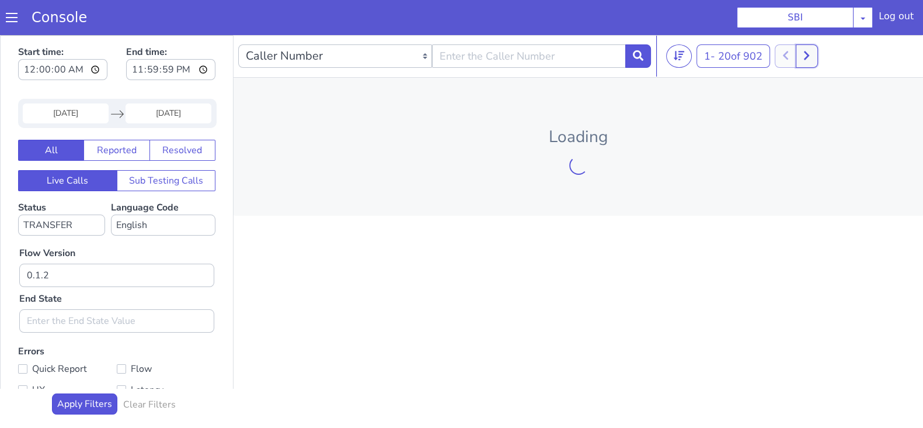
click at [803, 51] on button at bounding box center [807, 55] width 22 height 23
click at [803, 51] on button at bounding box center [793, 55] width 22 height 23
click at [803, 51] on button at bounding box center [814, 55] width 22 height 23
click at [820, 57] on button at bounding box center [814, 55] width 22 height 23
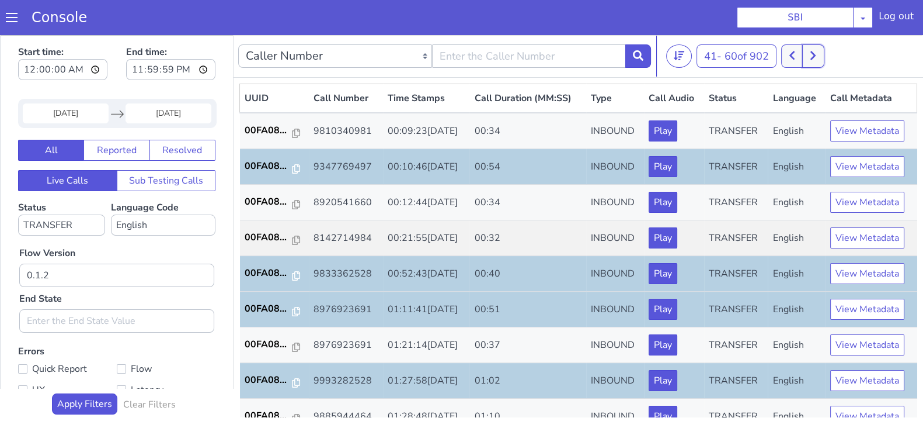
click at [820, 57] on button at bounding box center [814, 55] width 22 height 23
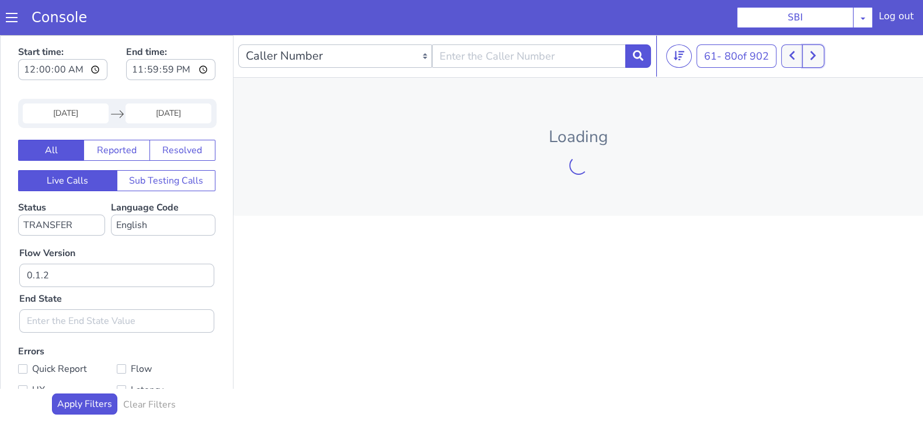
click at [820, 57] on button at bounding box center [814, 55] width 22 height 23
click at [820, 57] on icon at bounding box center [820, 55] width 6 height 11
click at [820, 57] on button at bounding box center [826, 55] width 22 height 23
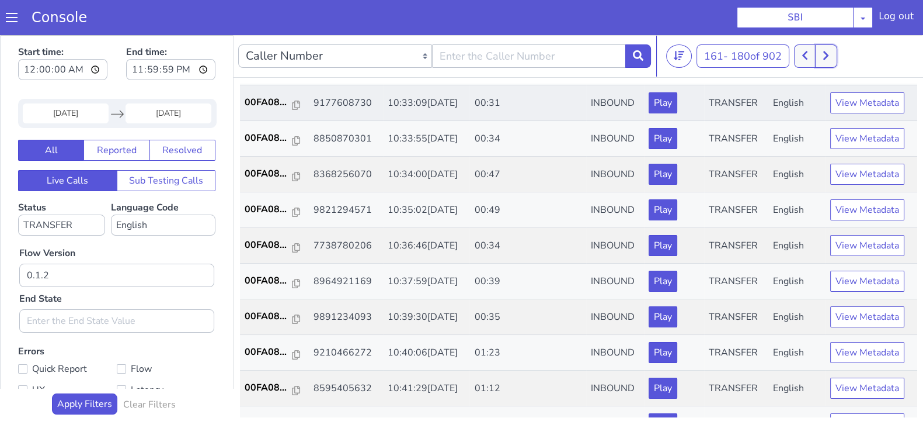
scroll to position [145, 0]
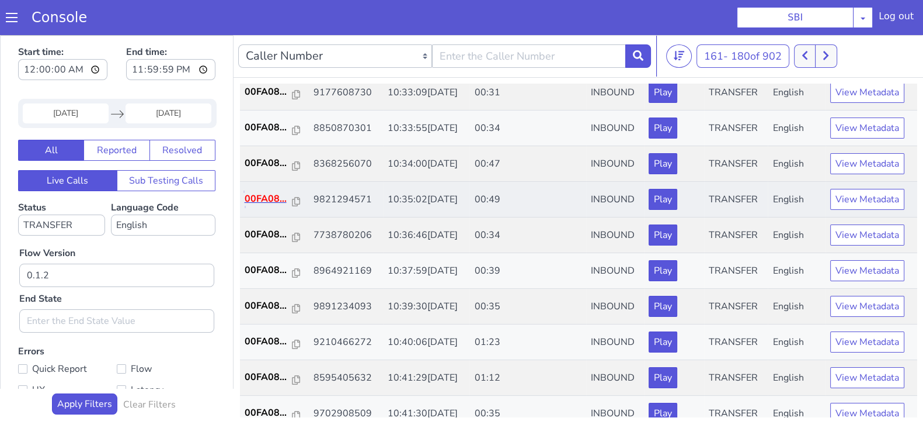
click at [270, 193] on p "00FA08..." at bounding box center [269, 199] width 48 height 14
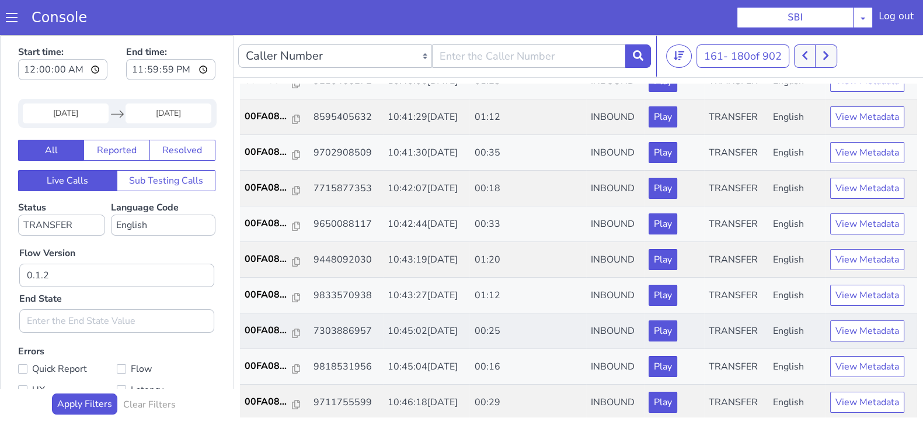
scroll to position [3, 0]
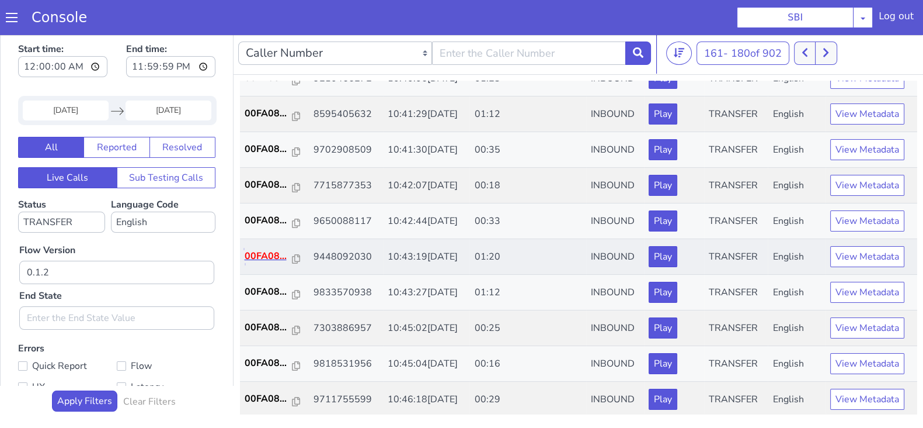
click at [270, 255] on p "00FA08..." at bounding box center [269, 256] width 48 height 14
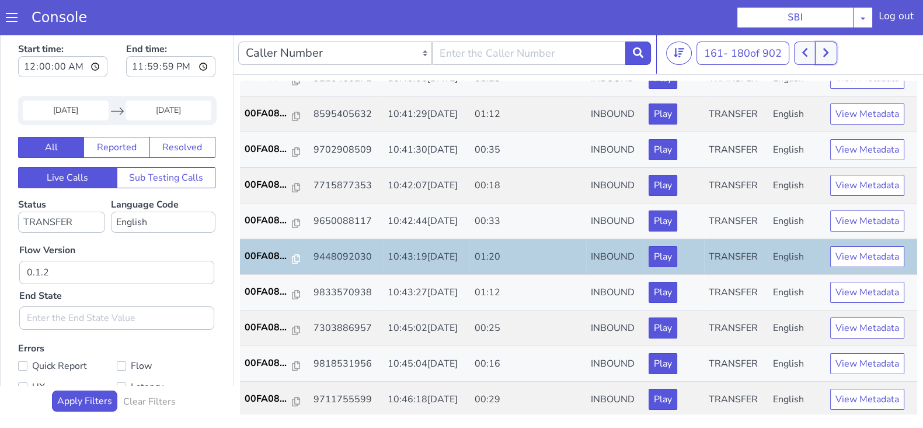
click at [835, 49] on button at bounding box center [826, 52] width 22 height 23
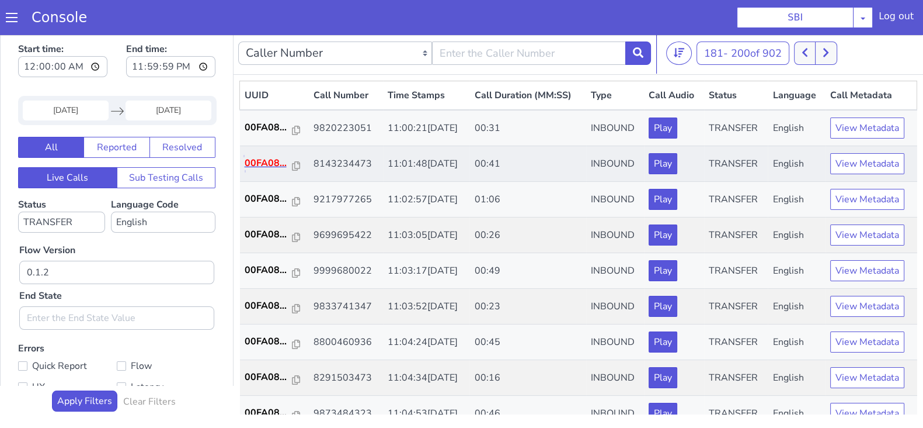
click at [263, 162] on p "00FA08..." at bounding box center [269, 163] width 48 height 14
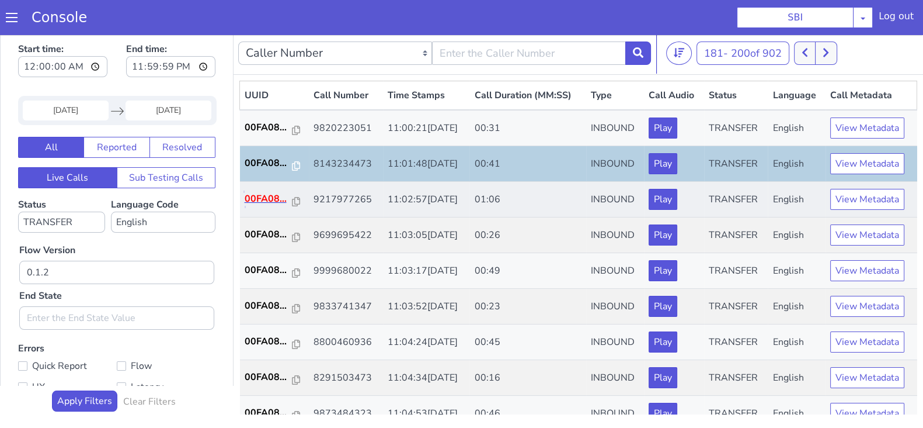
click at [262, 199] on p "00FA08..." at bounding box center [269, 199] width 48 height 14
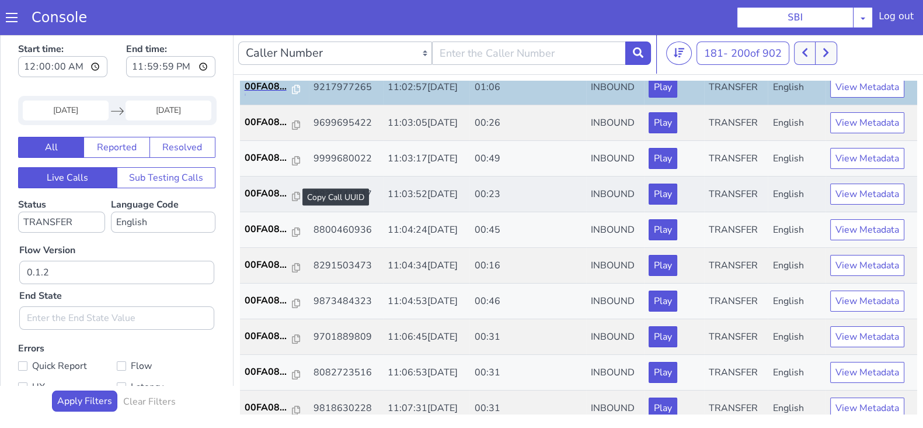
scroll to position [145, 0]
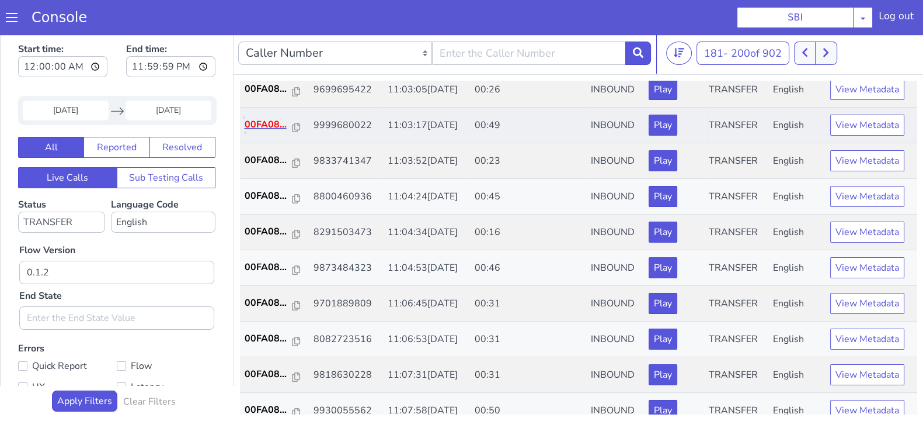
click at [261, 126] on p "00FA08..." at bounding box center [269, 124] width 48 height 14
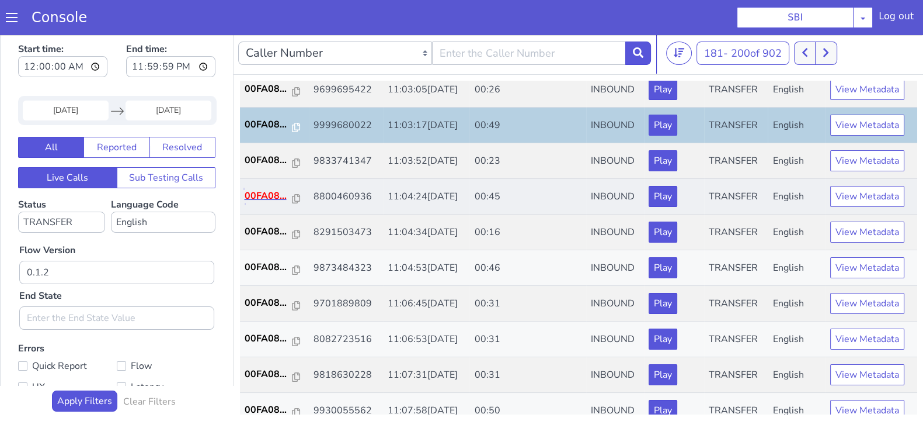
click at [266, 191] on p "00FA08..." at bounding box center [269, 196] width 48 height 14
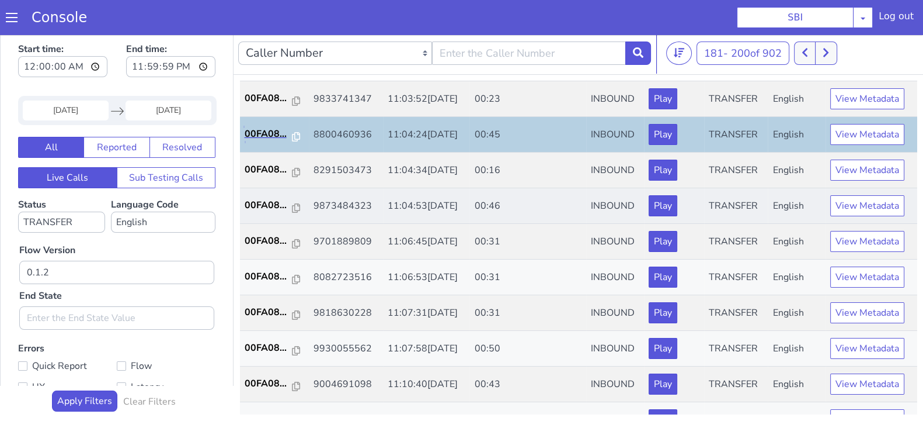
scroll to position [291, 0]
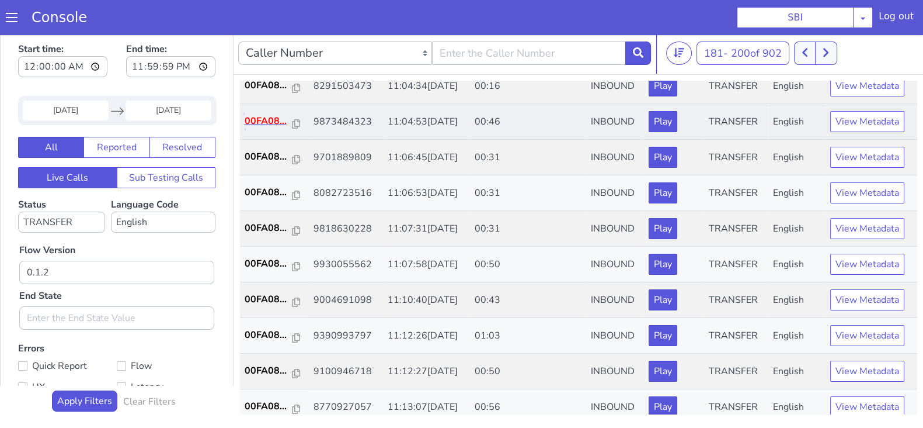
click at [259, 117] on p "00FA08..." at bounding box center [269, 121] width 48 height 14
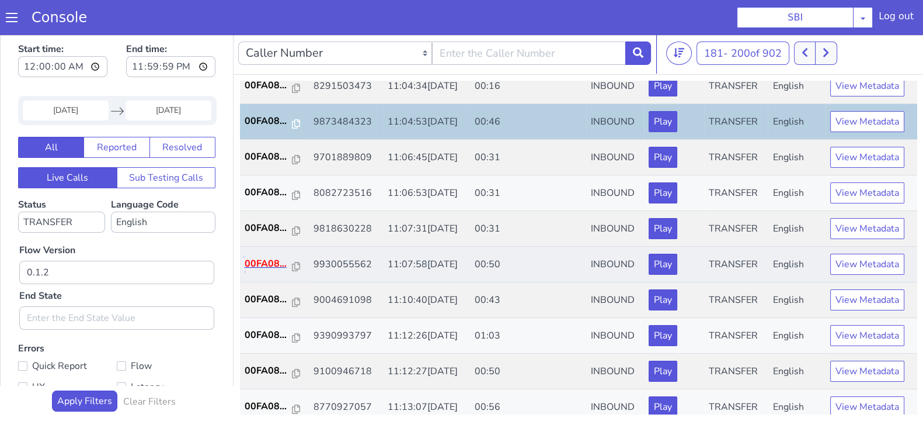
click at [264, 261] on p "00FA08..." at bounding box center [269, 263] width 48 height 14
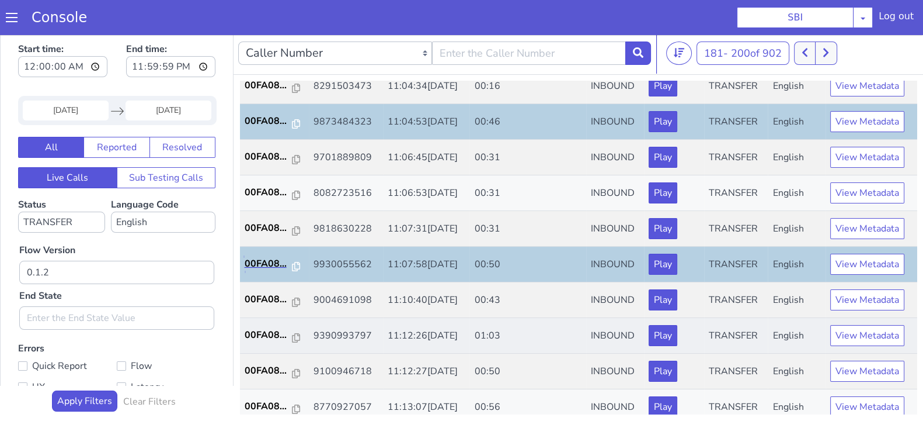
scroll to position [406, 0]
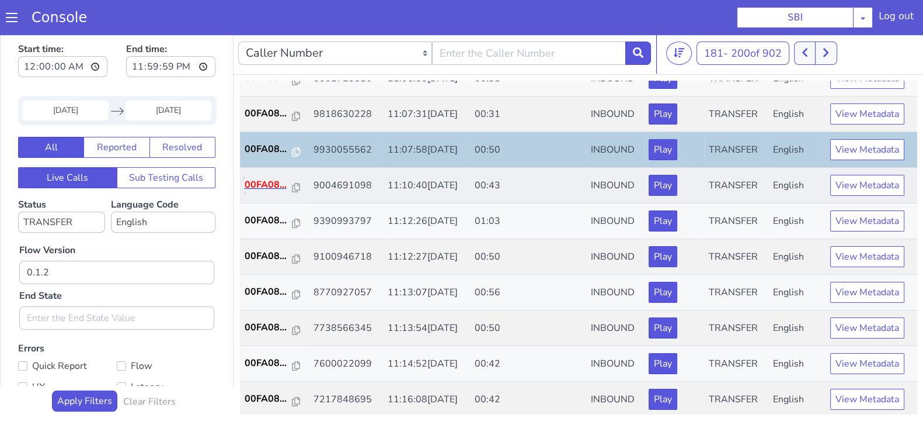
click at [269, 185] on p "00FA08..." at bounding box center [269, 185] width 48 height 14
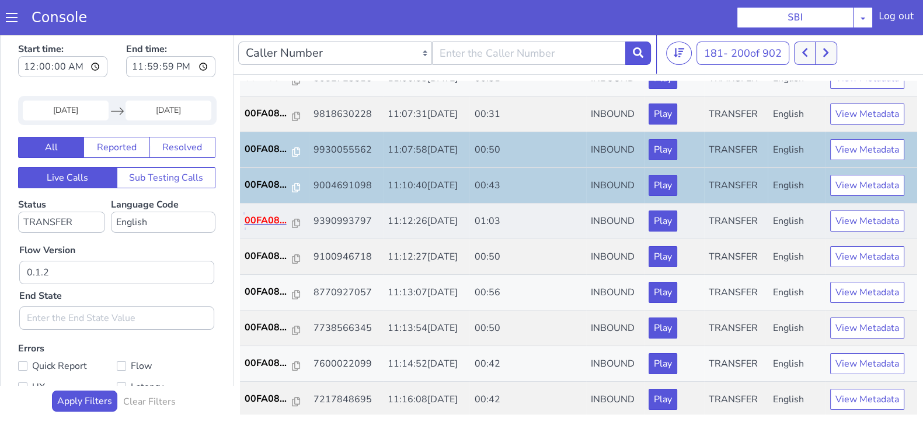
click at [253, 216] on p "00FA08..." at bounding box center [269, 220] width 48 height 14
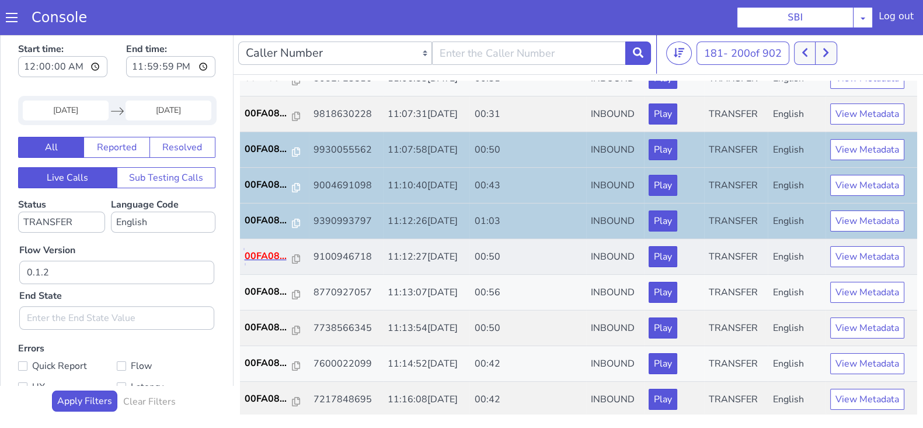
click at [267, 251] on p "00FA08..." at bounding box center [269, 256] width 48 height 14
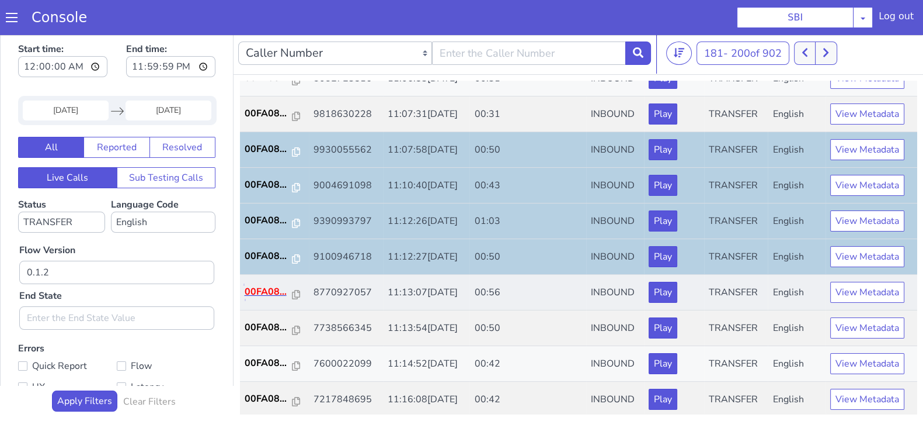
click at [265, 290] on p "00FA08..." at bounding box center [269, 291] width 48 height 14
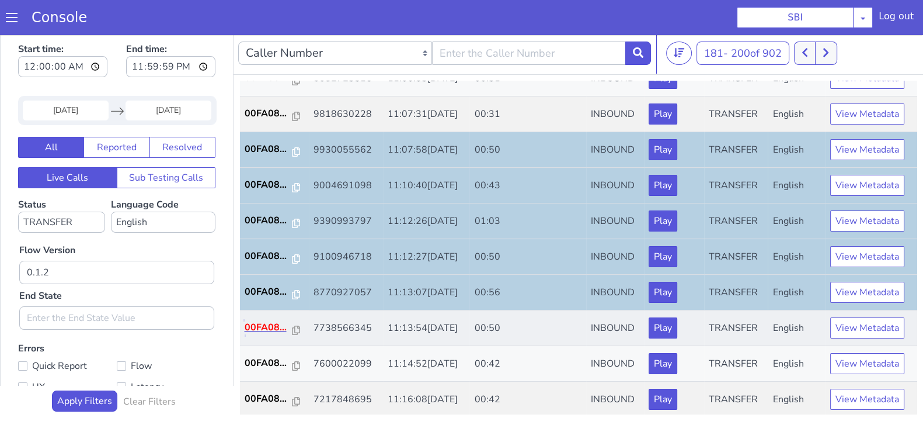
click at [255, 322] on p "00FA08..." at bounding box center [269, 327] width 48 height 14
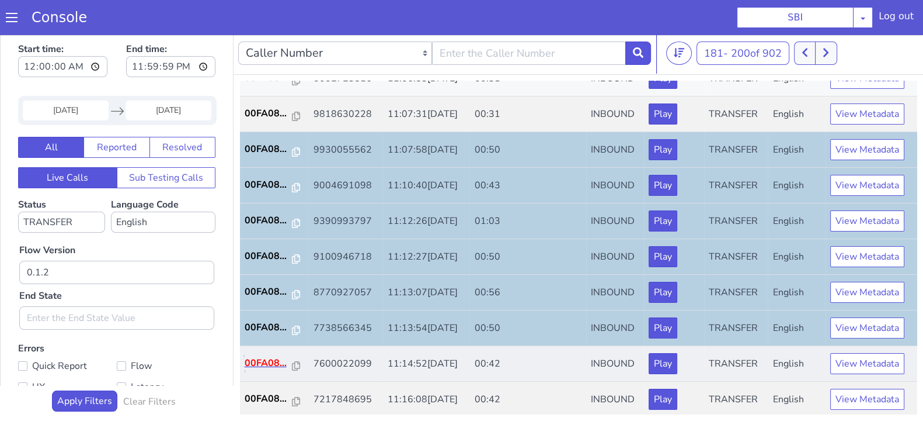
click at [276, 363] on p "00FA08..." at bounding box center [269, 363] width 48 height 14
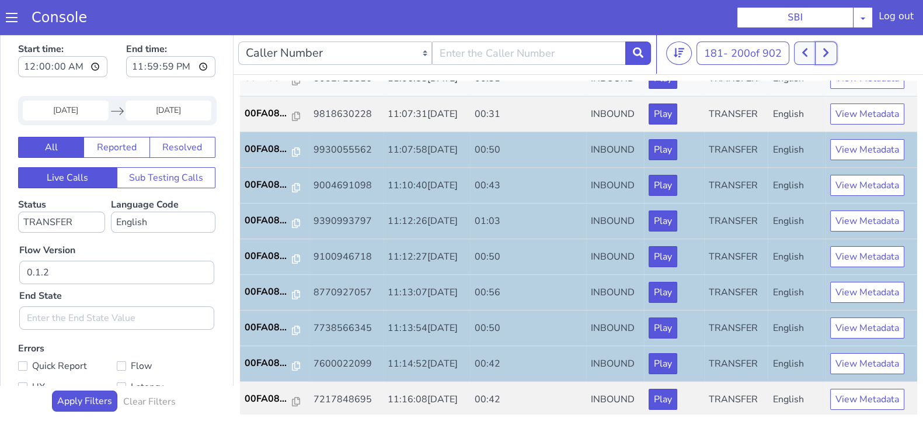
click at [837, 51] on button at bounding box center [826, 52] width 22 height 23
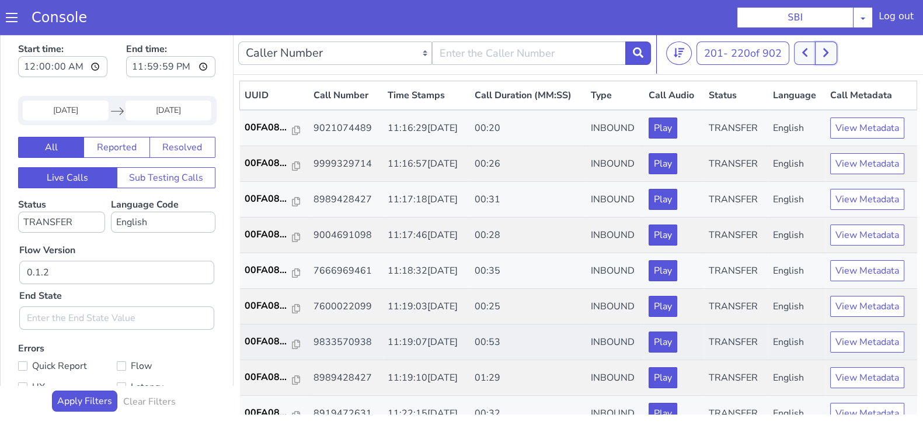
scroll to position [72, 0]
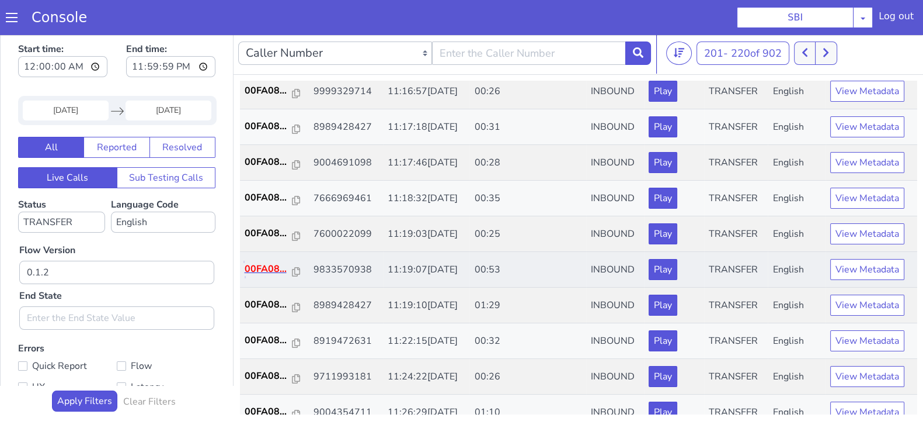
click at [264, 264] on p "00FA08..." at bounding box center [269, 269] width 48 height 14
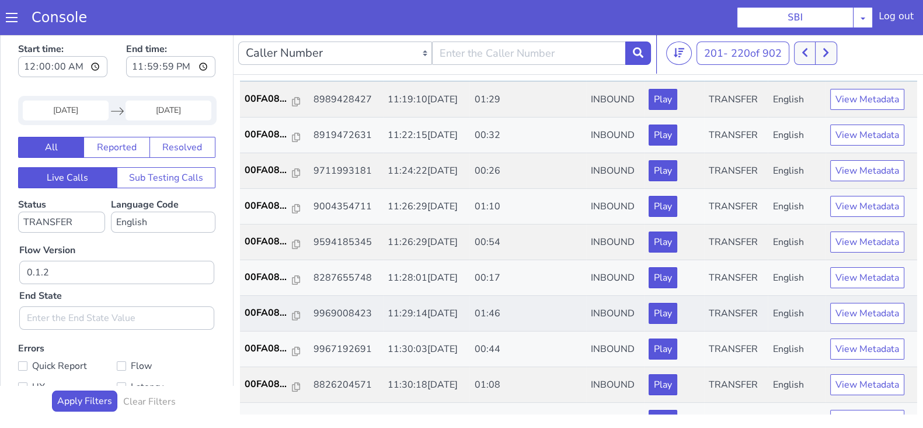
scroll to position [291, 0]
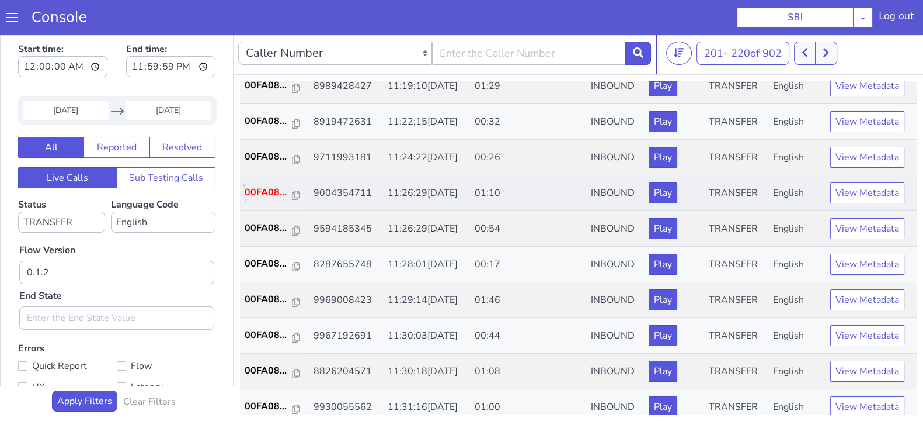
click at [261, 186] on p "00FA08..." at bounding box center [269, 192] width 48 height 14
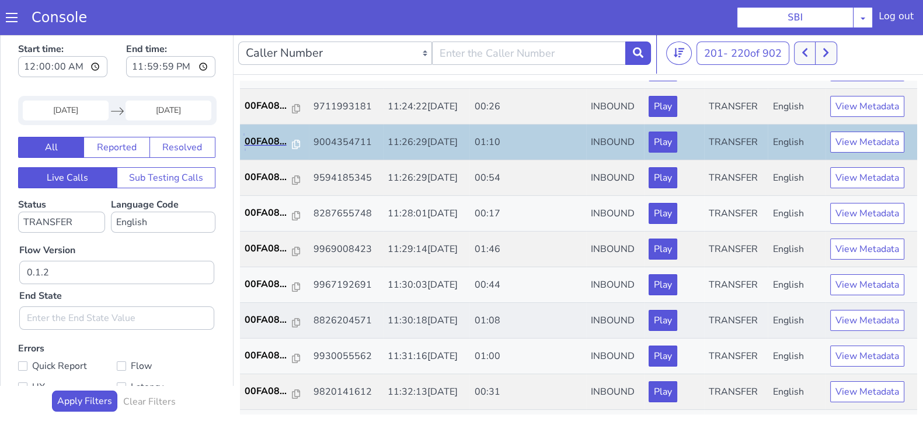
scroll to position [365, 0]
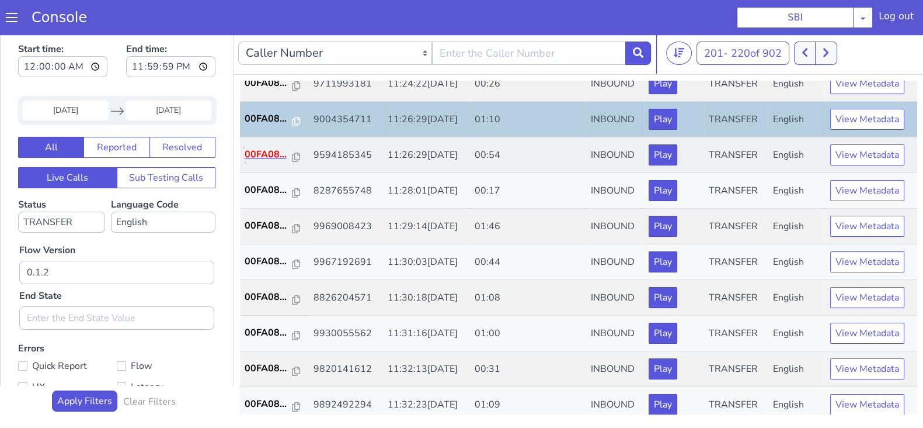
click at [258, 151] on p "00FA08..." at bounding box center [269, 154] width 48 height 14
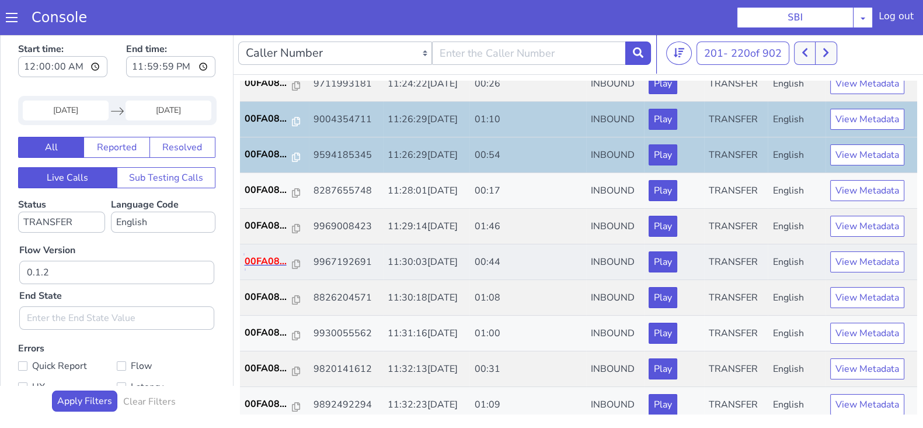
click at [265, 254] on p "00FA08..." at bounding box center [269, 261] width 48 height 14
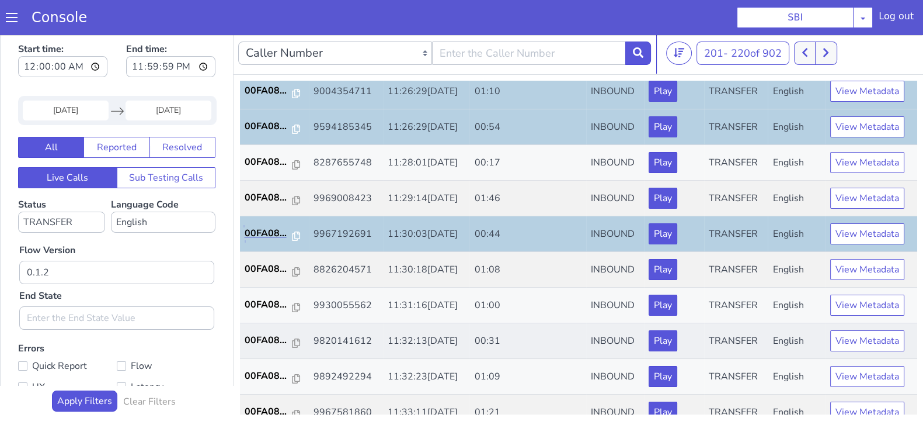
scroll to position [406, 0]
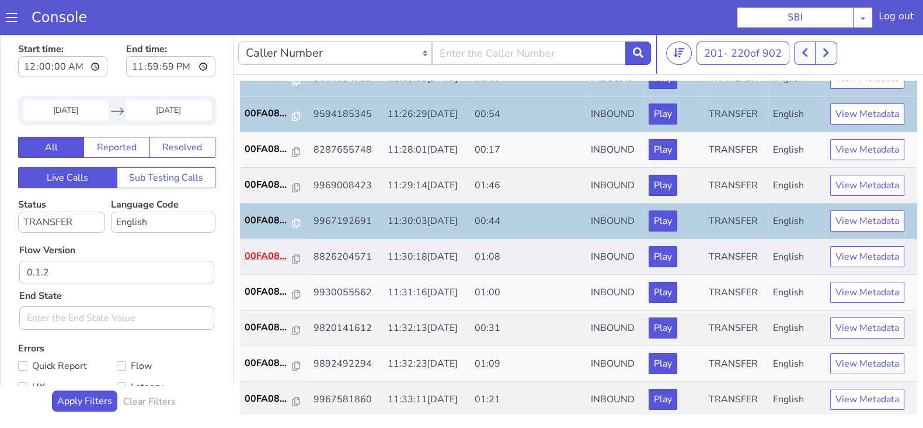
click at [266, 257] on p "00FA08..." at bounding box center [269, 256] width 48 height 14
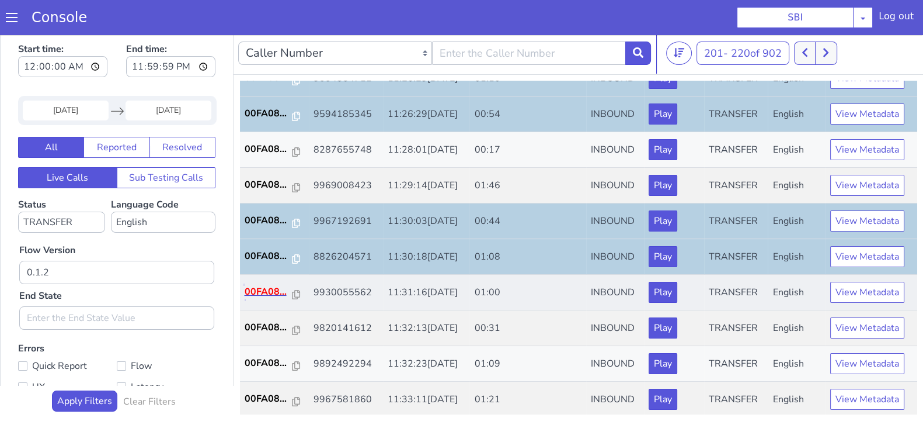
click at [262, 290] on p "00FA08..." at bounding box center [269, 291] width 48 height 14
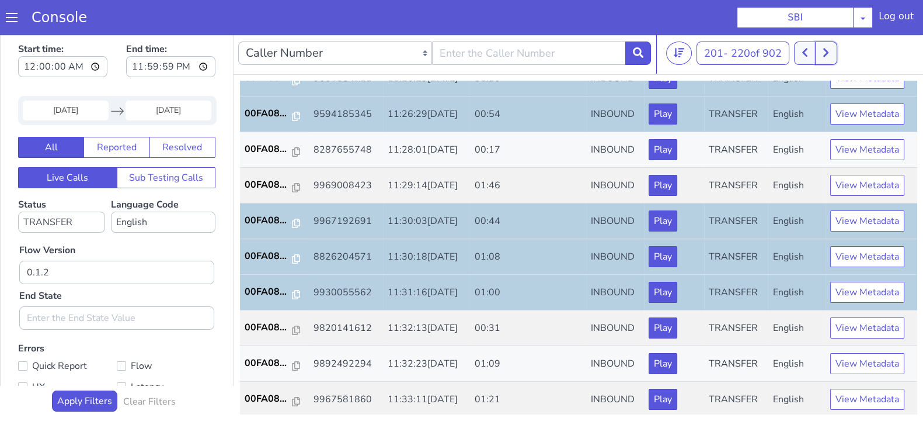
click at [829, 54] on icon at bounding box center [826, 52] width 6 height 11
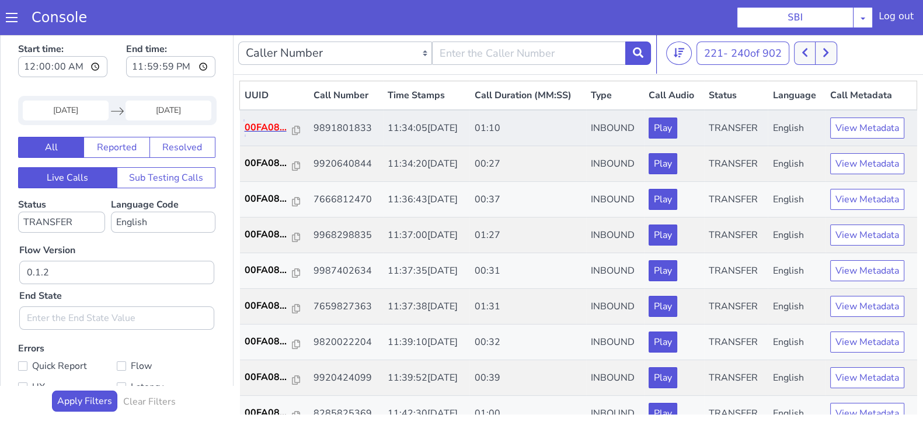
click at [269, 120] on p "00FA08..." at bounding box center [269, 127] width 48 height 14
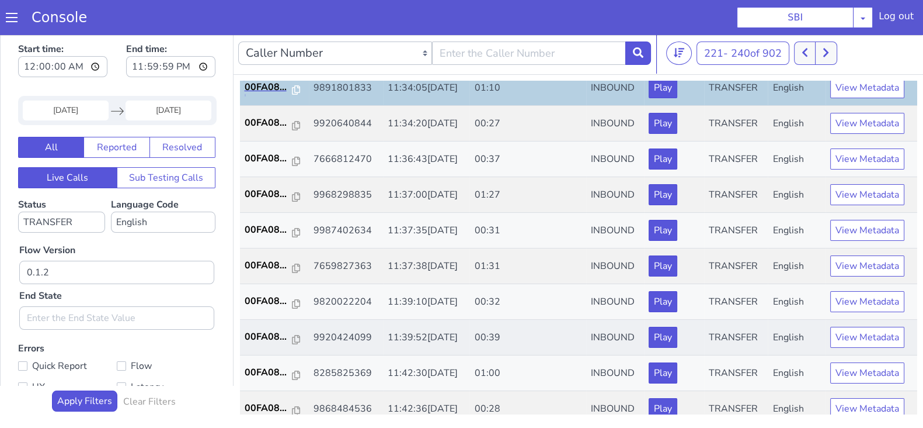
scroll to position [145, 0]
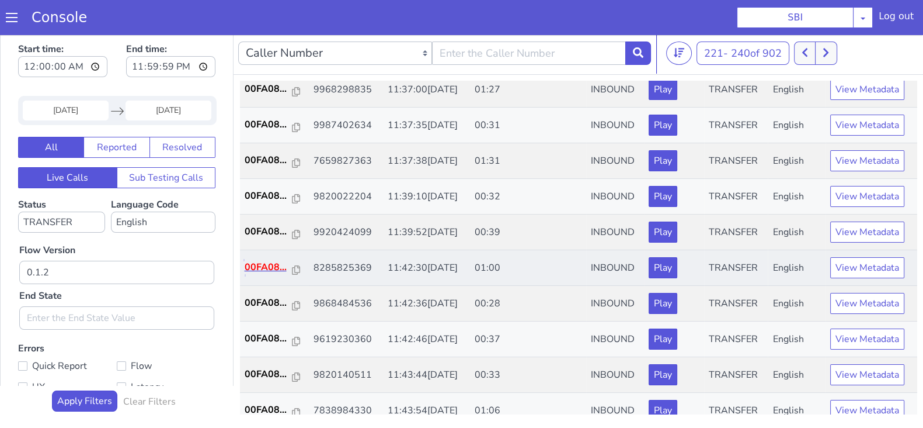
click at [258, 260] on p "00FA08..." at bounding box center [269, 267] width 48 height 14
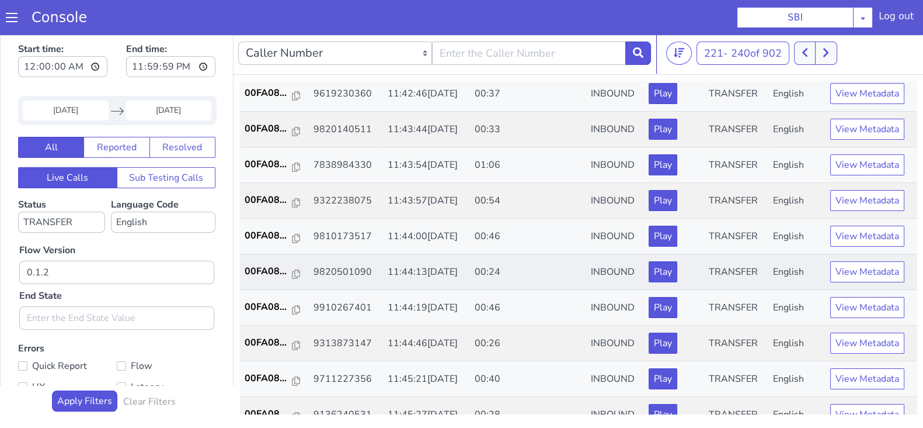
scroll to position [406, 0]
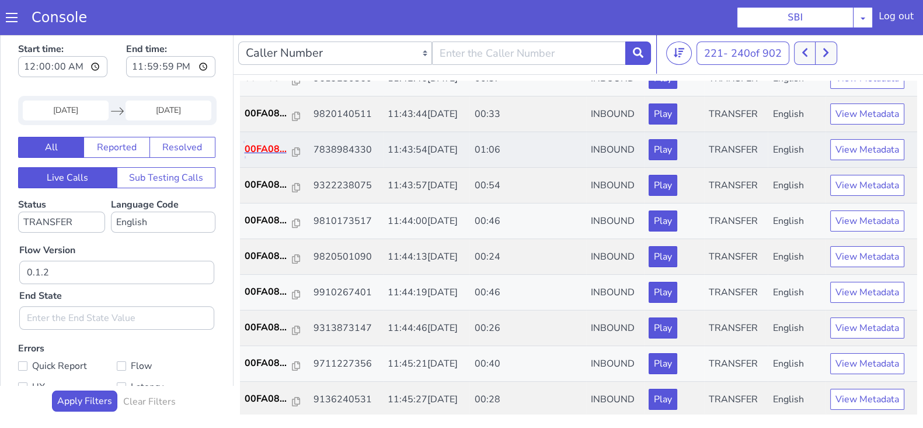
click at [260, 143] on p "00FA08..." at bounding box center [269, 149] width 48 height 14
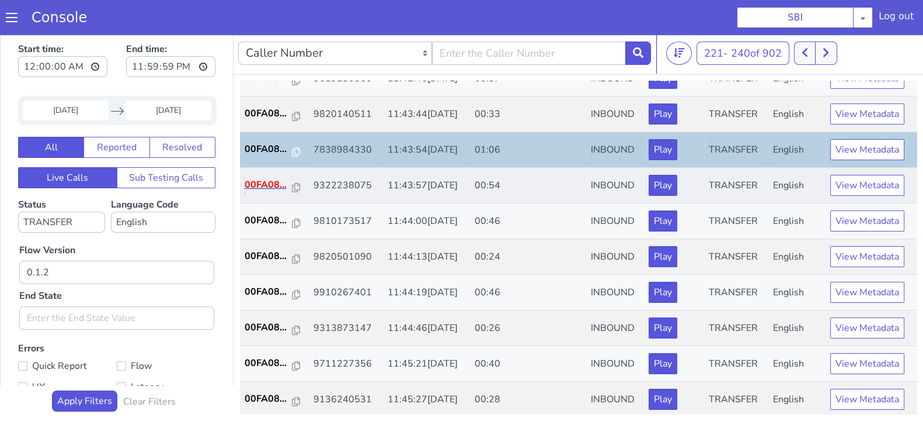
click at [260, 178] on p "00FA08..." at bounding box center [269, 185] width 48 height 14
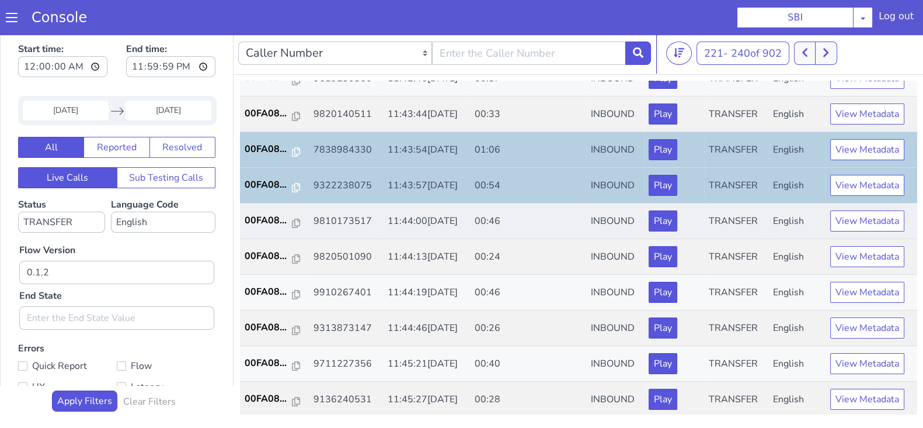
click at [241, 217] on td "00FA08..." at bounding box center [274, 221] width 69 height 36
click at [252, 215] on p "00FA08..." at bounding box center [269, 220] width 48 height 14
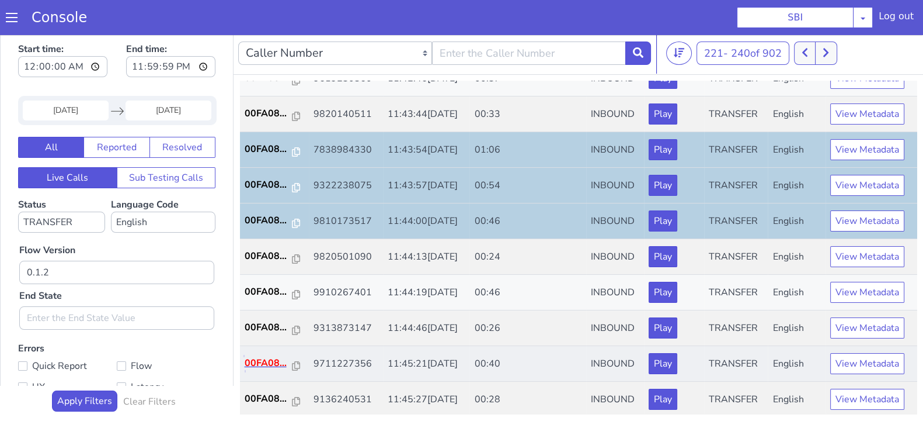
click at [245, 357] on p "00FA08..." at bounding box center [269, 363] width 48 height 14
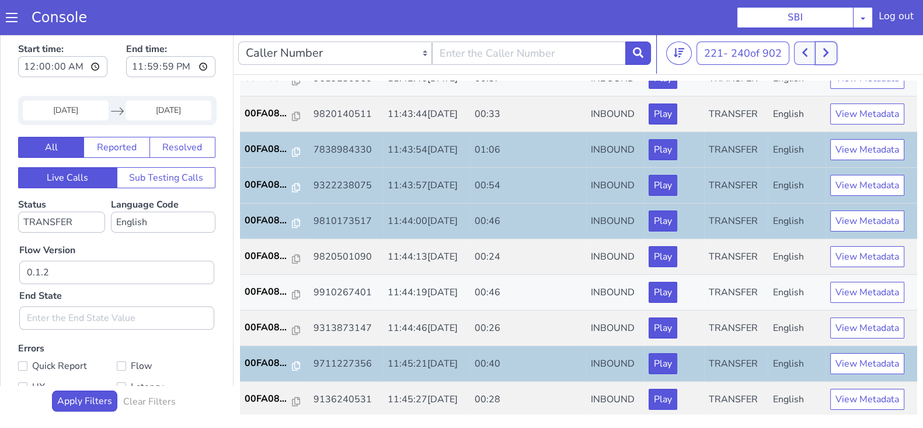
click at [829, 55] on icon at bounding box center [826, 52] width 6 height 11
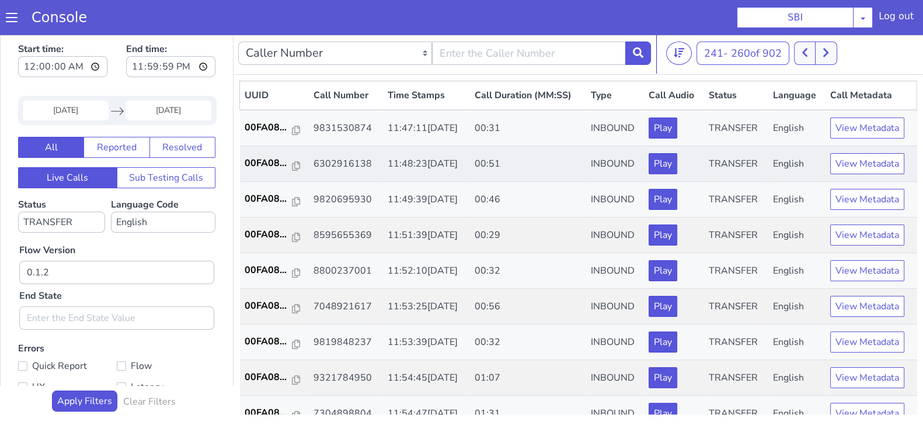
click at [273, 153] on td "00FA08..." at bounding box center [274, 164] width 69 height 36
click at [270, 164] on p "00FA08..." at bounding box center [269, 163] width 48 height 14
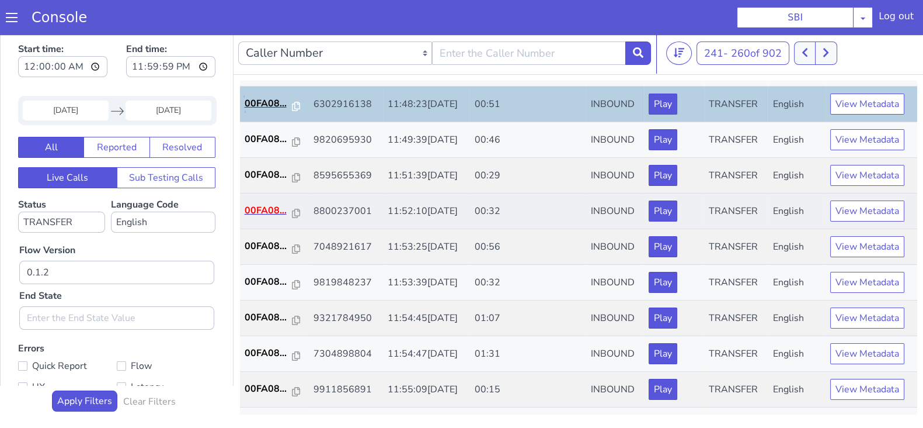
scroll to position [72, 0]
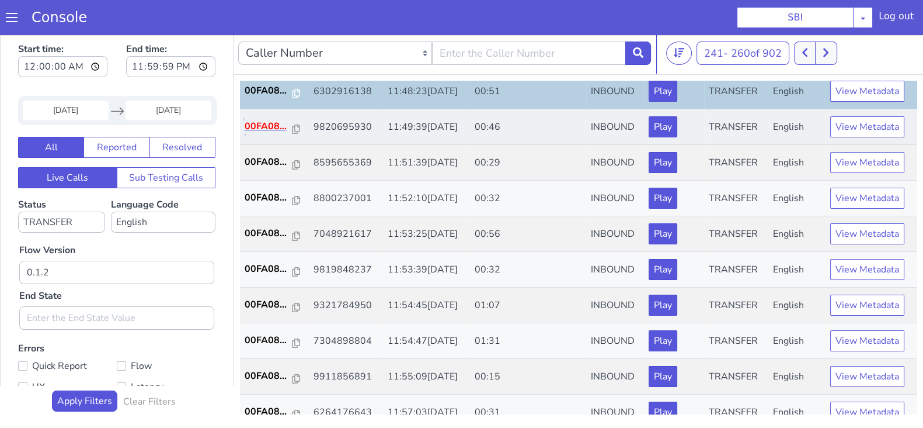
click at [269, 124] on p "00FA08..." at bounding box center [269, 126] width 48 height 14
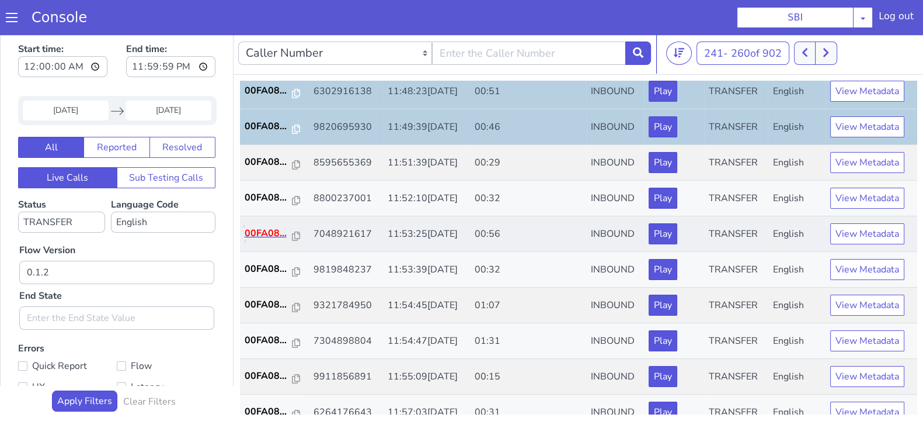
click at [265, 233] on p "00FA08..." at bounding box center [269, 233] width 48 height 14
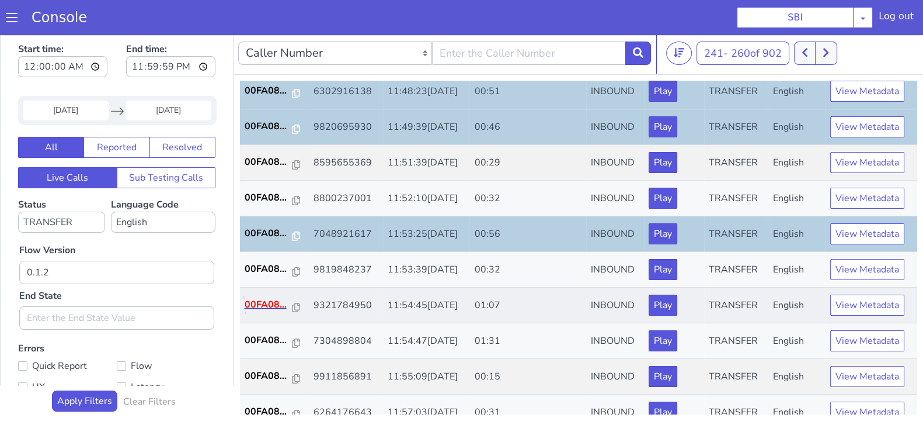
click at [265, 302] on p "00FA08..." at bounding box center [269, 304] width 48 height 14
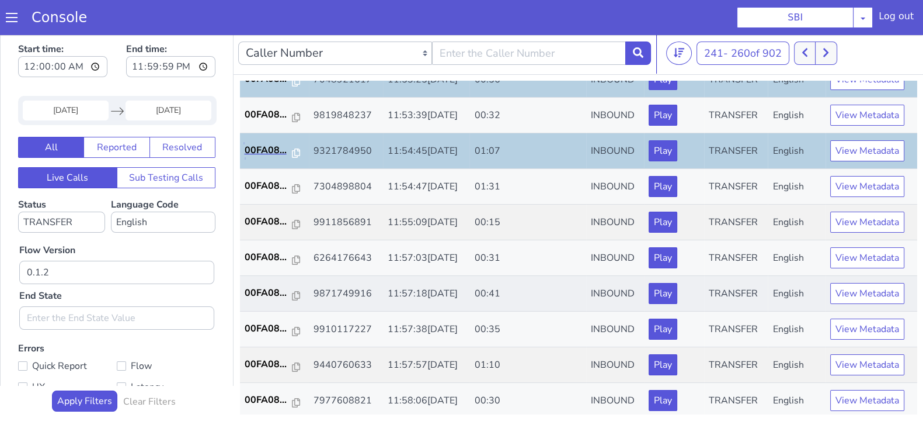
scroll to position [291, 0]
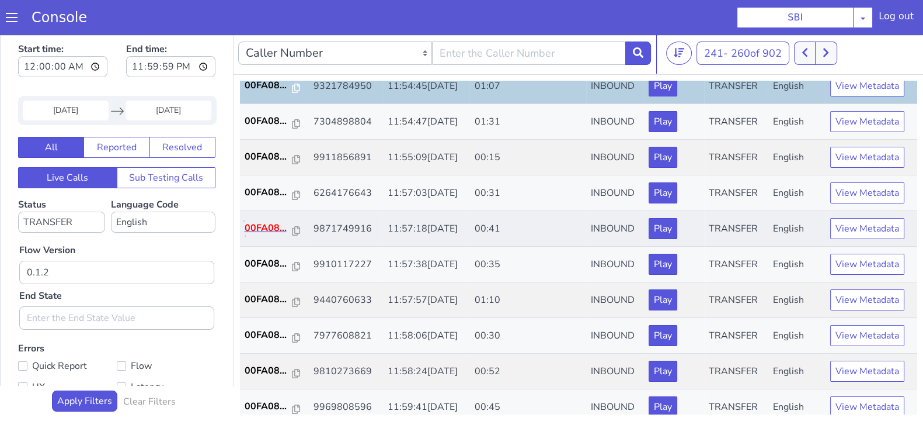
click at [266, 227] on p "00FA08..." at bounding box center [269, 228] width 48 height 14
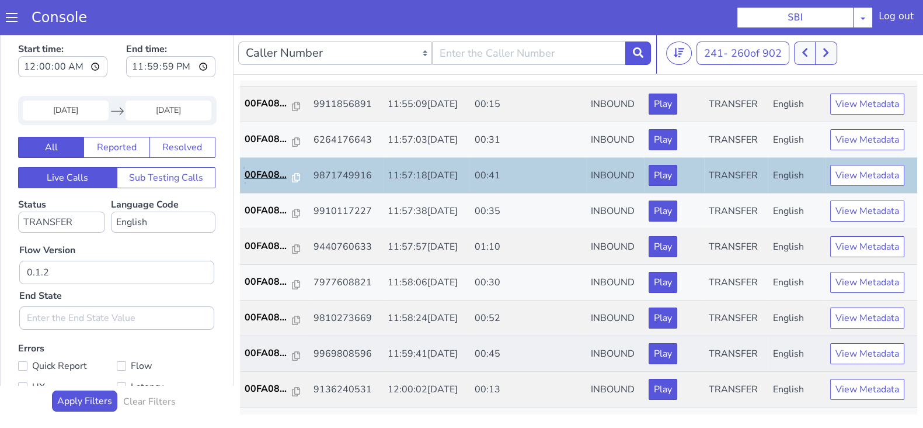
scroll to position [365, 0]
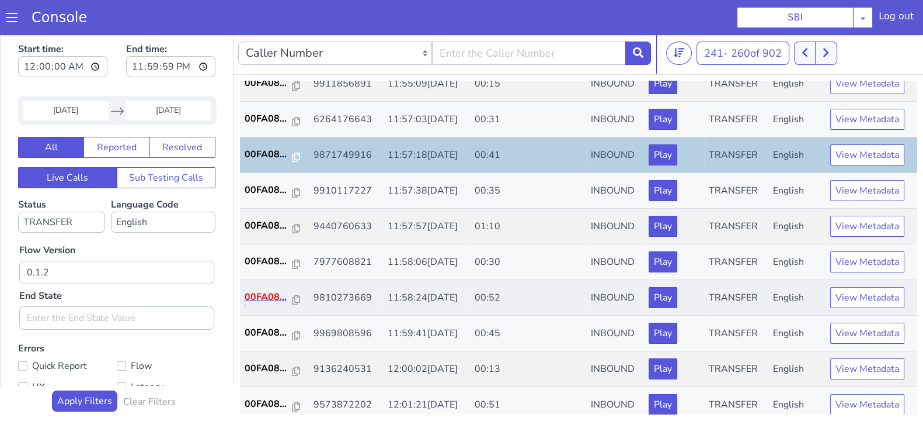
click at [261, 293] on p "00FA08..." at bounding box center [269, 297] width 48 height 14
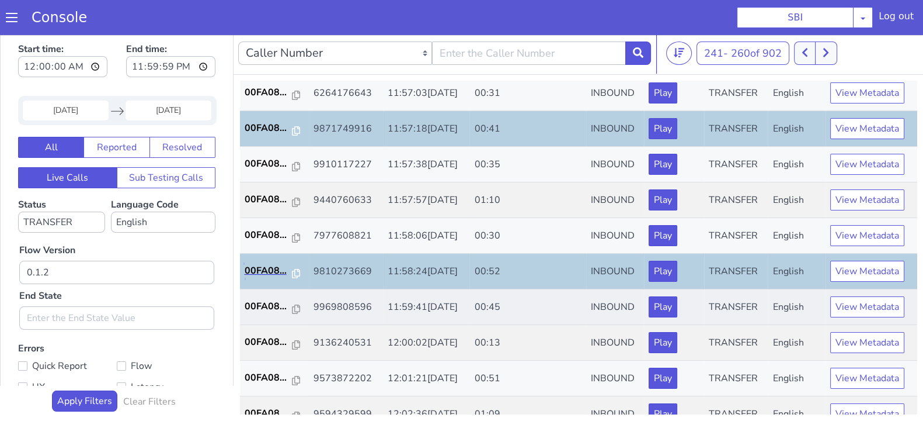
scroll to position [406, 0]
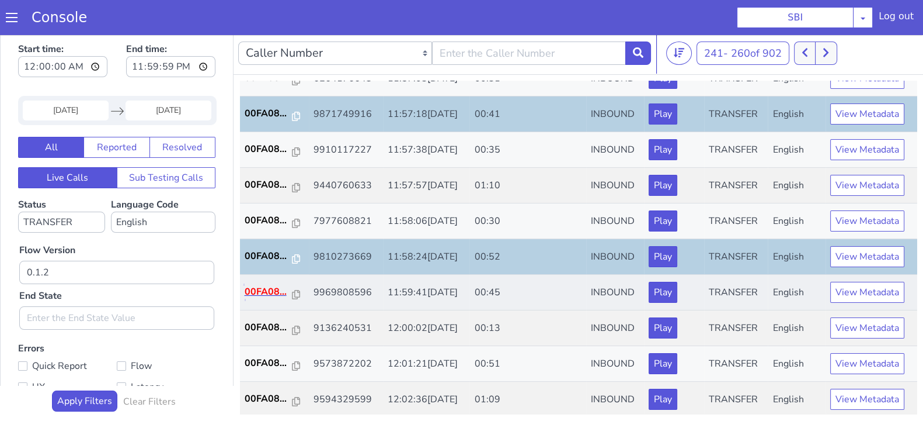
click at [265, 286] on p "00FA08..." at bounding box center [269, 291] width 48 height 14
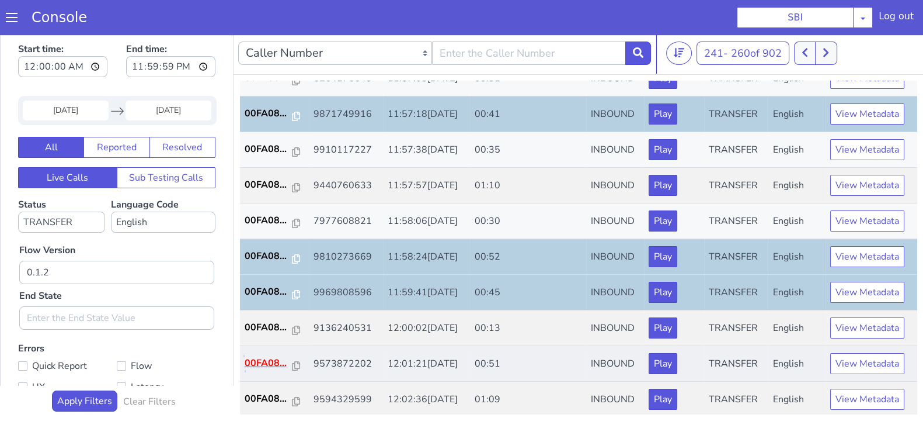
click at [266, 362] on p "00FA08..." at bounding box center [269, 363] width 48 height 14
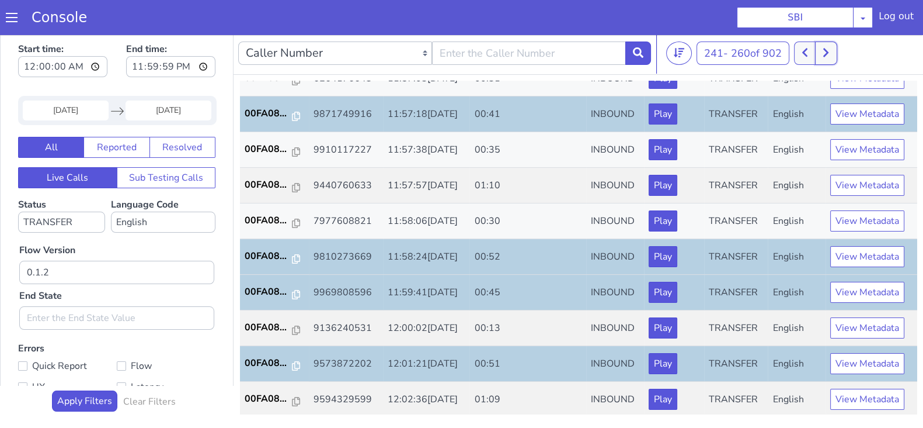
click at [825, 52] on button at bounding box center [826, 52] width 22 height 23
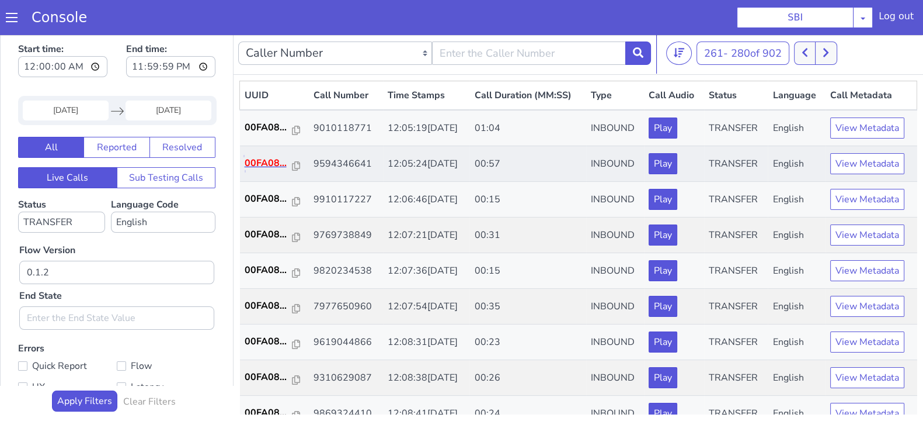
click at [277, 164] on p "00FA08..." at bounding box center [269, 163] width 48 height 14
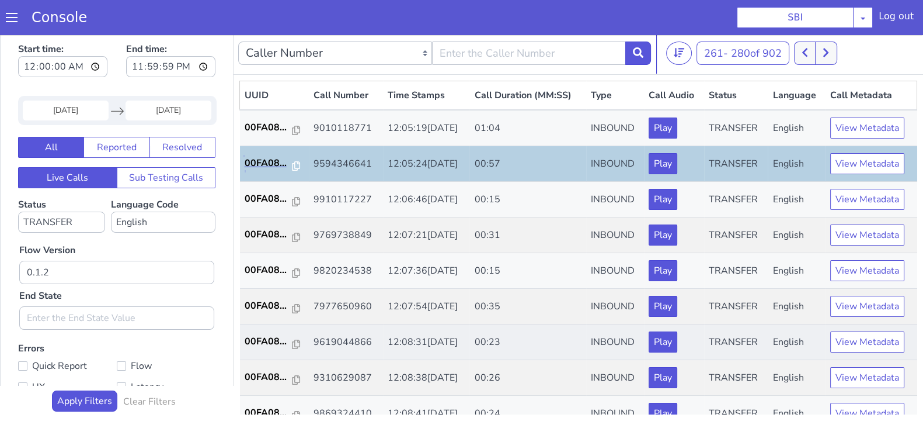
scroll to position [145, 0]
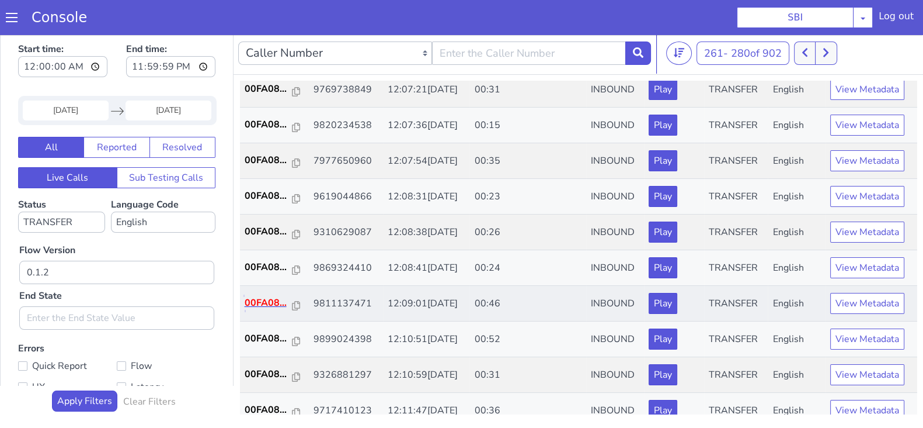
click at [257, 299] on p "00FA08..." at bounding box center [269, 303] width 48 height 14
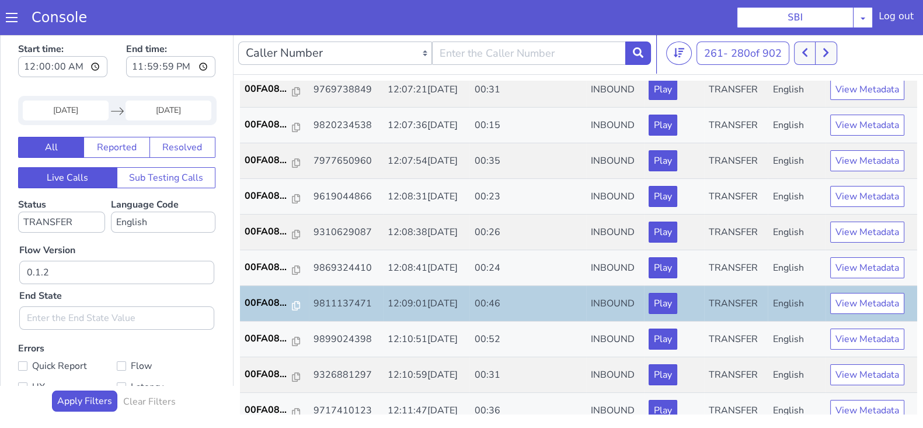
click at [95, 112] on input "16 Aug 2025" at bounding box center [66, 110] width 86 height 20
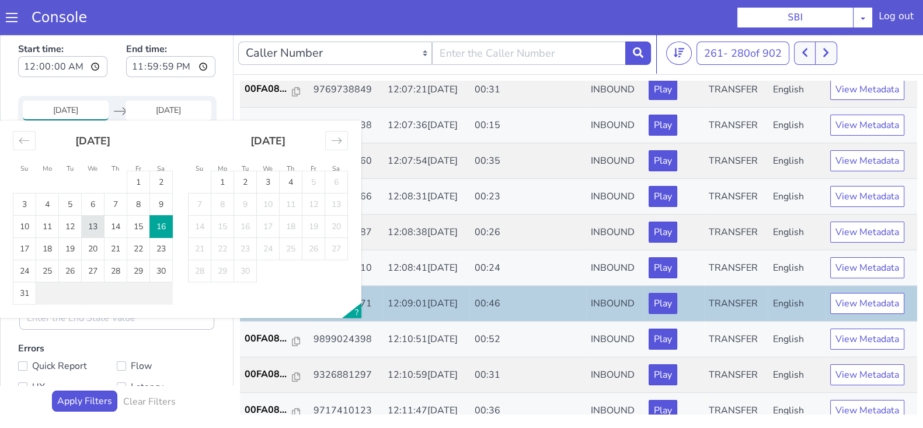
click at [86, 229] on td "13" at bounding box center [93, 227] width 23 height 22
type input "13 Aug 2025"
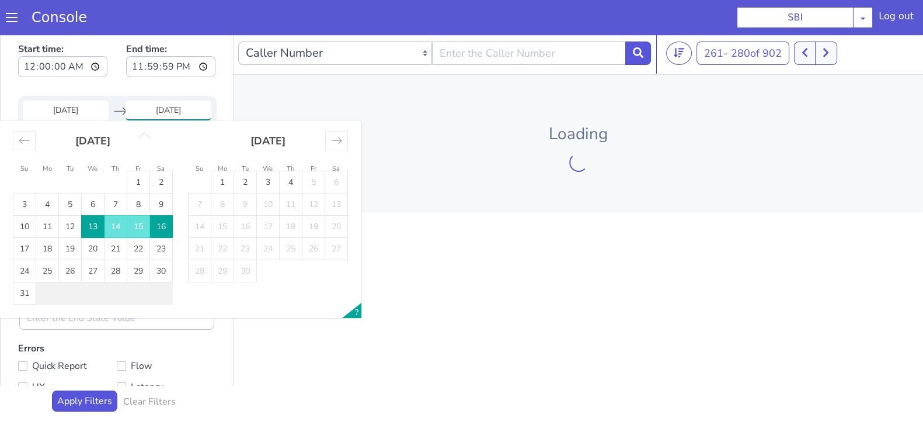
click at [156, 100] on input "16 Aug 2025" at bounding box center [169, 110] width 86 height 20
click at [96, 217] on td "13" at bounding box center [93, 227] width 23 height 22
type input "13 Aug 2025"
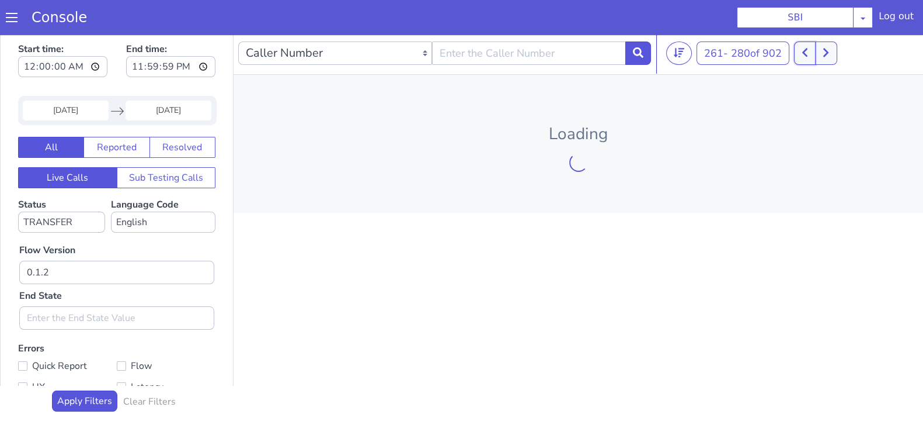
click at [811, 53] on button at bounding box center [805, 52] width 22 height 23
click at [808, 50] on icon at bounding box center [805, 52] width 5 height 9
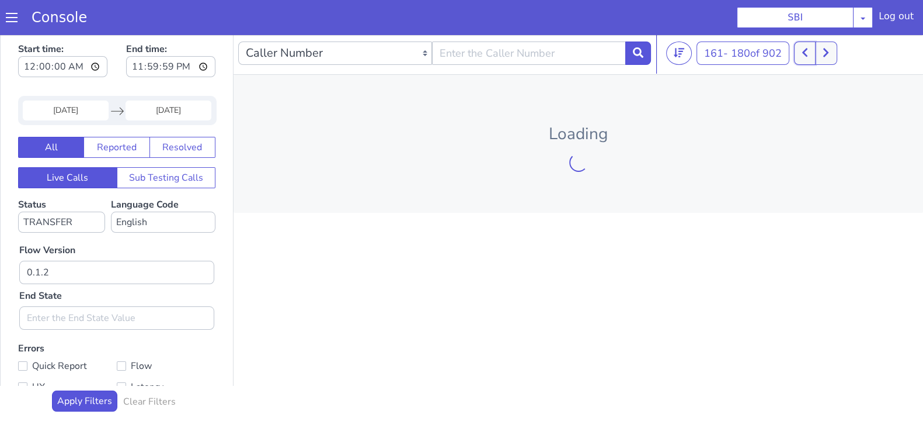
click at [808, 50] on icon at bounding box center [805, 52] width 5 height 9
click at [808, 51] on icon at bounding box center [805, 52] width 5 height 9
click at [808, 50] on icon at bounding box center [805, 52] width 5 height 9
click at [808, 50] on button at bounding box center [799, 52] width 22 height 23
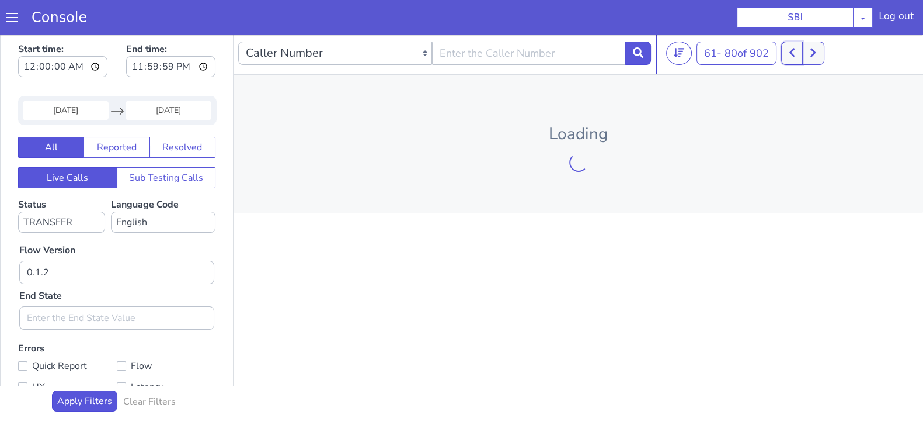
click at [801, 52] on button at bounding box center [793, 52] width 22 height 23
click at [800, 52] on button at bounding box center [793, 52] width 22 height 23
click at [796, 51] on icon at bounding box center [792, 52] width 6 height 11
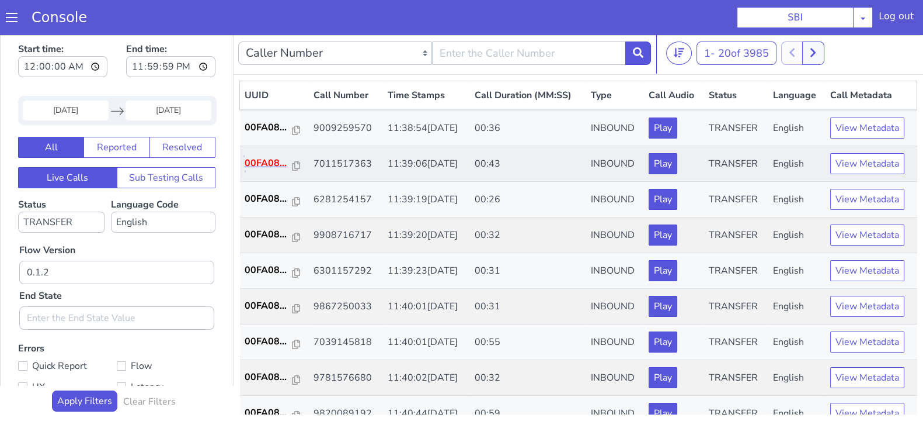
click at [273, 156] on p "00FA08..." at bounding box center [269, 163] width 48 height 14
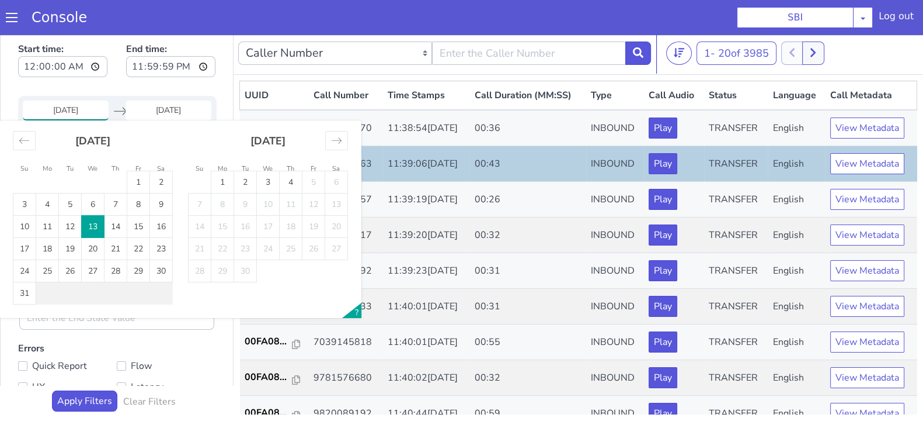
click at [92, 109] on input "13 Aug 2025" at bounding box center [66, 110] width 86 height 20
click at [18, 249] on td "17" at bounding box center [24, 249] width 23 height 22
type input "17 Aug 2025"
click at [155, 109] on input "End Date" at bounding box center [169, 110] width 86 height 20
click at [25, 249] on td "17" at bounding box center [24, 249] width 23 height 22
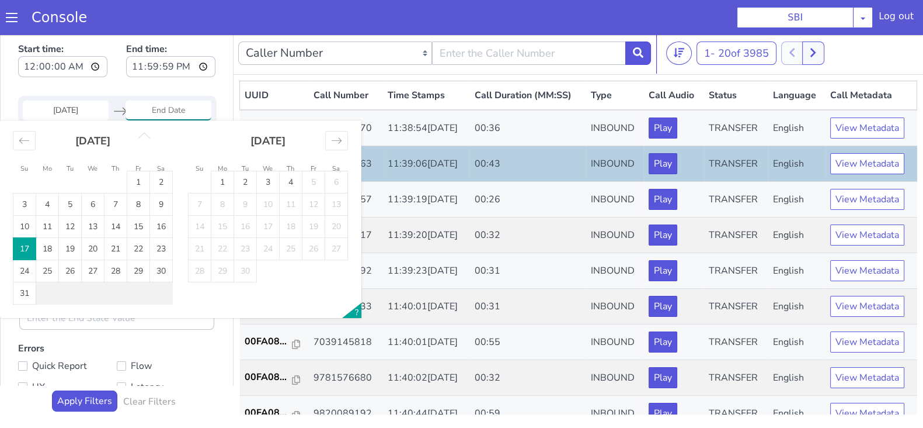
type input "17 Aug 2025"
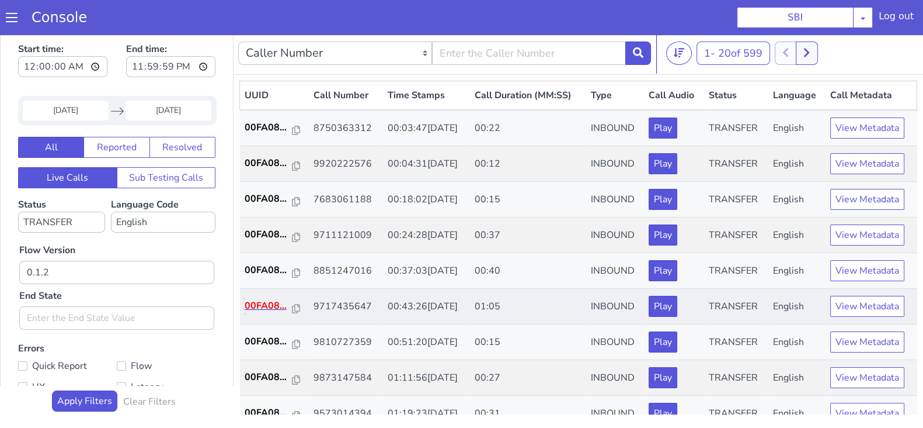
click at [261, 299] on p "00FA08..." at bounding box center [269, 305] width 48 height 14
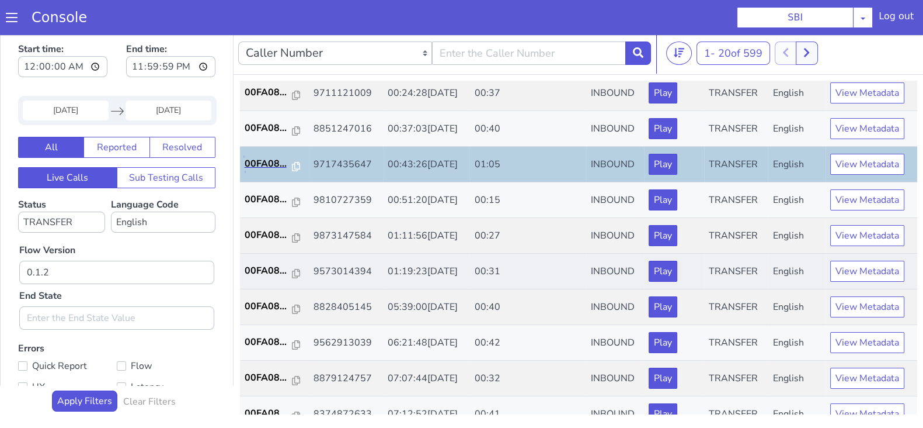
scroll to position [145, 0]
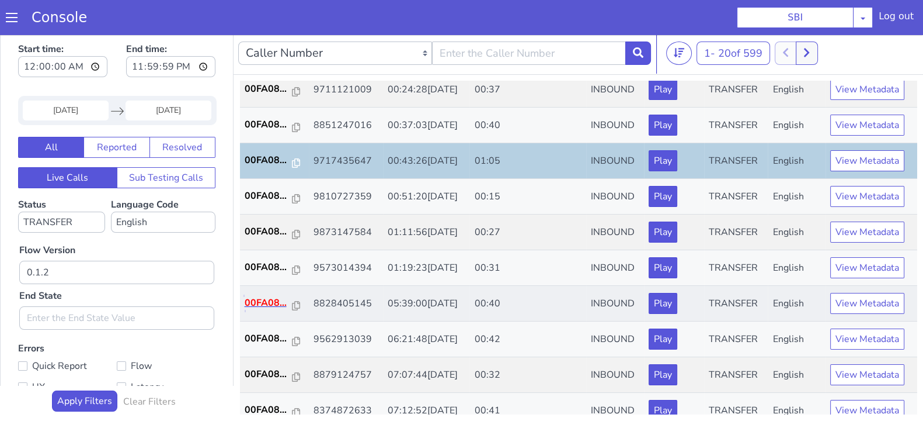
click at [267, 297] on p "00FA08..." at bounding box center [269, 303] width 48 height 14
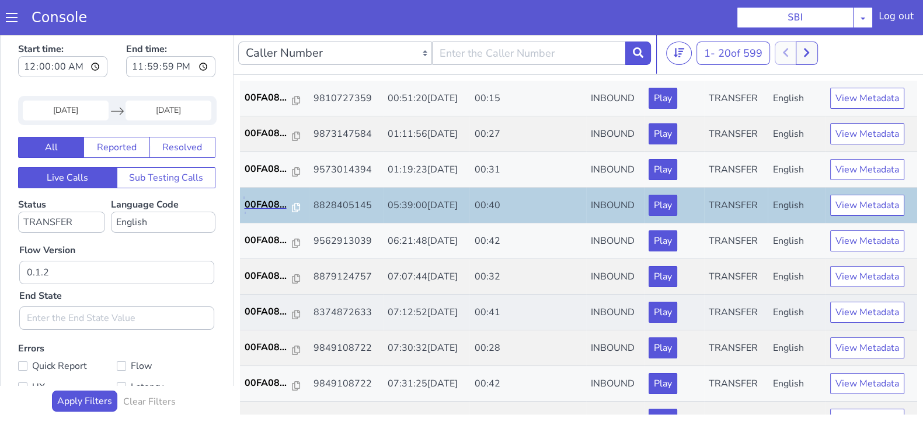
scroll to position [291, 0]
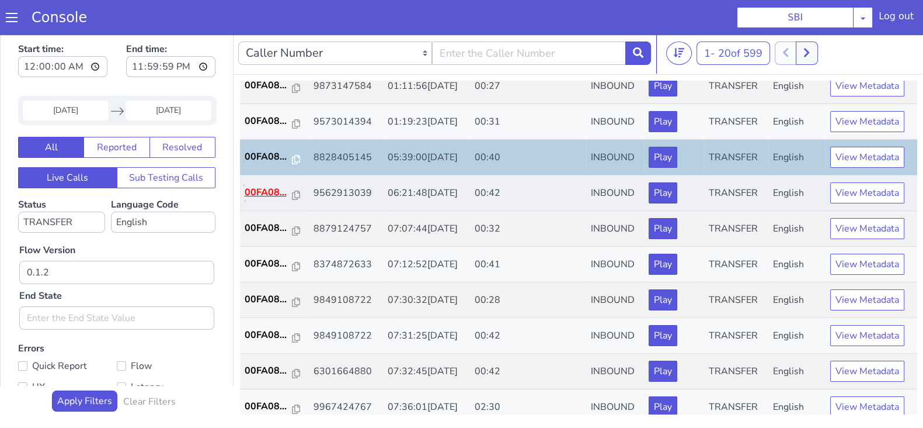
click at [272, 187] on p "00FA08..." at bounding box center [269, 192] width 48 height 14
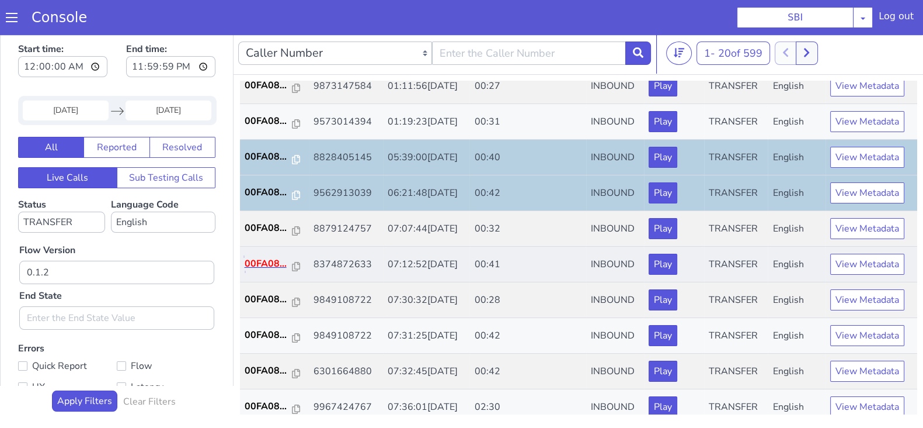
click at [263, 259] on p "00FA08..." at bounding box center [269, 263] width 48 height 14
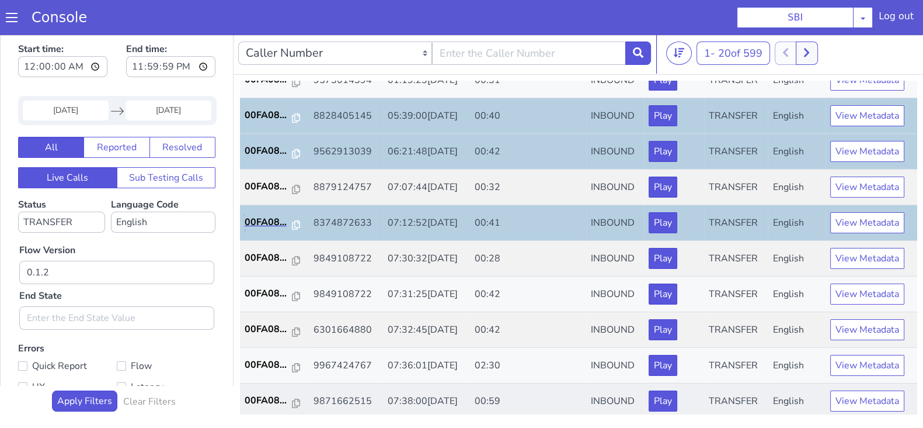
scroll to position [406, 0]
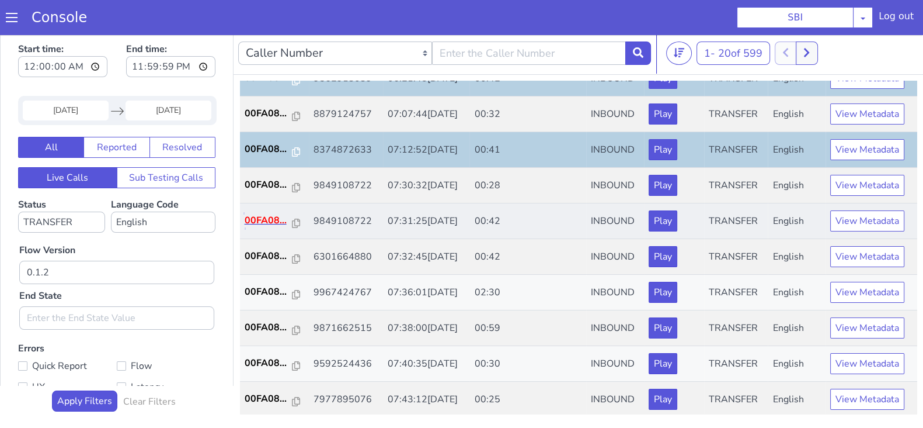
click at [267, 217] on p "00FA08..." at bounding box center [269, 220] width 48 height 14
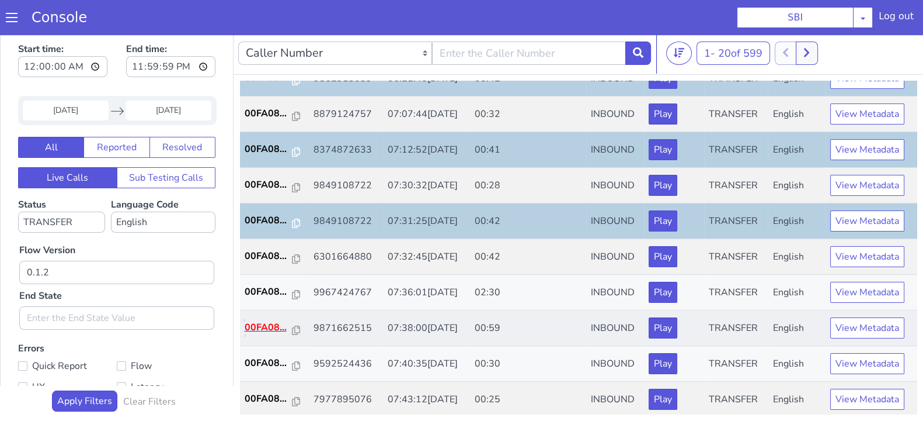
click at [271, 322] on p "00FA08..." at bounding box center [269, 327] width 48 height 14
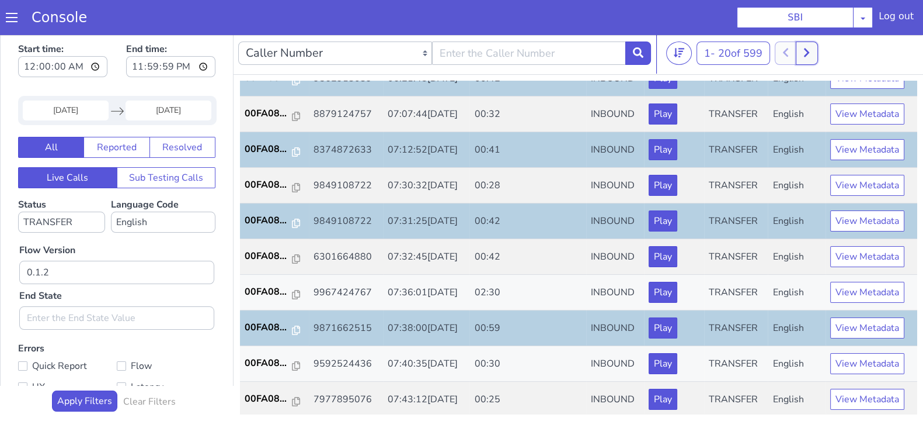
click at [810, 51] on icon at bounding box center [806, 52] width 5 height 9
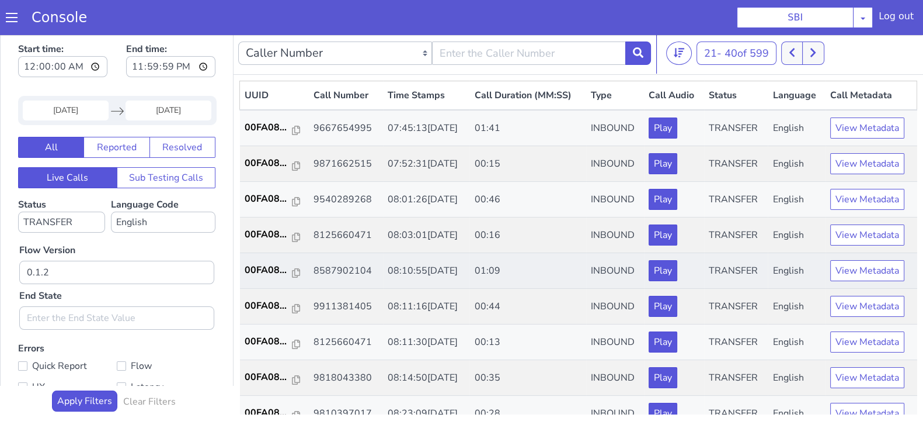
click at [273, 277] on td "00FA08..." at bounding box center [274, 271] width 69 height 36
click at [269, 270] on p "00FA08..." at bounding box center [269, 270] width 48 height 14
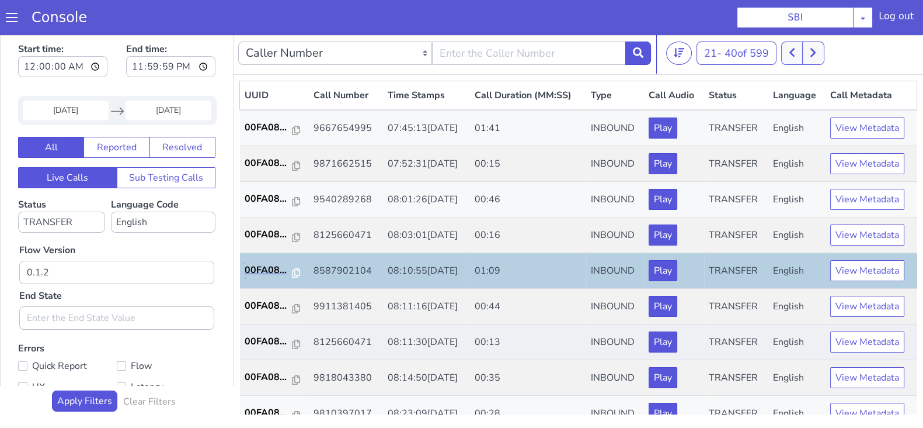
scroll to position [145, 0]
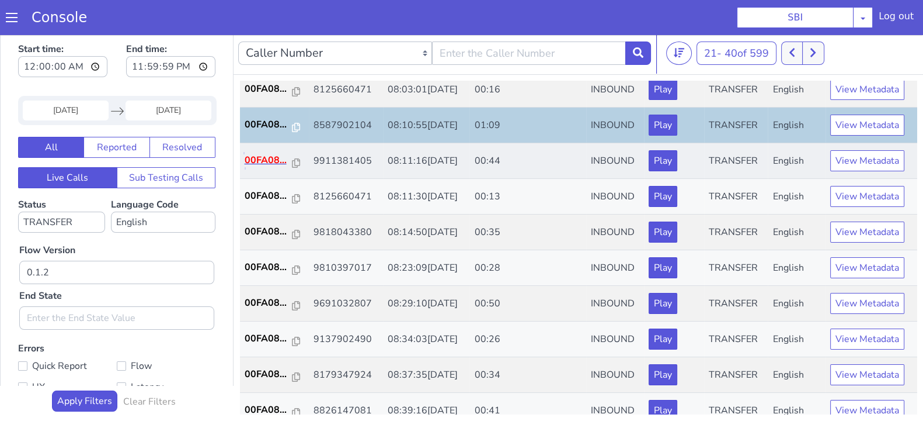
click at [270, 164] on p "00FA08..." at bounding box center [269, 160] width 48 height 14
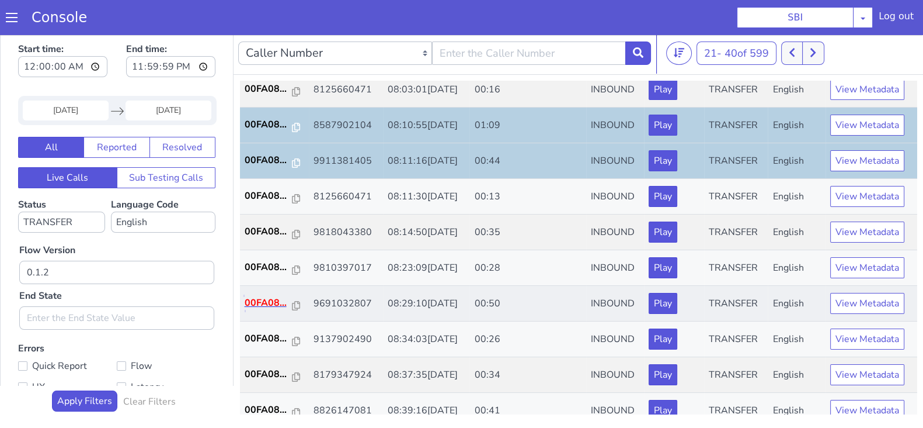
click at [257, 296] on p "00FA08..." at bounding box center [269, 303] width 48 height 14
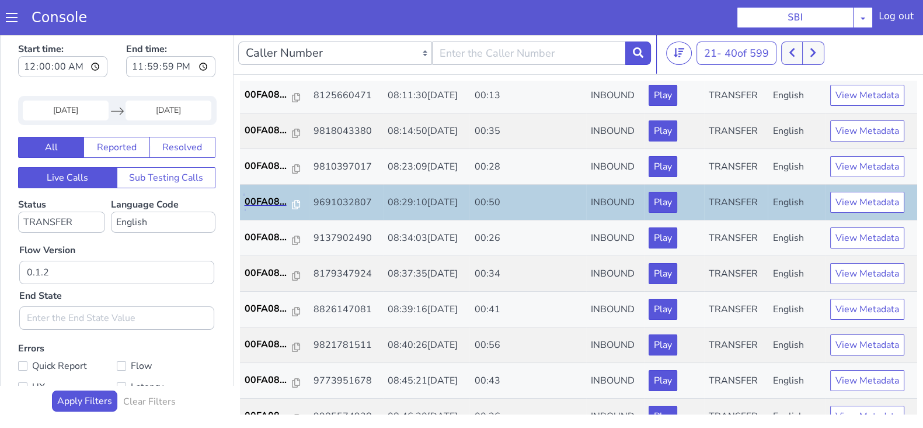
scroll to position [365, 0]
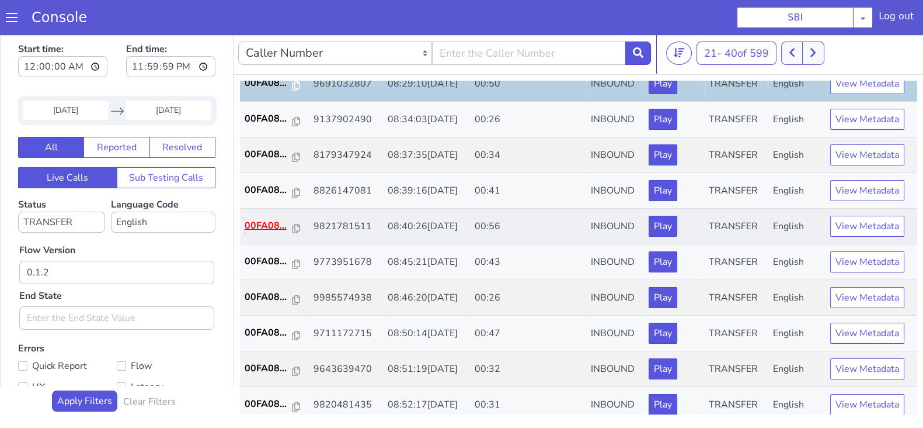
click at [257, 224] on p "00FA08..." at bounding box center [269, 225] width 48 height 14
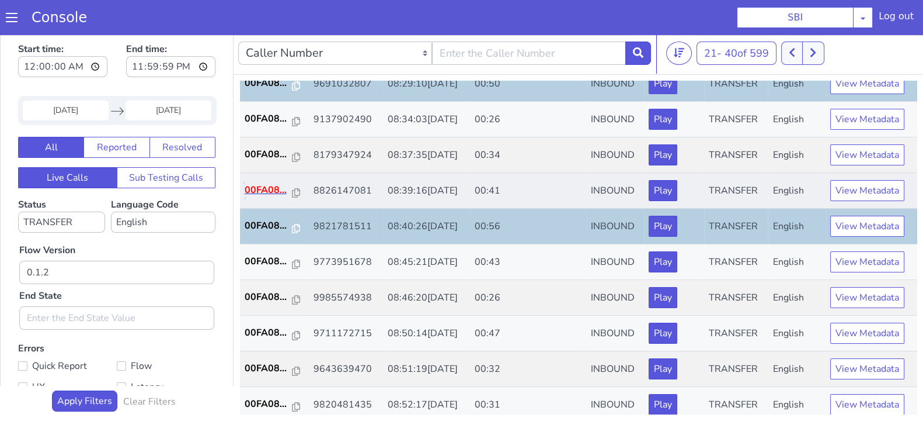
click at [261, 193] on p "00FA08..." at bounding box center [269, 190] width 48 height 14
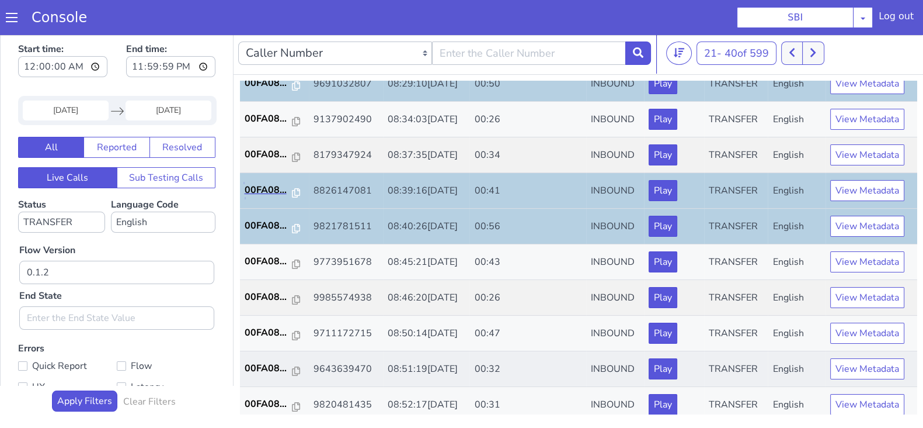
scroll to position [406, 0]
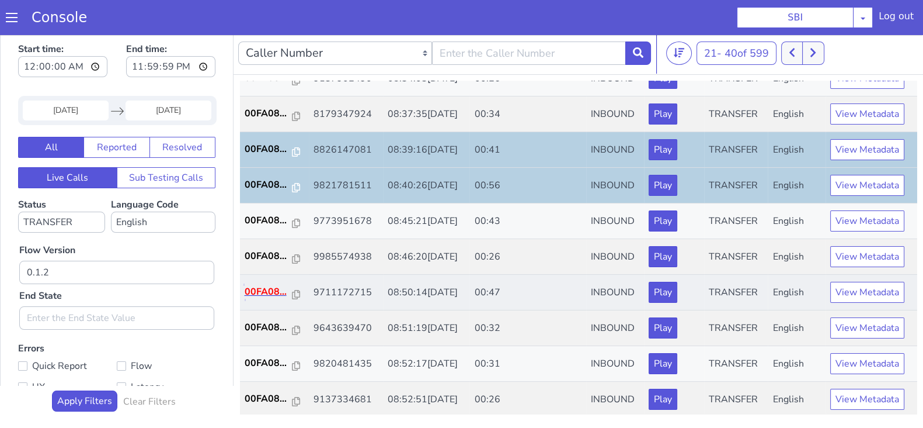
click at [265, 288] on p "00FA08..." at bounding box center [269, 291] width 48 height 14
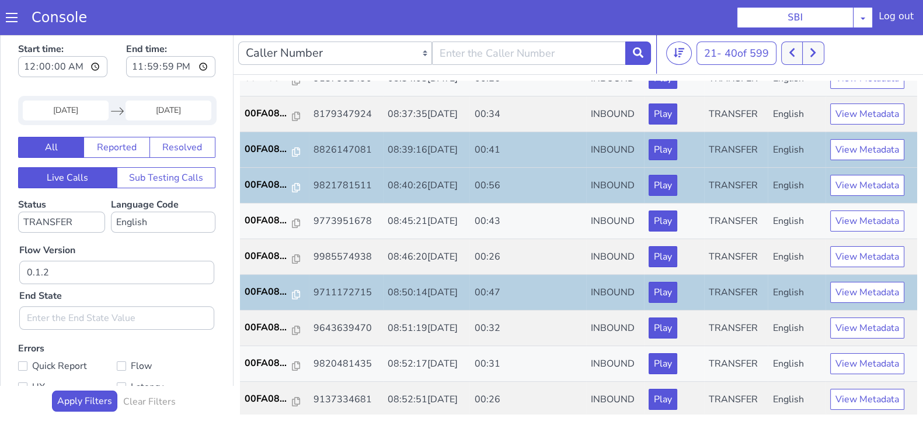
click at [275, 280] on td "00FA08..." at bounding box center [274, 293] width 69 height 36
click at [815, 51] on icon at bounding box center [813, 52] width 6 height 11
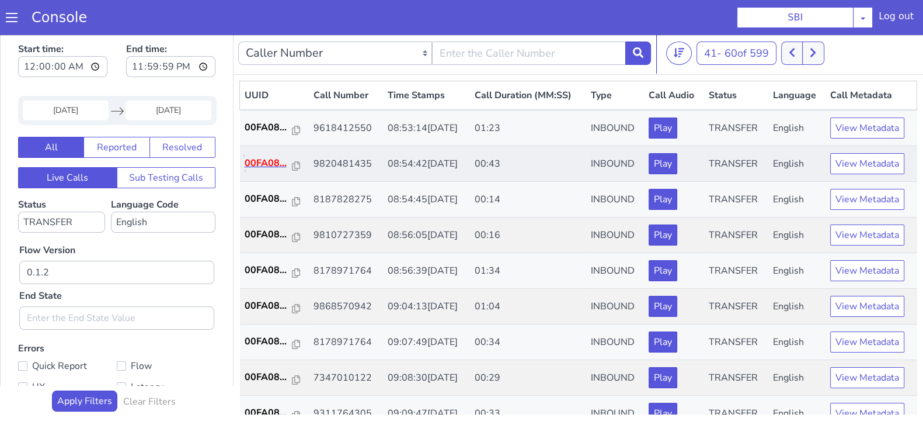
click at [262, 164] on p "00FA08..." at bounding box center [269, 163] width 48 height 14
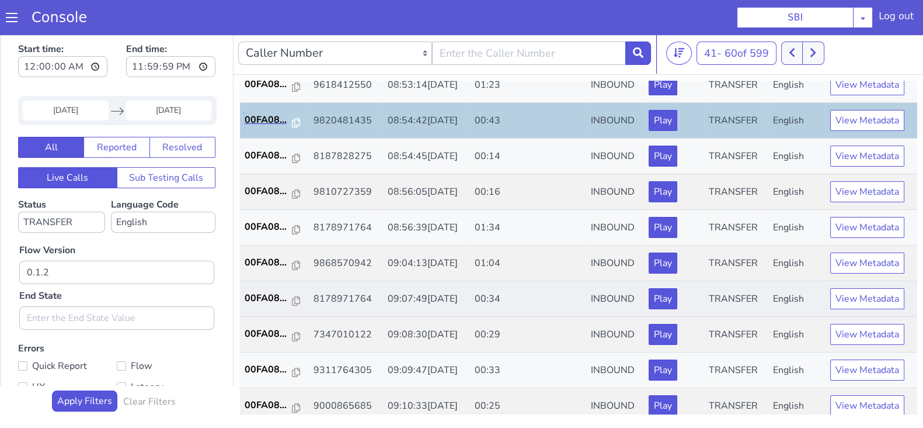
scroll to position [72, 0]
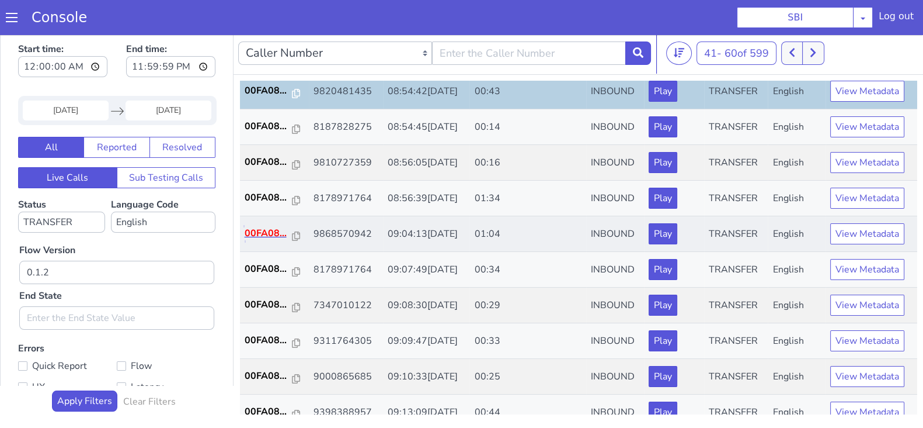
click at [248, 227] on p "00FA08..." at bounding box center [269, 233] width 48 height 14
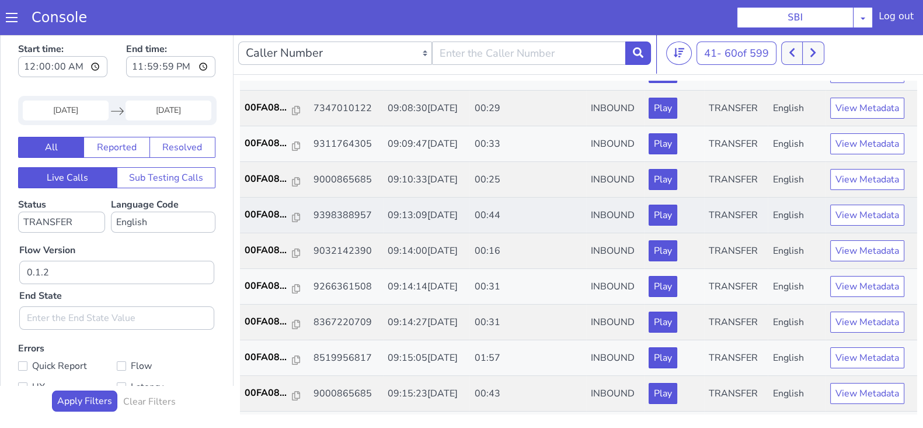
scroll to position [291, 0]
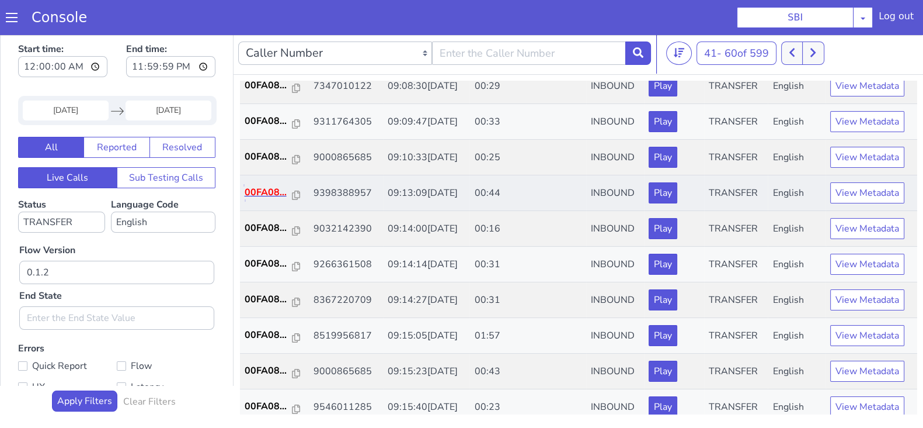
click at [261, 188] on p "00FA08..." at bounding box center [269, 192] width 48 height 14
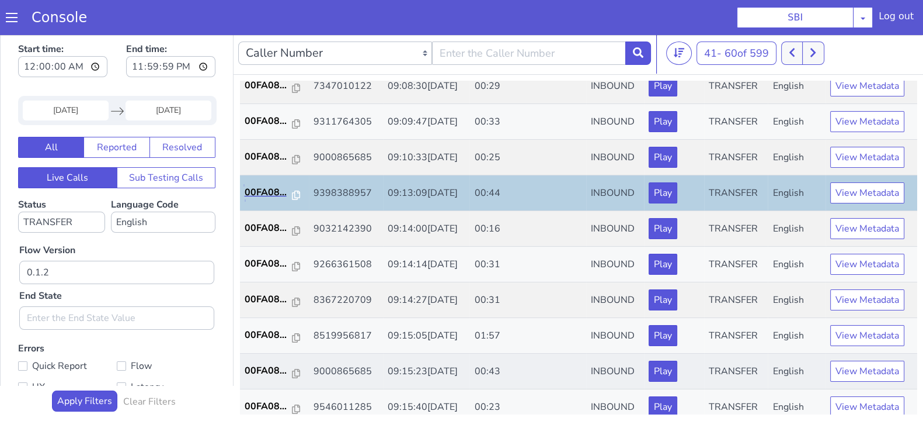
scroll to position [365, 0]
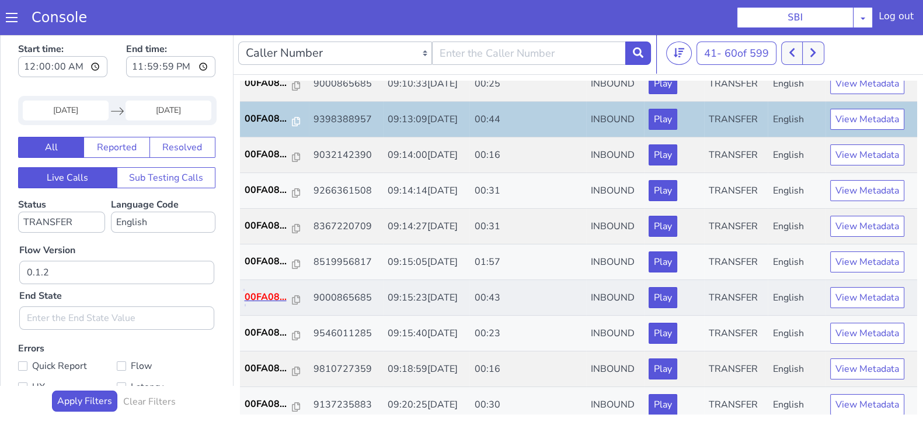
click at [254, 293] on p "00FA08..." at bounding box center [269, 297] width 48 height 14
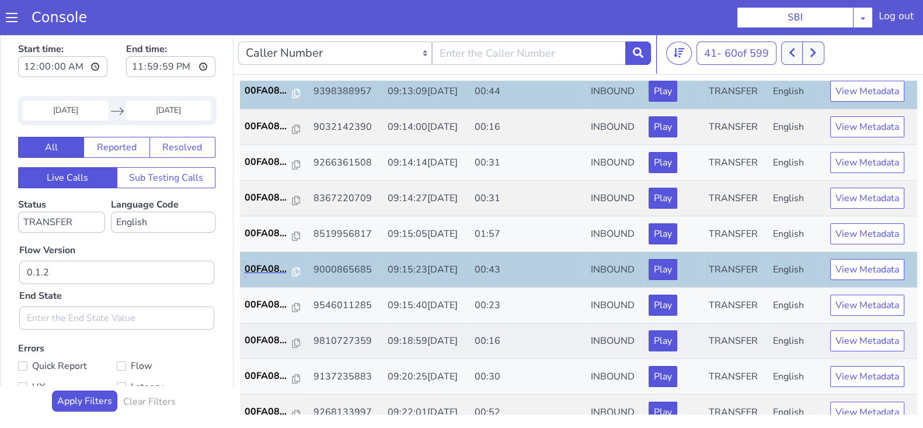
scroll to position [406, 0]
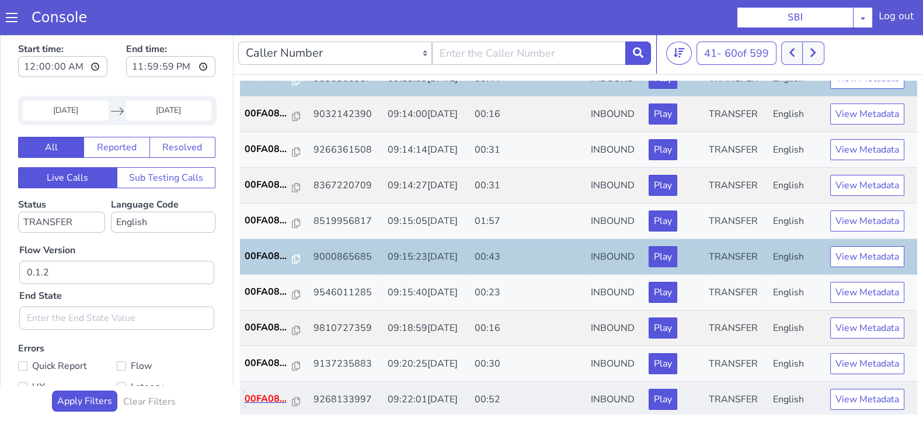
click at [264, 395] on p "00FA08..." at bounding box center [269, 398] width 48 height 14
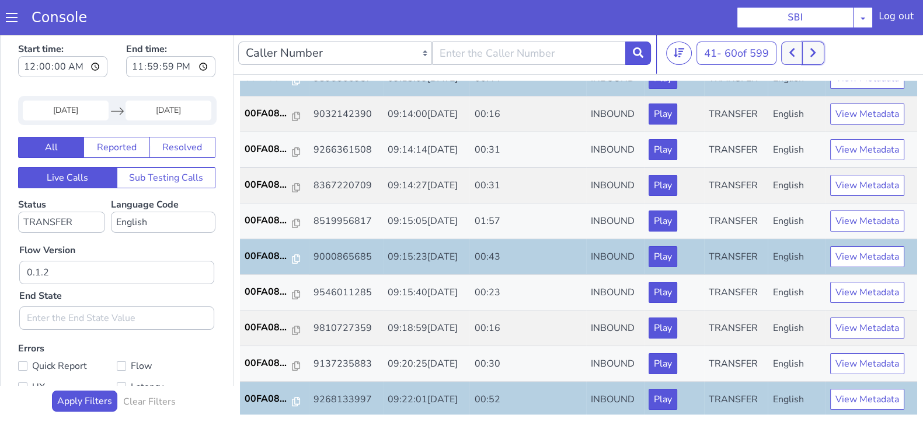
click at [818, 46] on button at bounding box center [814, 52] width 22 height 23
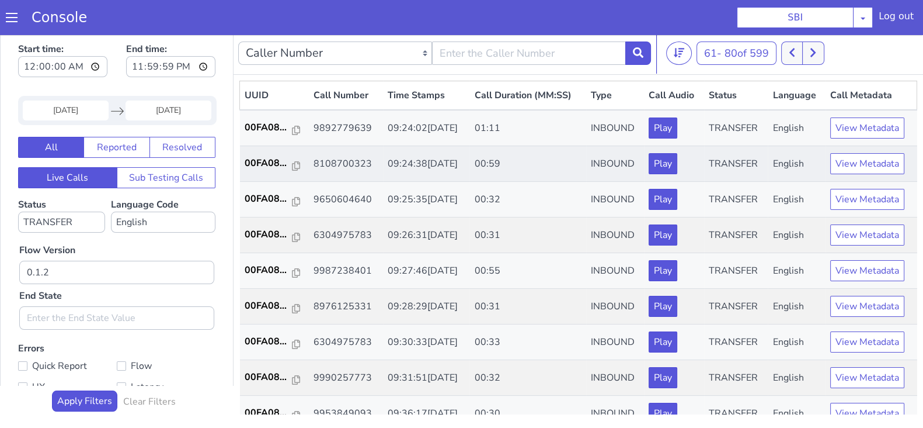
click at [254, 154] on td "00FA08..." at bounding box center [274, 164] width 69 height 36
click at [256, 159] on p "00FA08..." at bounding box center [269, 163] width 48 height 14
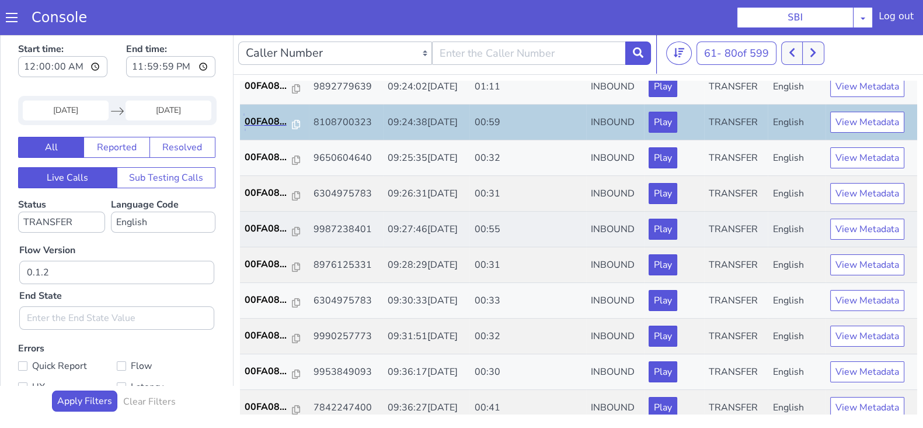
scroll to position [145, 0]
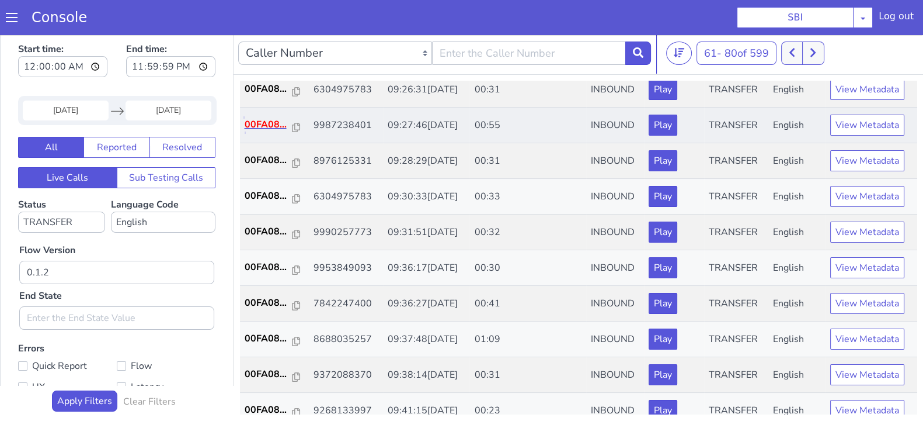
click at [261, 123] on p "00FA08..." at bounding box center [269, 124] width 48 height 14
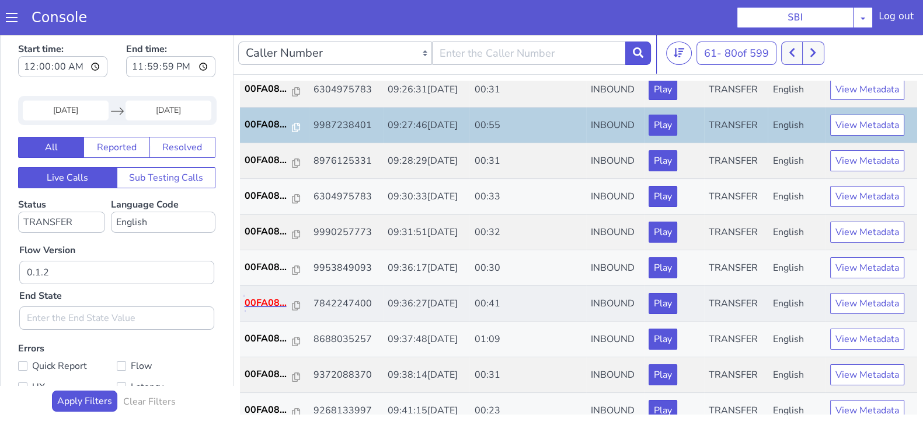
click at [268, 299] on p "00FA08..." at bounding box center [269, 303] width 48 height 14
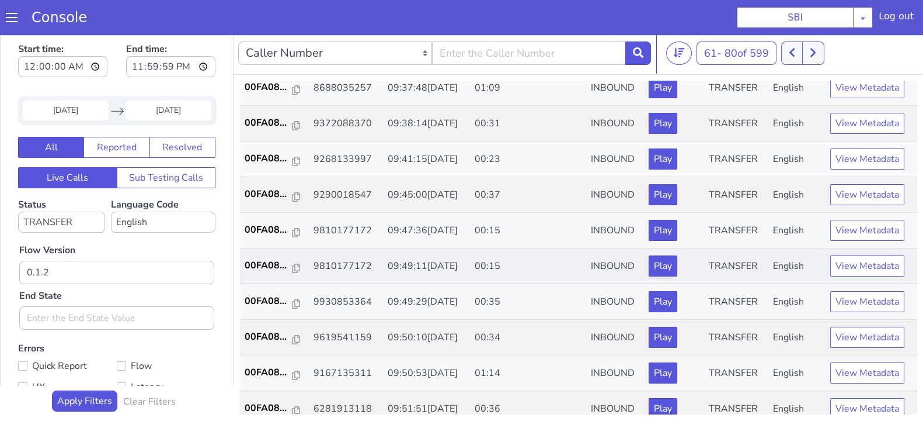
scroll to position [406, 0]
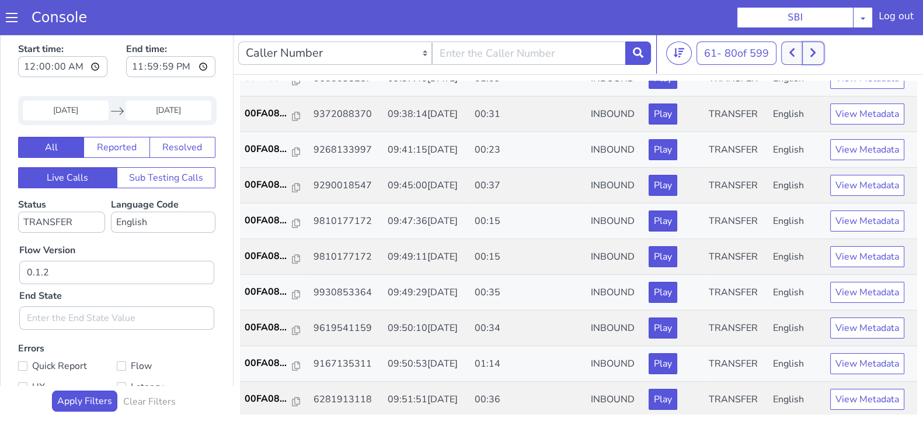
click at [817, 54] on icon at bounding box center [813, 52] width 6 height 11
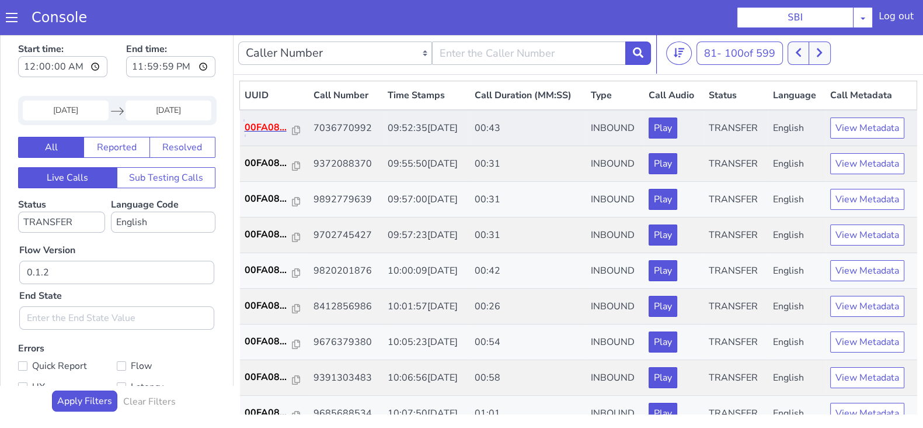
click at [267, 123] on p "00FA08..." at bounding box center [269, 127] width 48 height 14
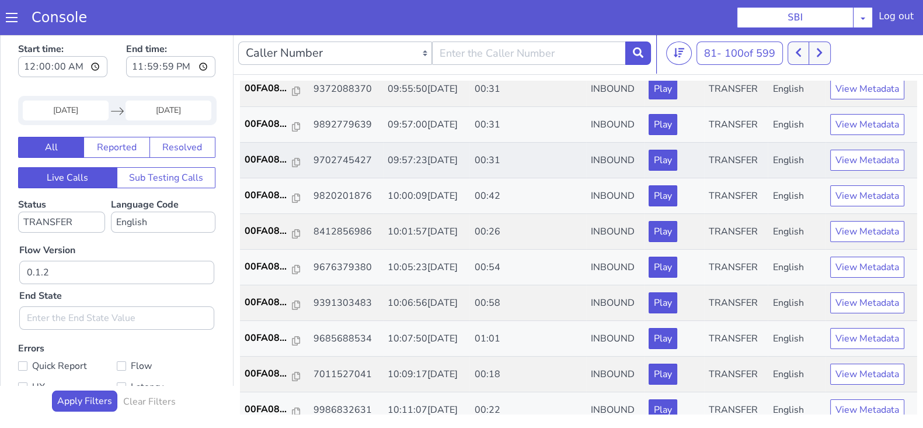
scroll to position [145, 0]
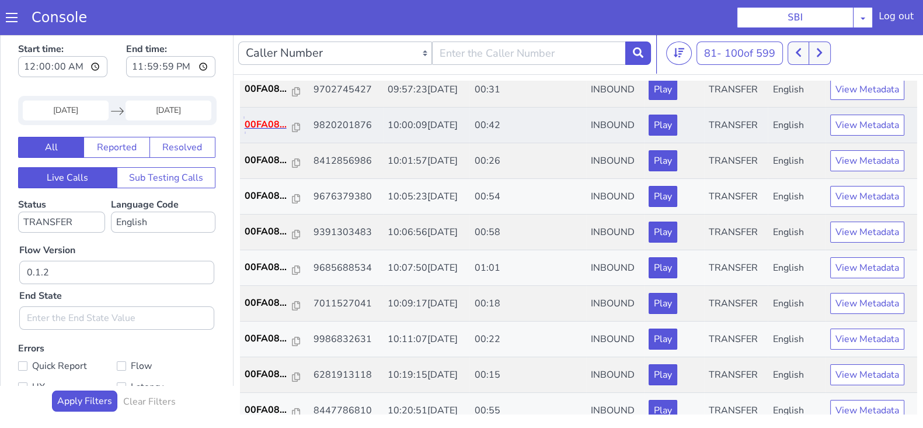
click at [263, 121] on p "00FA08..." at bounding box center [269, 124] width 48 height 14
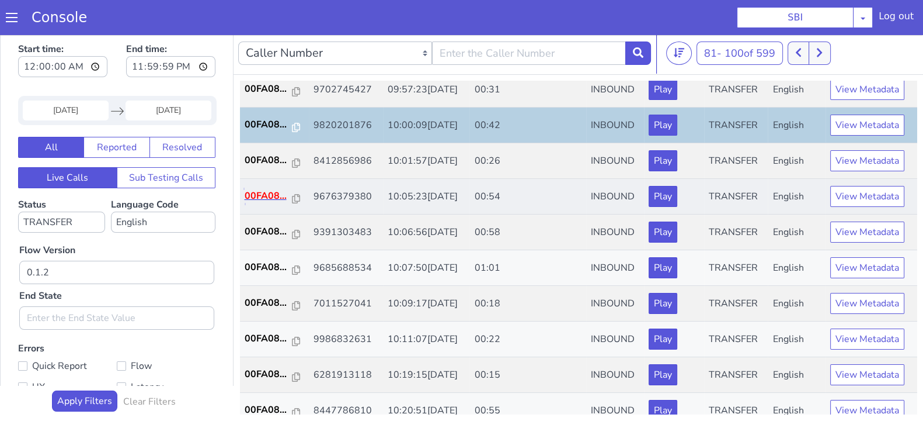
click at [259, 191] on p "00FA08..." at bounding box center [269, 196] width 48 height 14
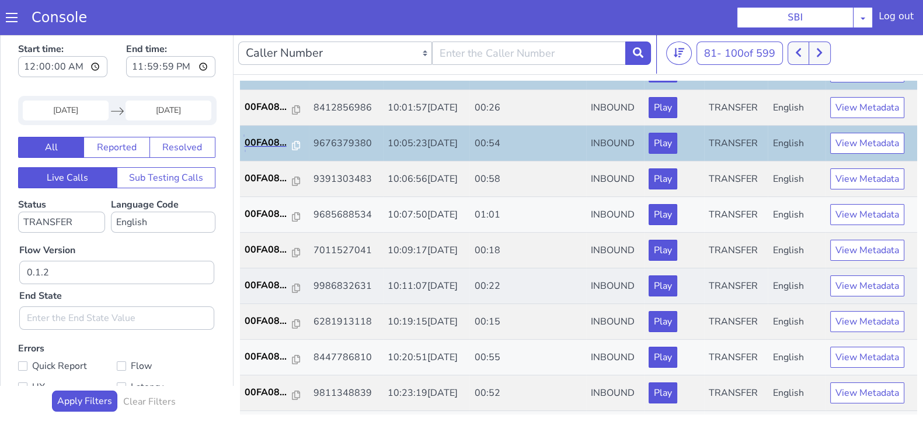
scroll to position [219, 0]
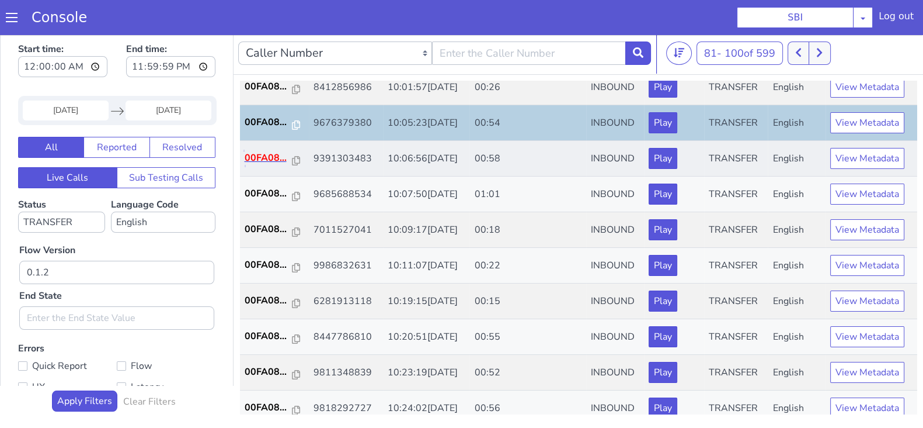
click at [256, 159] on p "00FA08..." at bounding box center [269, 158] width 48 height 14
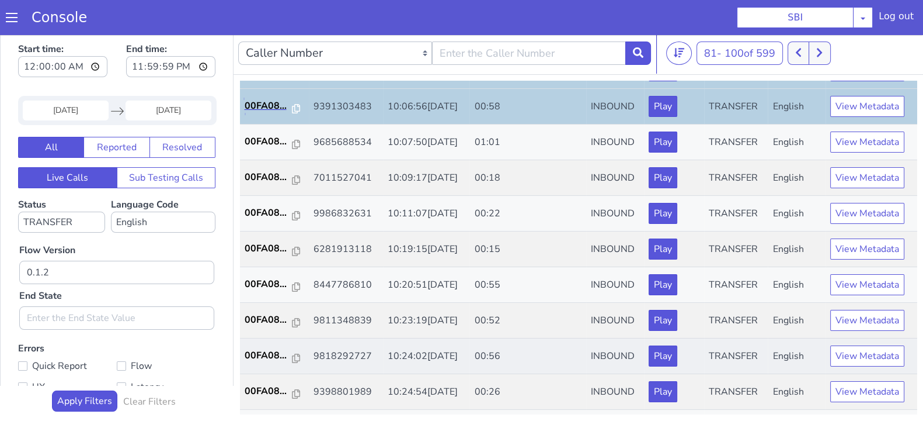
scroll to position [291, 0]
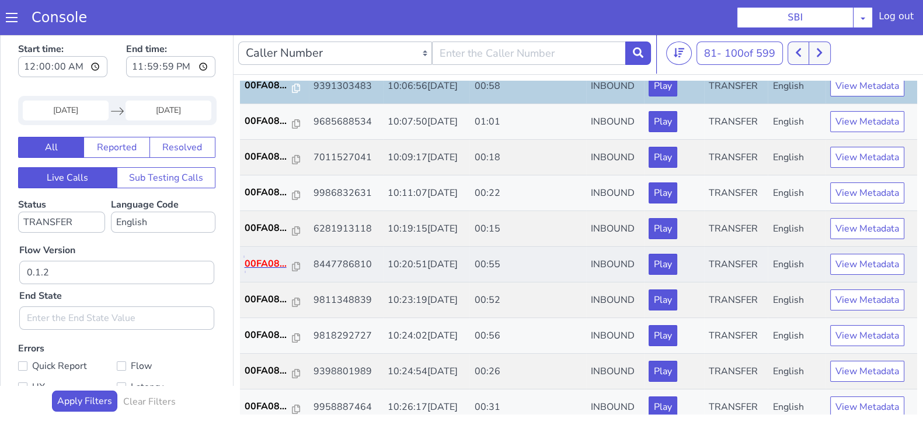
click at [262, 267] on p "00FA08..." at bounding box center [269, 263] width 48 height 14
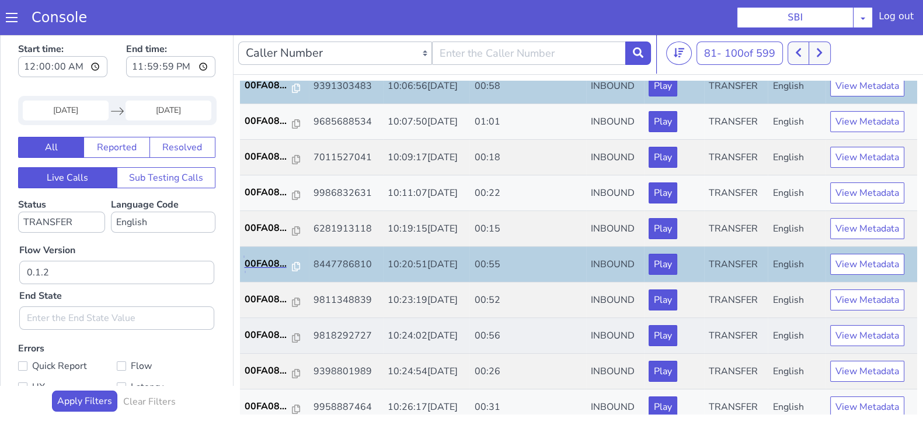
scroll to position [406, 0]
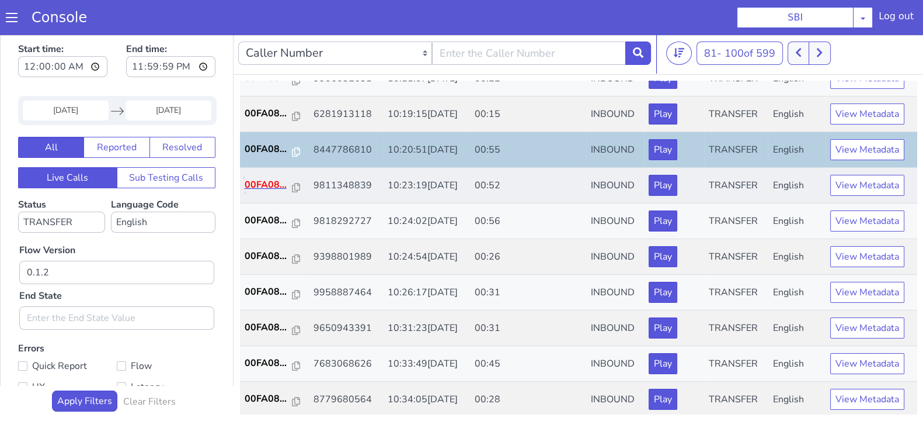
click at [271, 178] on p "00FA08..." at bounding box center [269, 185] width 48 height 14
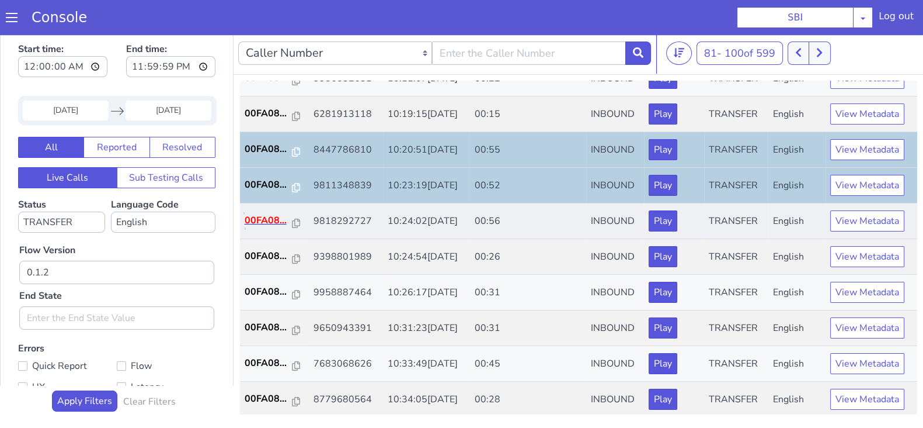
click at [265, 219] on p "00FA08..." at bounding box center [269, 220] width 48 height 14
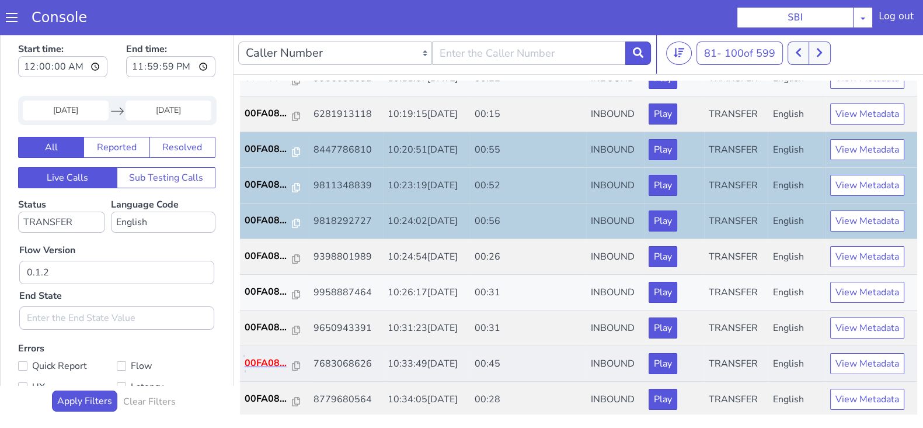
click at [265, 356] on p "00FA08..." at bounding box center [269, 363] width 48 height 14
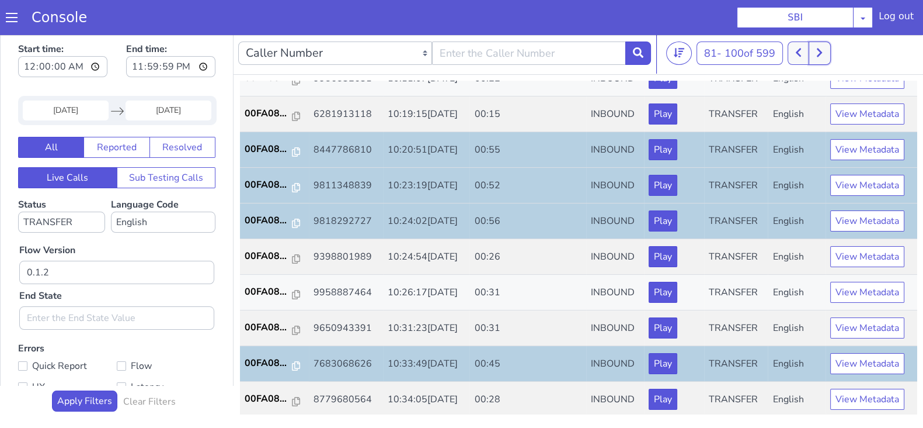
click at [820, 57] on icon at bounding box center [820, 52] width 6 height 11
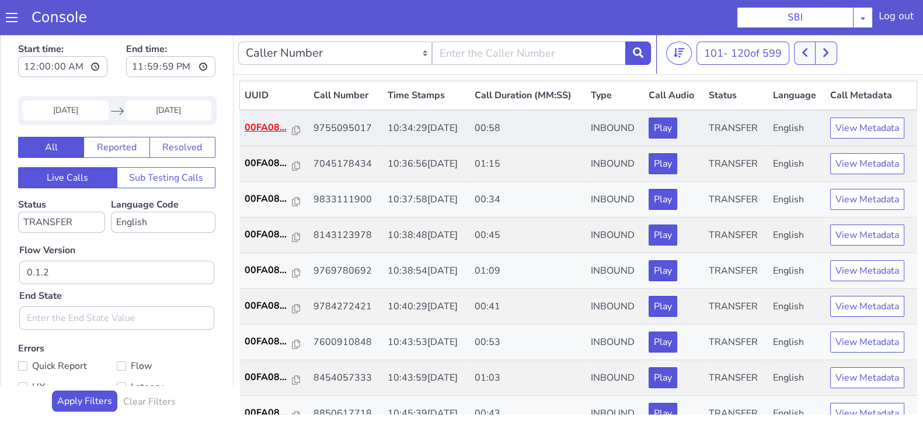
click at [266, 127] on p "00FA08..." at bounding box center [269, 127] width 48 height 14
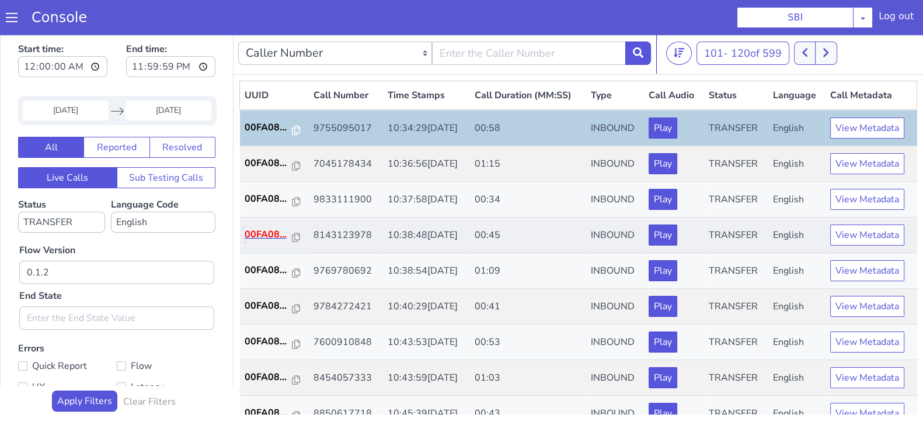
click at [267, 231] on p "00FA08..." at bounding box center [269, 234] width 48 height 14
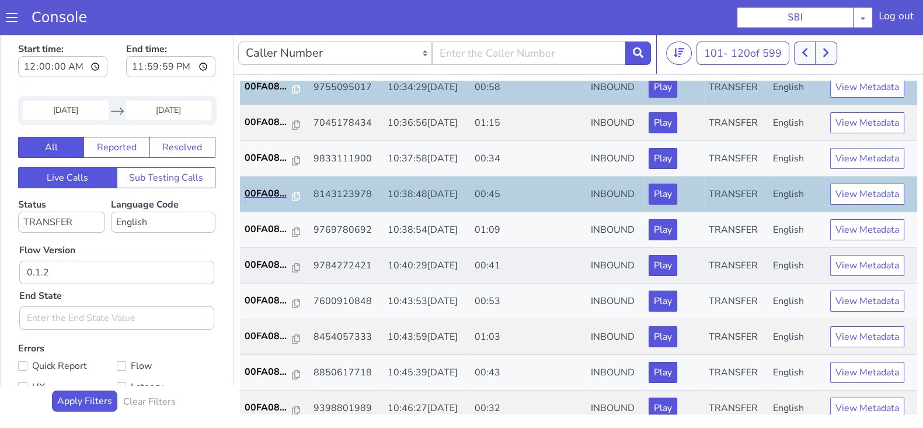
scroll to position [72, 0]
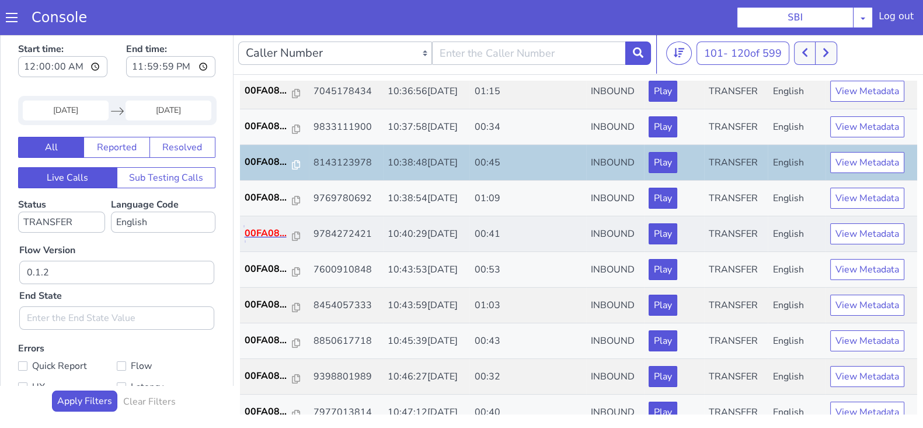
click at [257, 236] on p "00FA08..." at bounding box center [269, 233] width 48 height 14
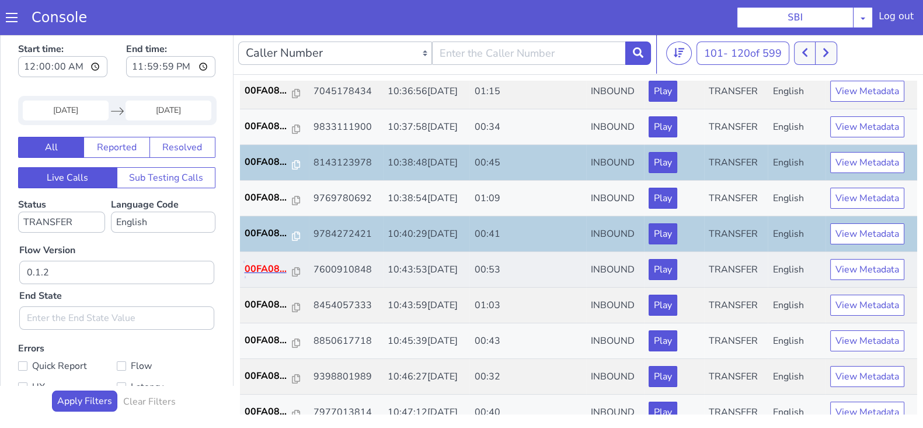
click at [263, 269] on p "00FA08..." at bounding box center [269, 269] width 48 height 14
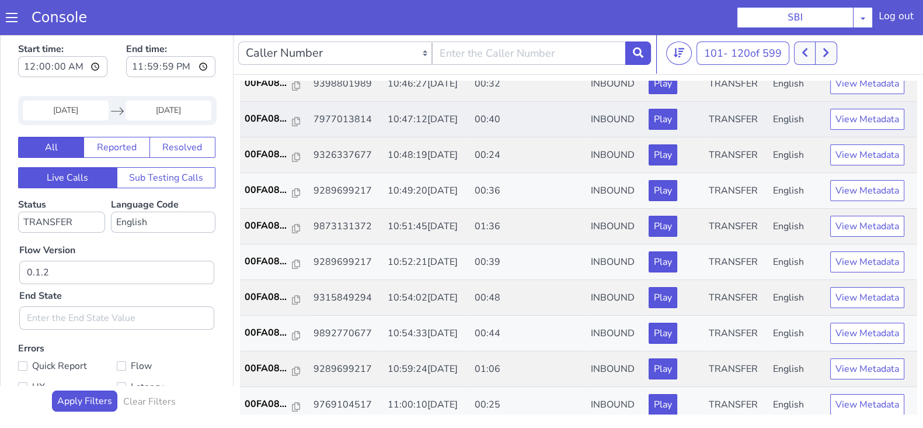
scroll to position [291, 0]
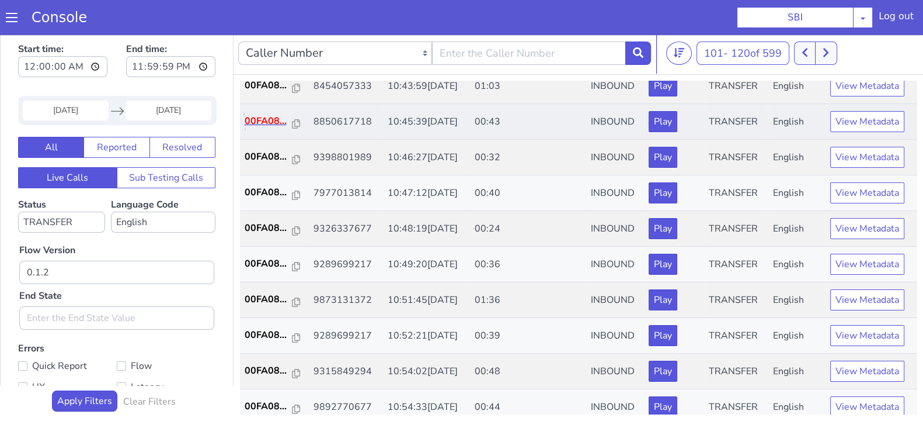
click at [262, 124] on p "00FA08..." at bounding box center [269, 121] width 48 height 14
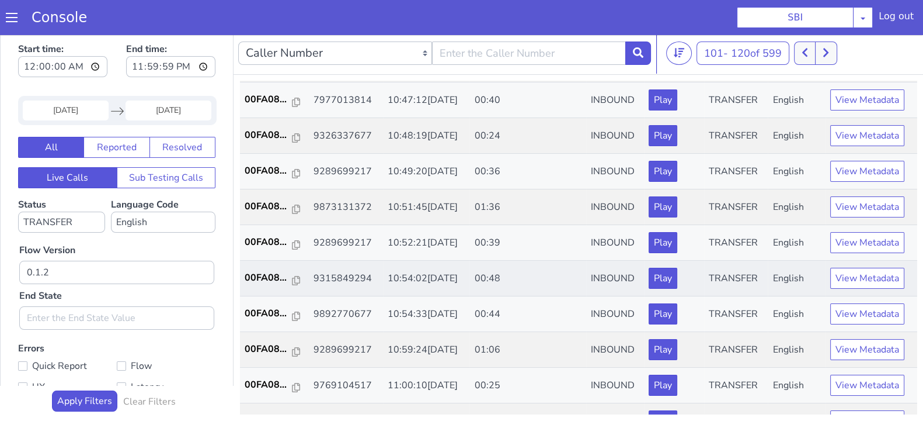
scroll to position [406, 0]
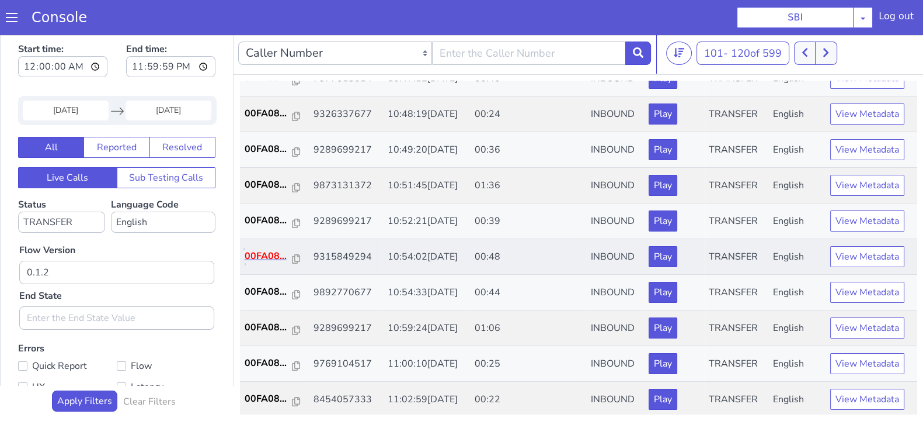
click at [260, 255] on p "00FA08..." at bounding box center [269, 256] width 48 height 14
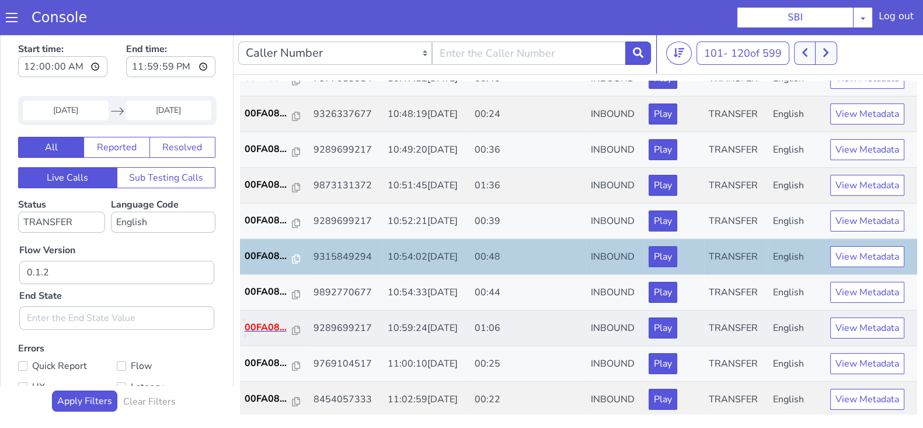
click at [269, 320] on p "00FA08..." at bounding box center [269, 327] width 48 height 14
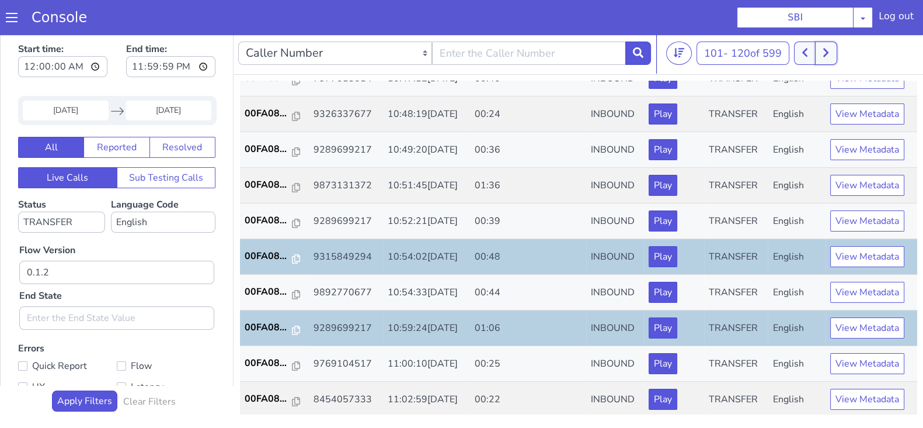
click at [817, 61] on div at bounding box center [815, 52] width 43 height 23
click at [825, 61] on button at bounding box center [826, 52] width 22 height 23
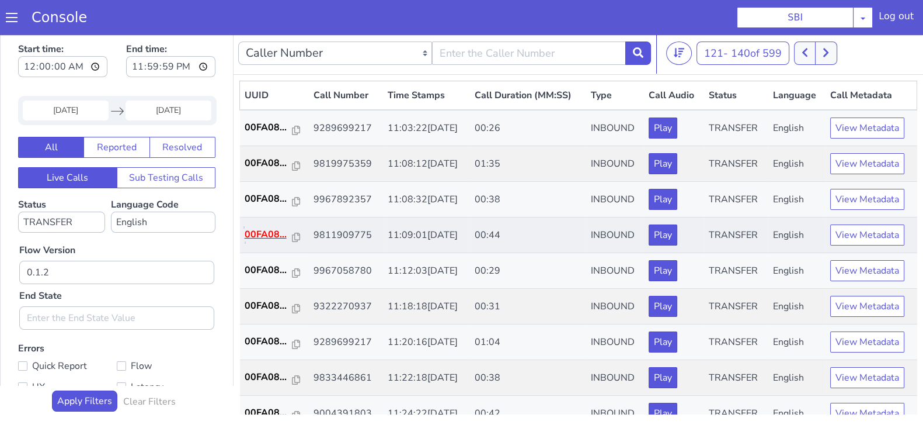
click at [259, 232] on p "00FA08..." at bounding box center [269, 234] width 48 height 14
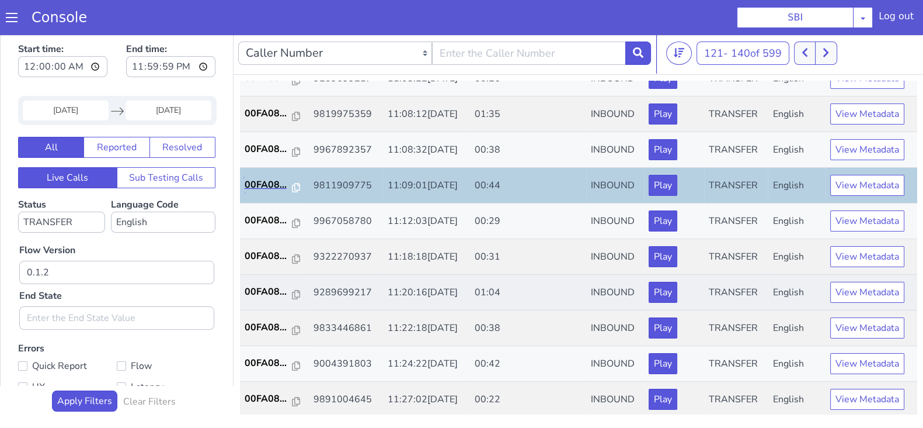
scroll to position [72, 0]
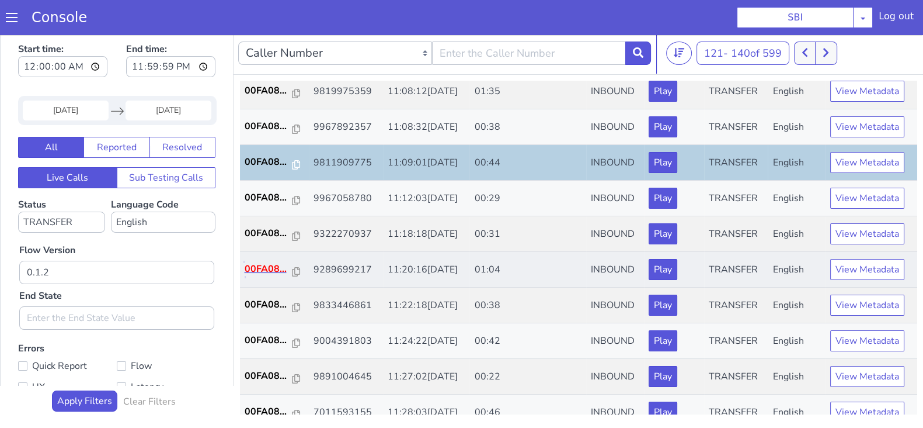
click at [253, 263] on p "00FA08..." at bounding box center [269, 269] width 48 height 14
